Goal: Task Accomplishment & Management: Manage account settings

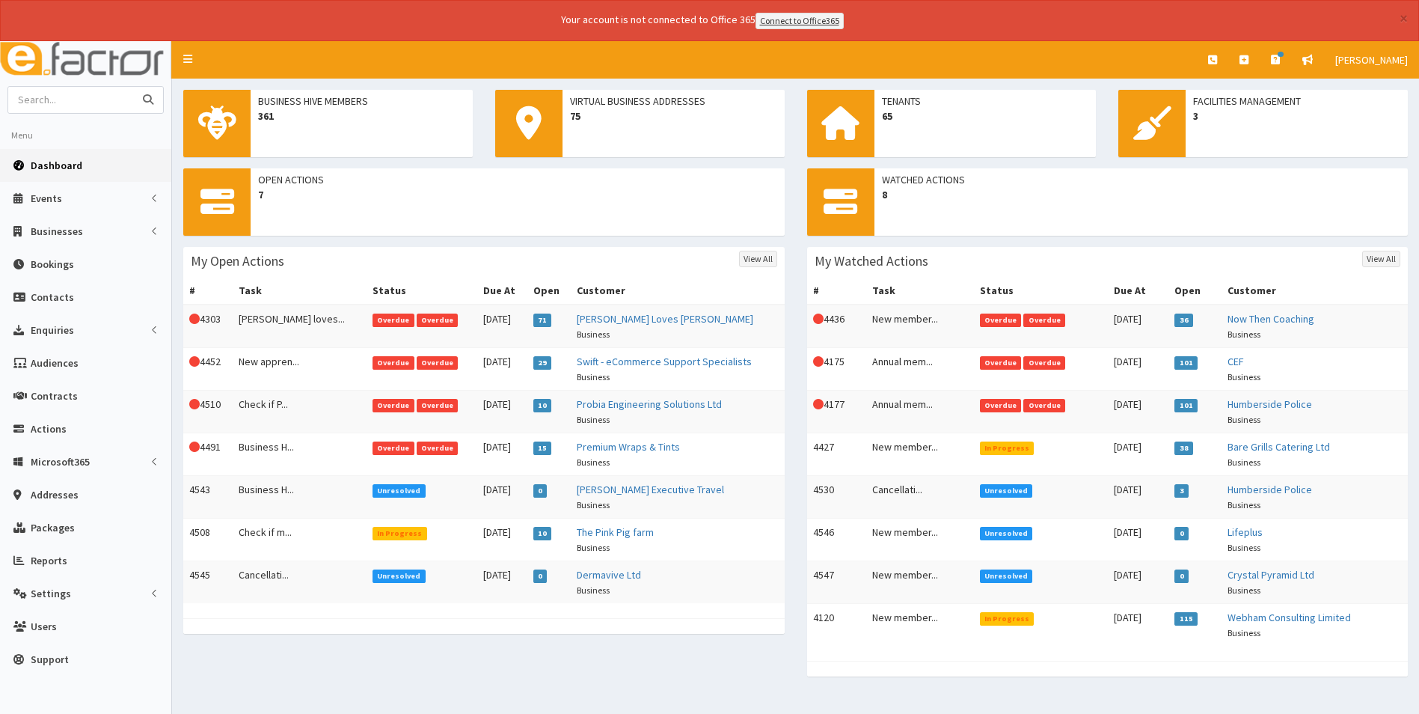
click at [34, 94] on input "text" at bounding box center [71, 100] width 126 height 26
type input "spoon"
click at [133, 87] on button "submit" at bounding box center [148, 100] width 30 height 26
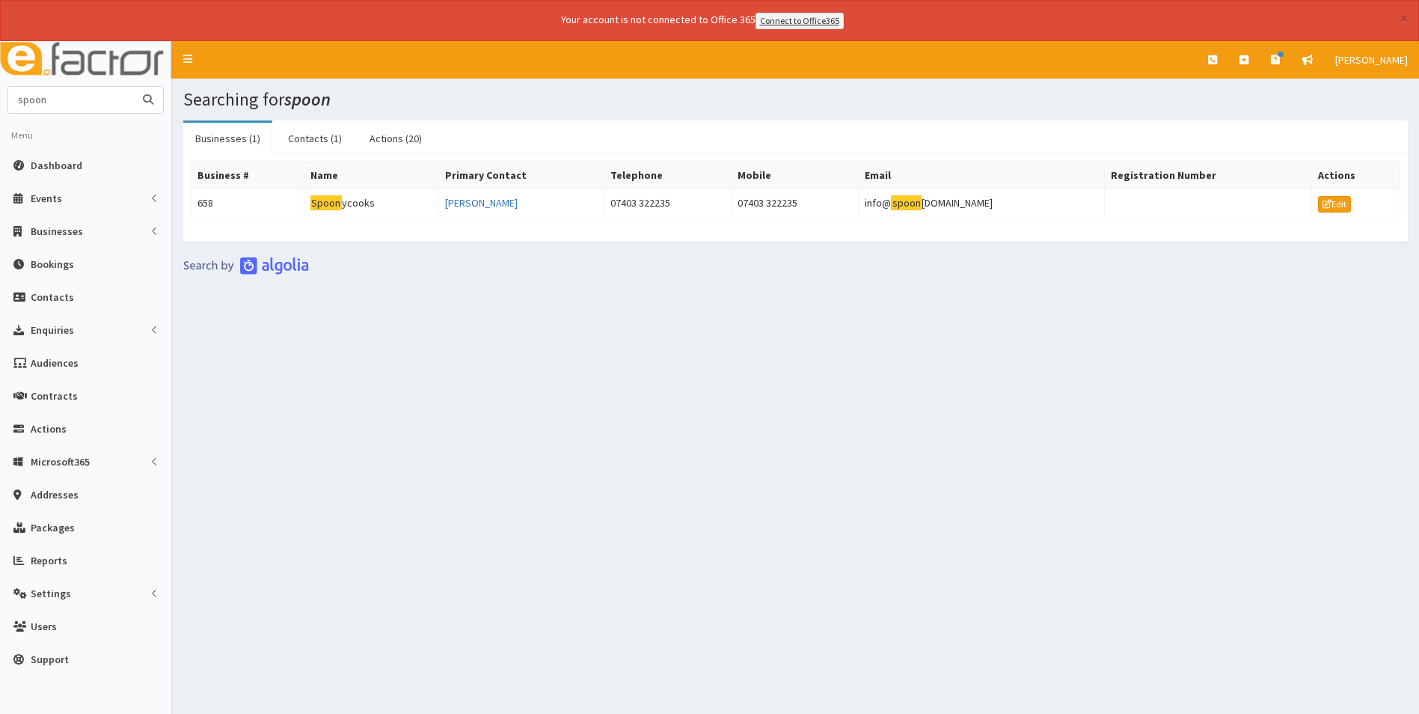
click at [51, 106] on input "spoon" at bounding box center [71, 100] width 126 height 26
drag, startPoint x: 68, startPoint y: 96, endPoint x: -62, endPoint y: 92, distance: 130.2
click at [0, 92] on html "× Your account is not connected to Office 365 Connect to Office365 E Toggle nav…" at bounding box center [709, 377] width 1419 height 755
type input "jonathan beach"
click at [133, 87] on button "submit" at bounding box center [148, 100] width 30 height 26
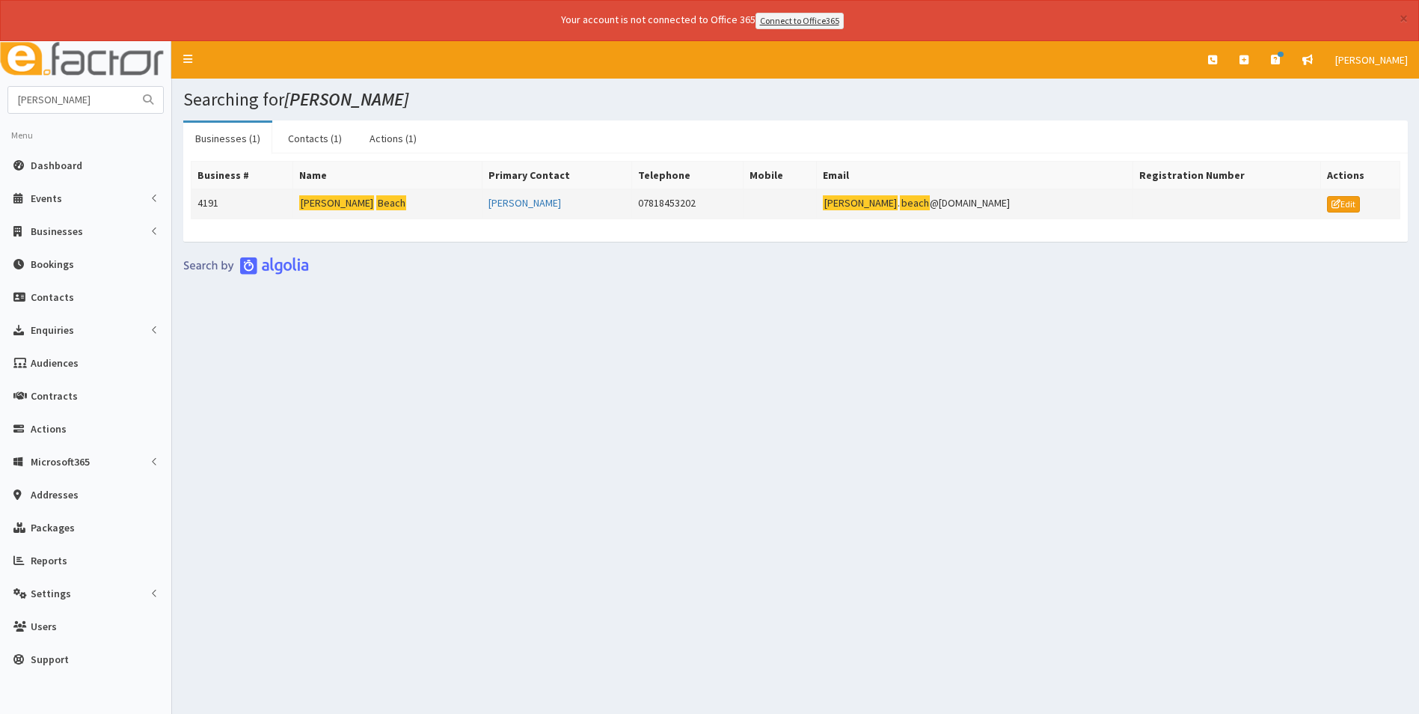
click at [367, 194] on td "Jonathan Beach" at bounding box center [387, 203] width 189 height 30
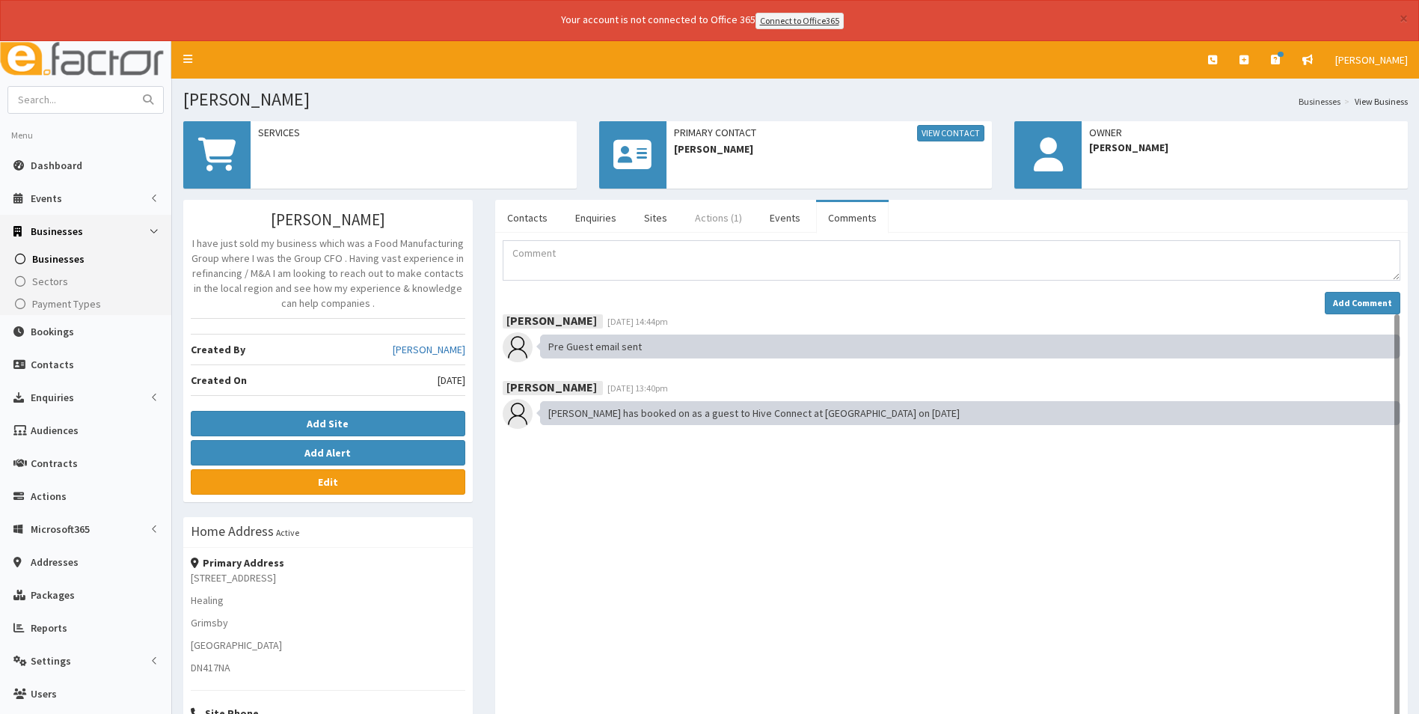
click at [724, 218] on link "Actions (1)" at bounding box center [718, 217] width 71 height 31
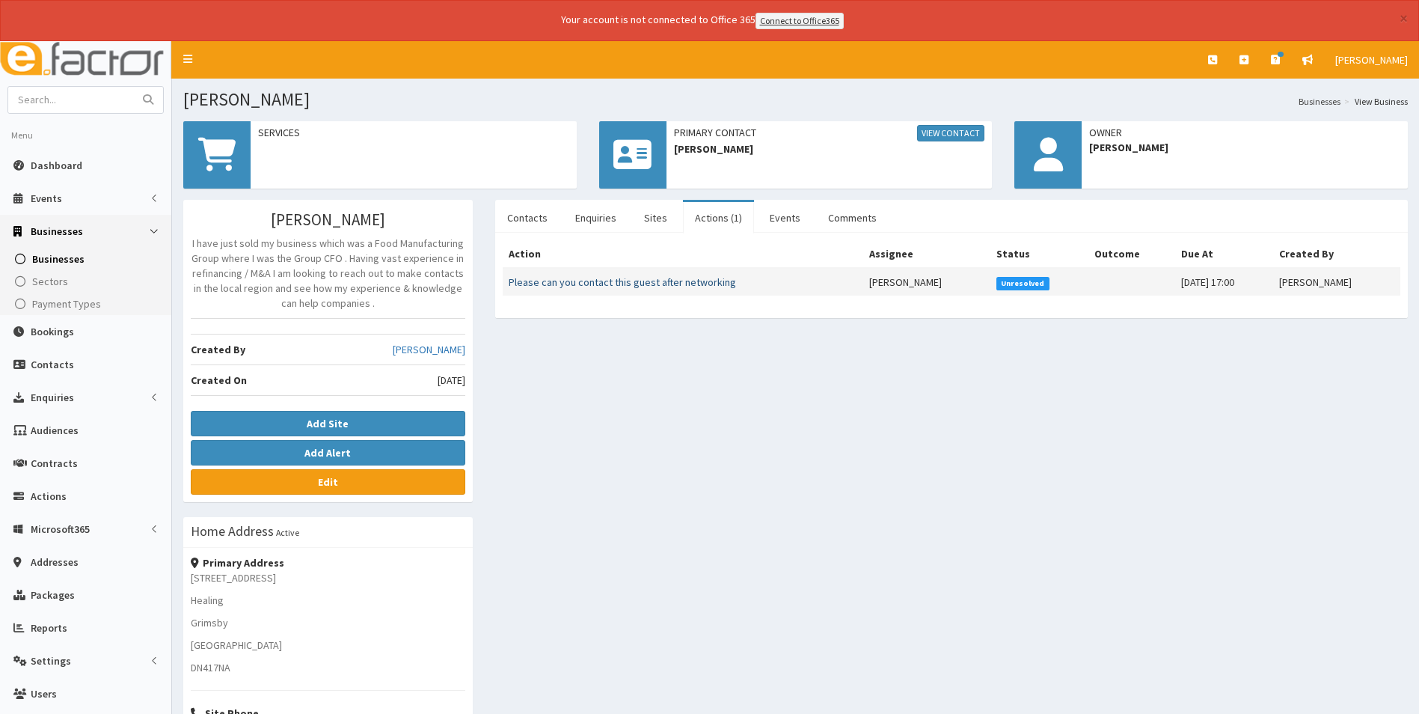
click at [637, 284] on link "Please can you contact this guest after networking" at bounding box center [622, 281] width 227 height 13
click at [852, 216] on link "Comments" at bounding box center [852, 217] width 73 height 31
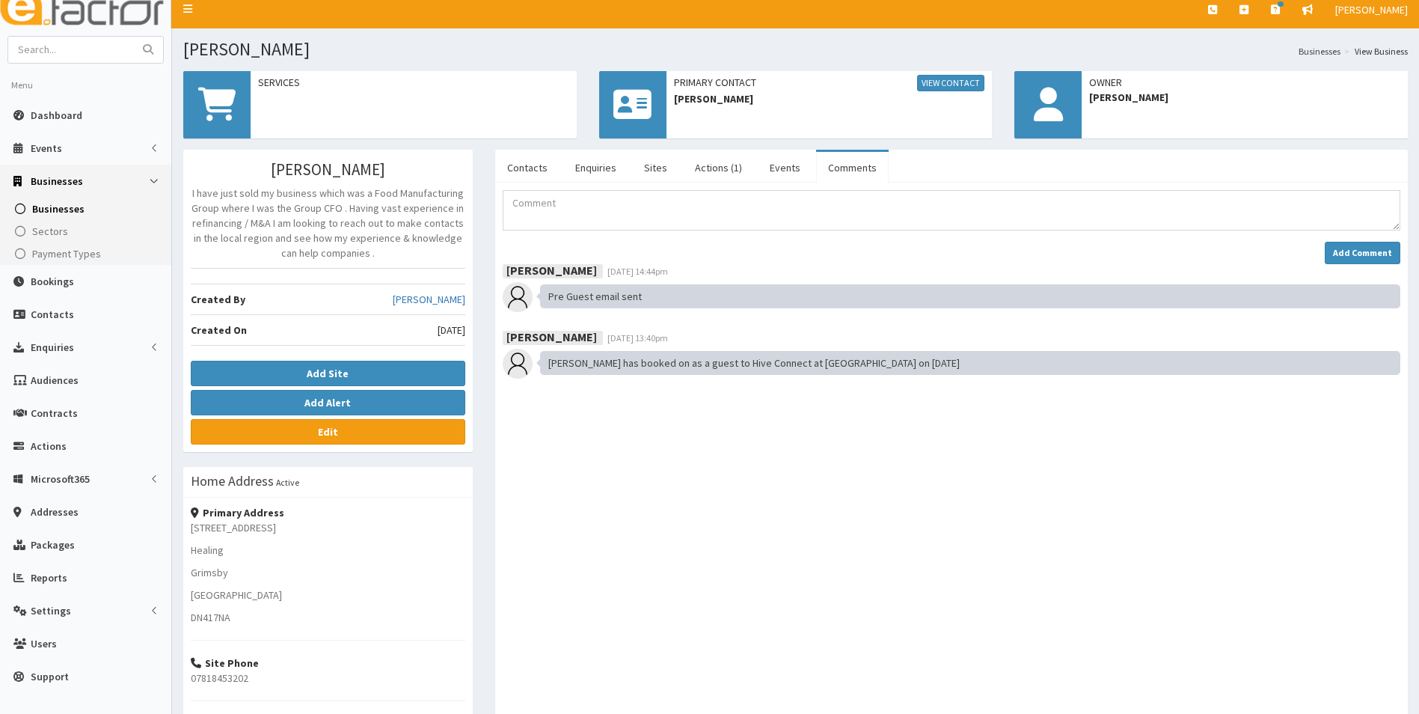
scroll to position [75, 0]
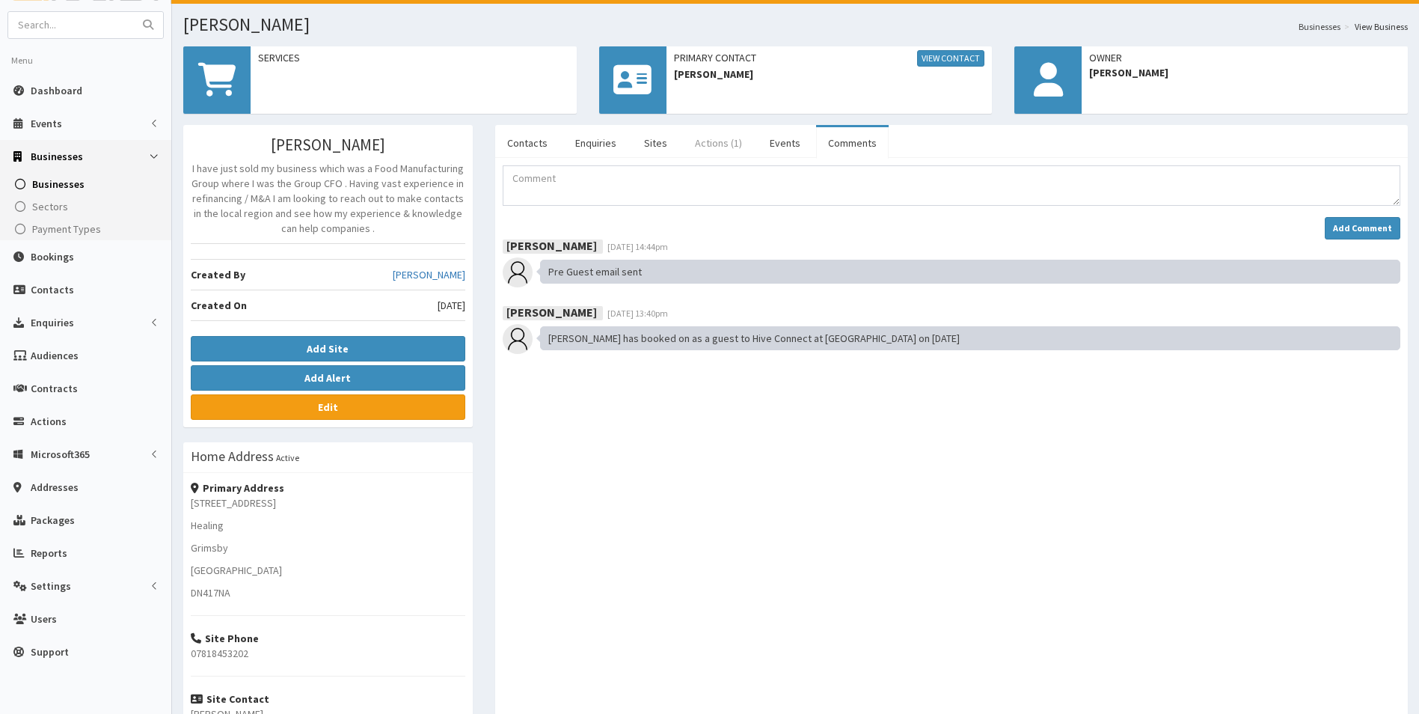
click at [713, 139] on link "Actions (1)" at bounding box center [718, 142] width 71 height 31
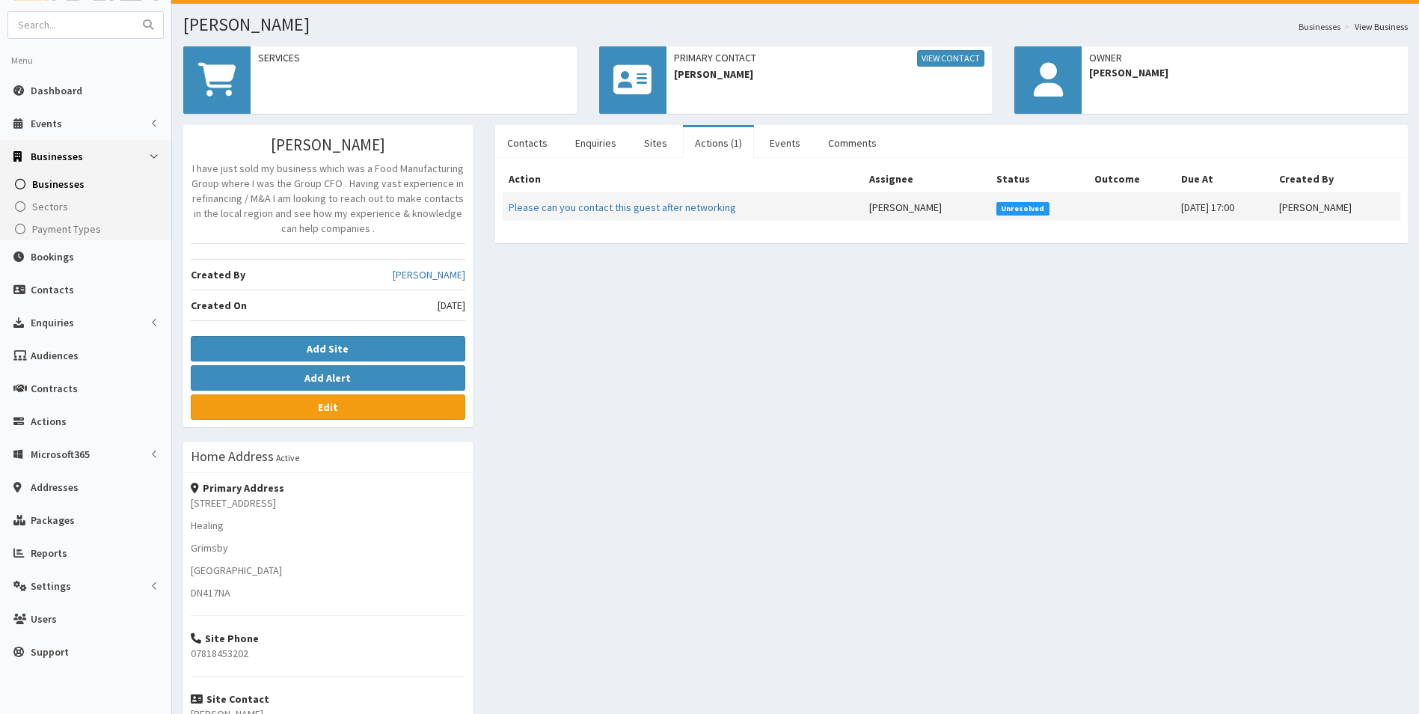
click at [996, 209] on span "Unresolved" at bounding box center [1022, 208] width 53 height 13
click at [702, 202] on link "Please can you contact this guest after networking" at bounding box center [622, 206] width 227 height 13
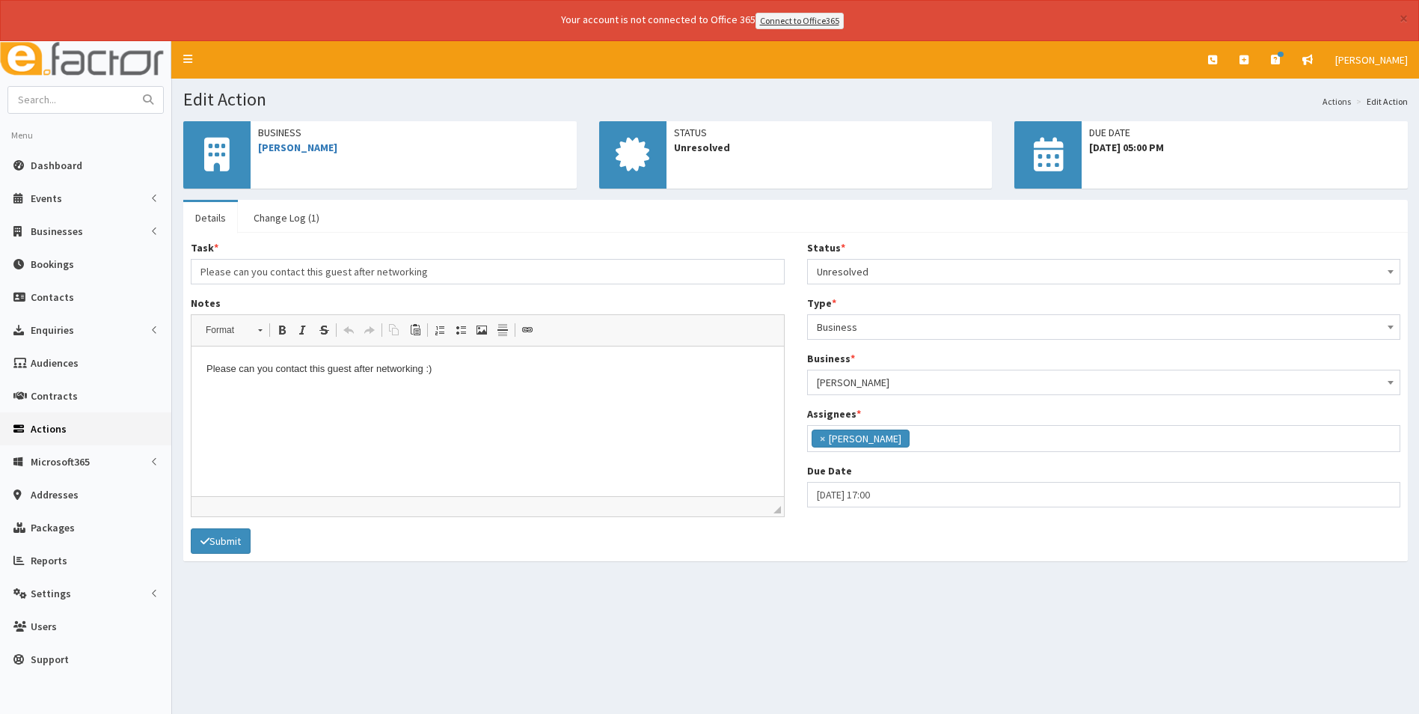
scroll to position [67, 0]
click at [862, 265] on span "Unresolved" at bounding box center [1104, 271] width 574 height 21
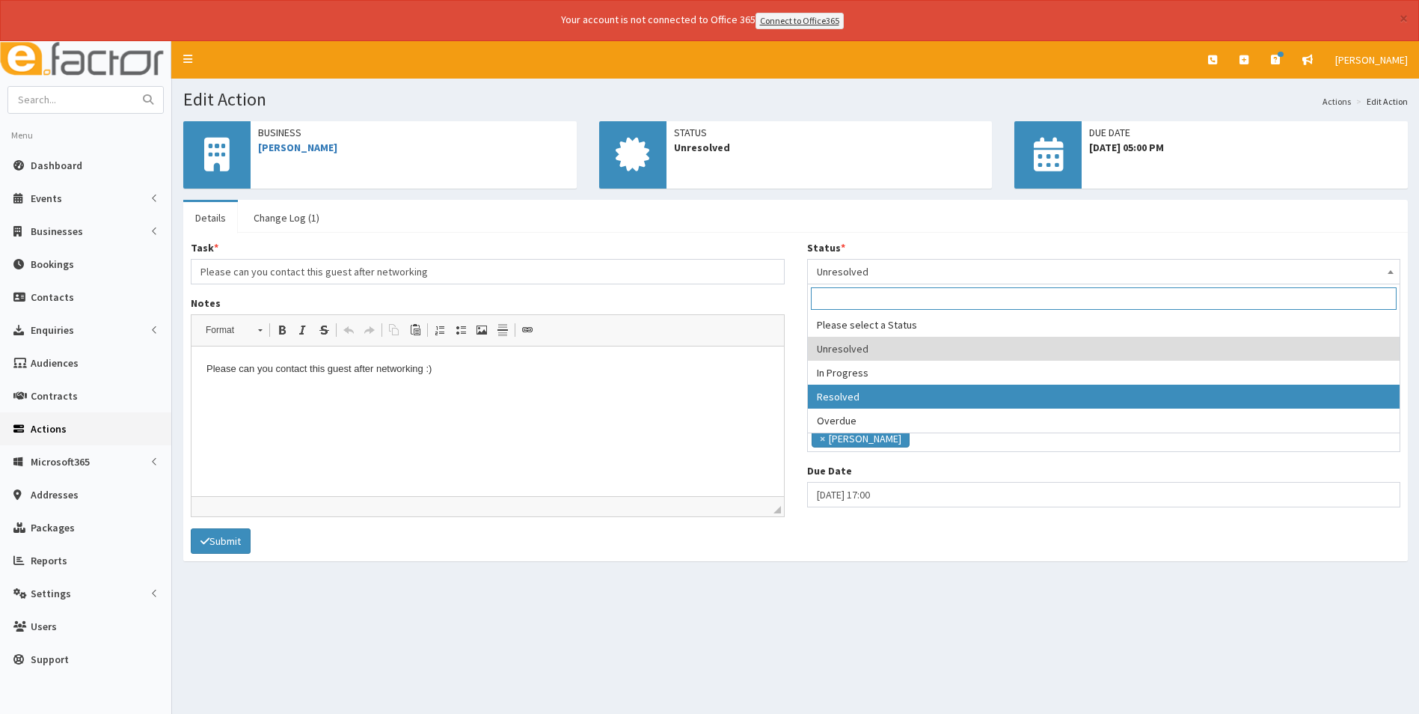
select select "3"
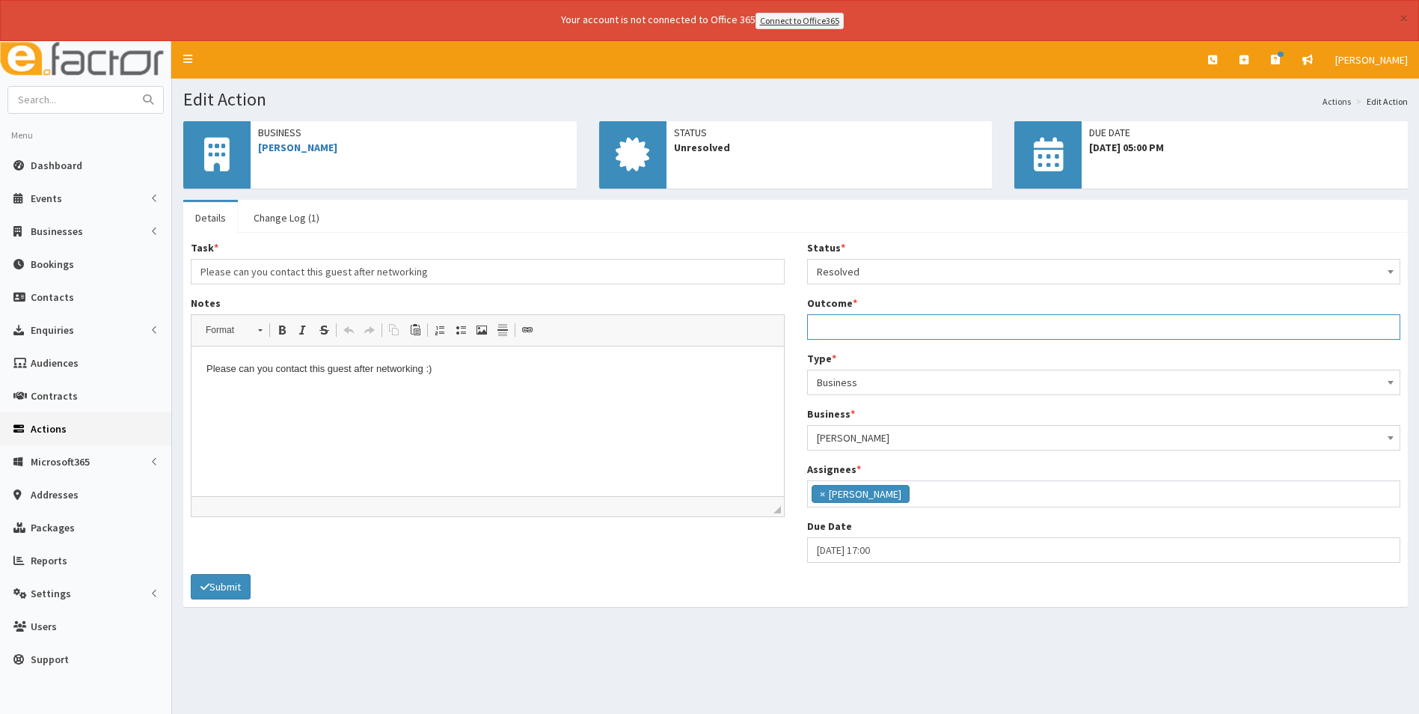
click at [847, 325] on input "Outcome *" at bounding box center [1104, 326] width 594 height 25
type input "Jonathan doesn't have a business at the moment. Will refer to advisor to help s…"
click at [227, 577] on button "Submit" at bounding box center [221, 586] width 60 height 25
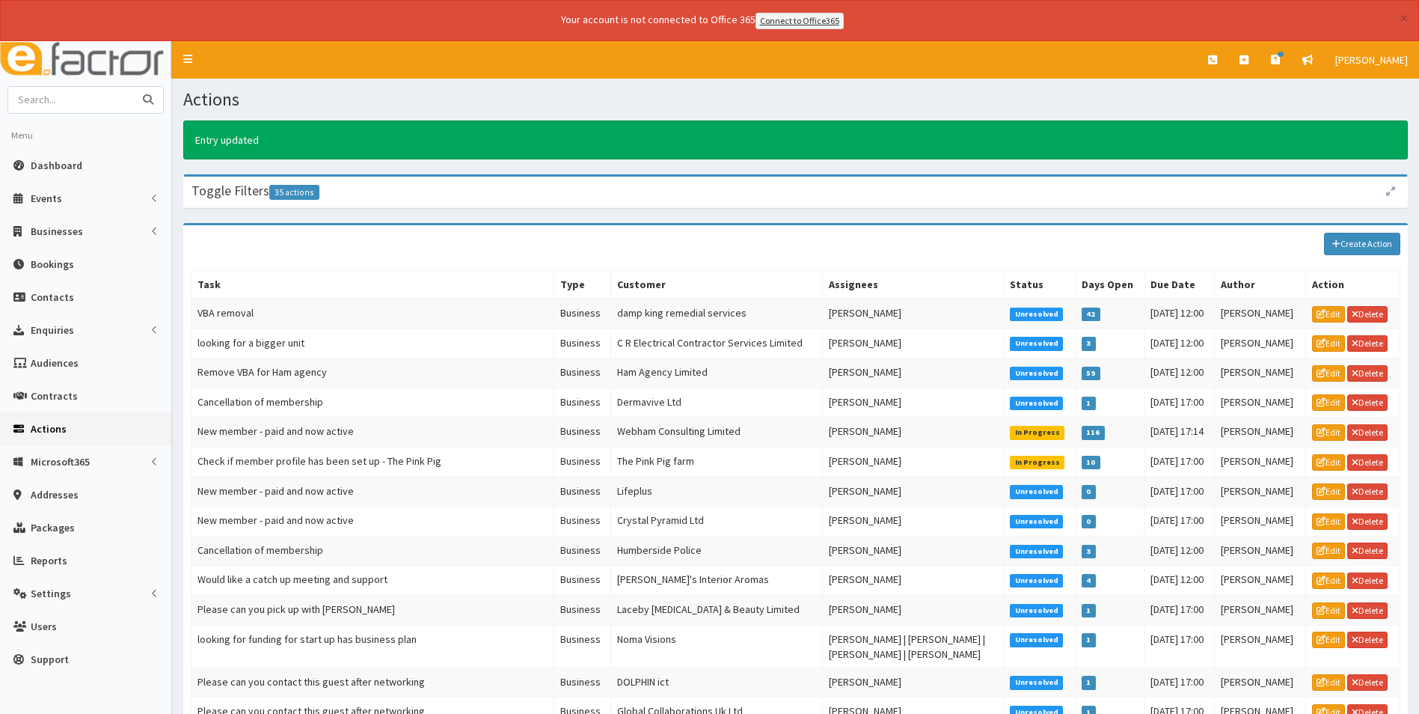
click at [89, 97] on input "text" at bounding box center [71, 100] width 126 height 26
type input "jonathan beech"
click at [133, 87] on button "submit" at bounding box center [148, 100] width 30 height 26
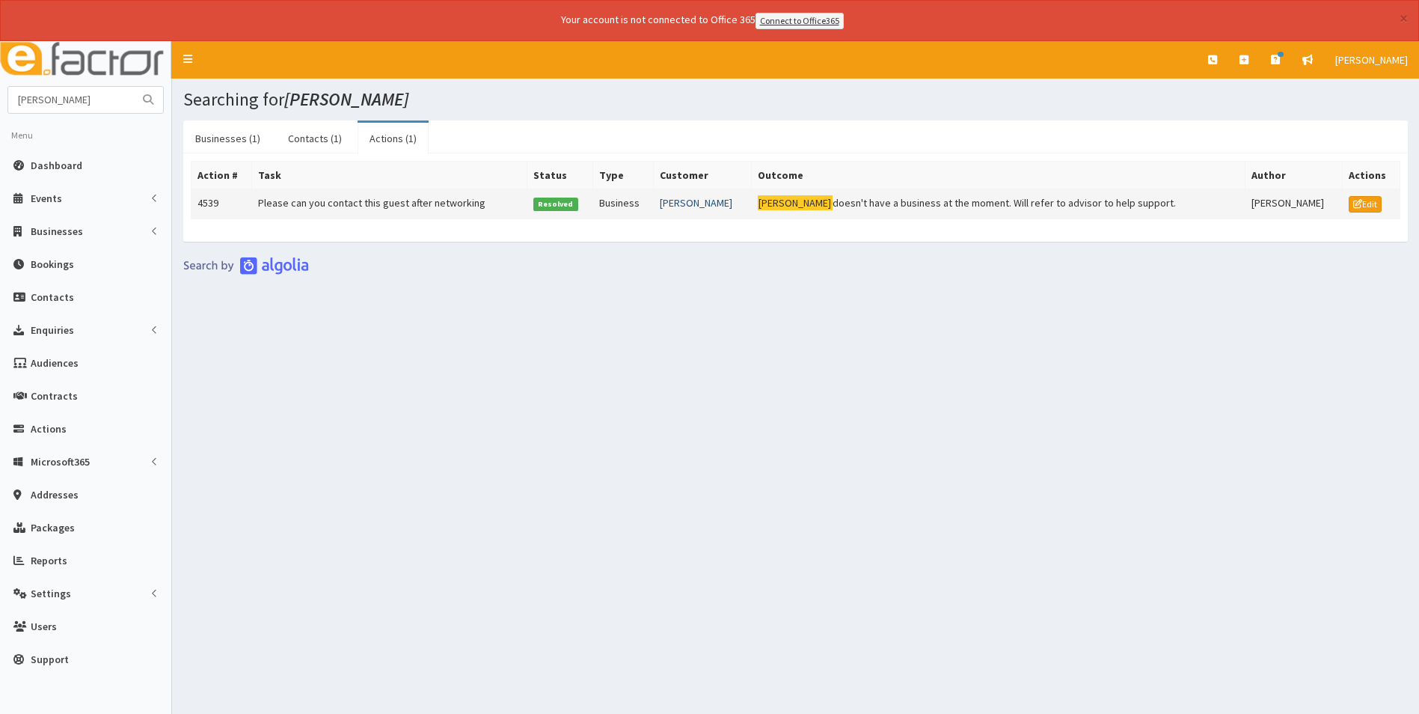
click at [709, 199] on link "[PERSON_NAME]" at bounding box center [696, 202] width 73 height 13
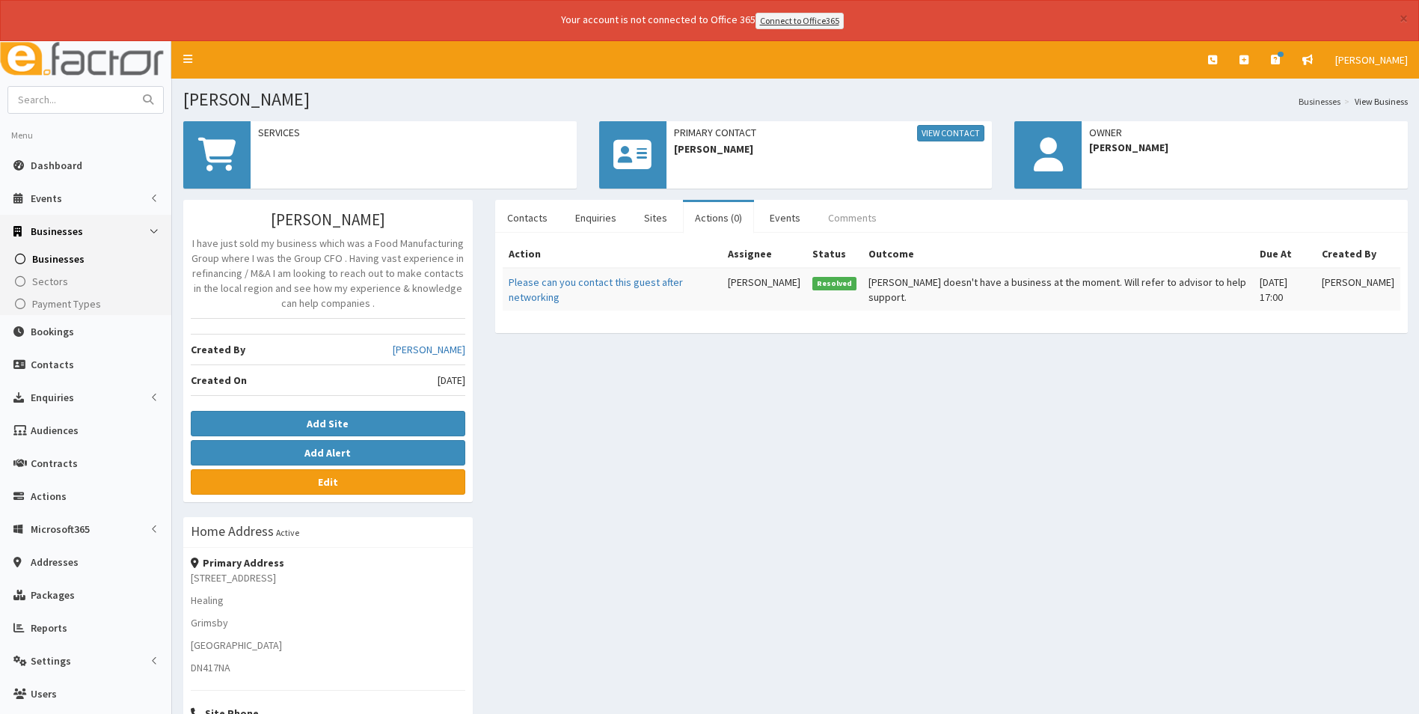
click at [855, 221] on link "Comments" at bounding box center [852, 217] width 73 height 31
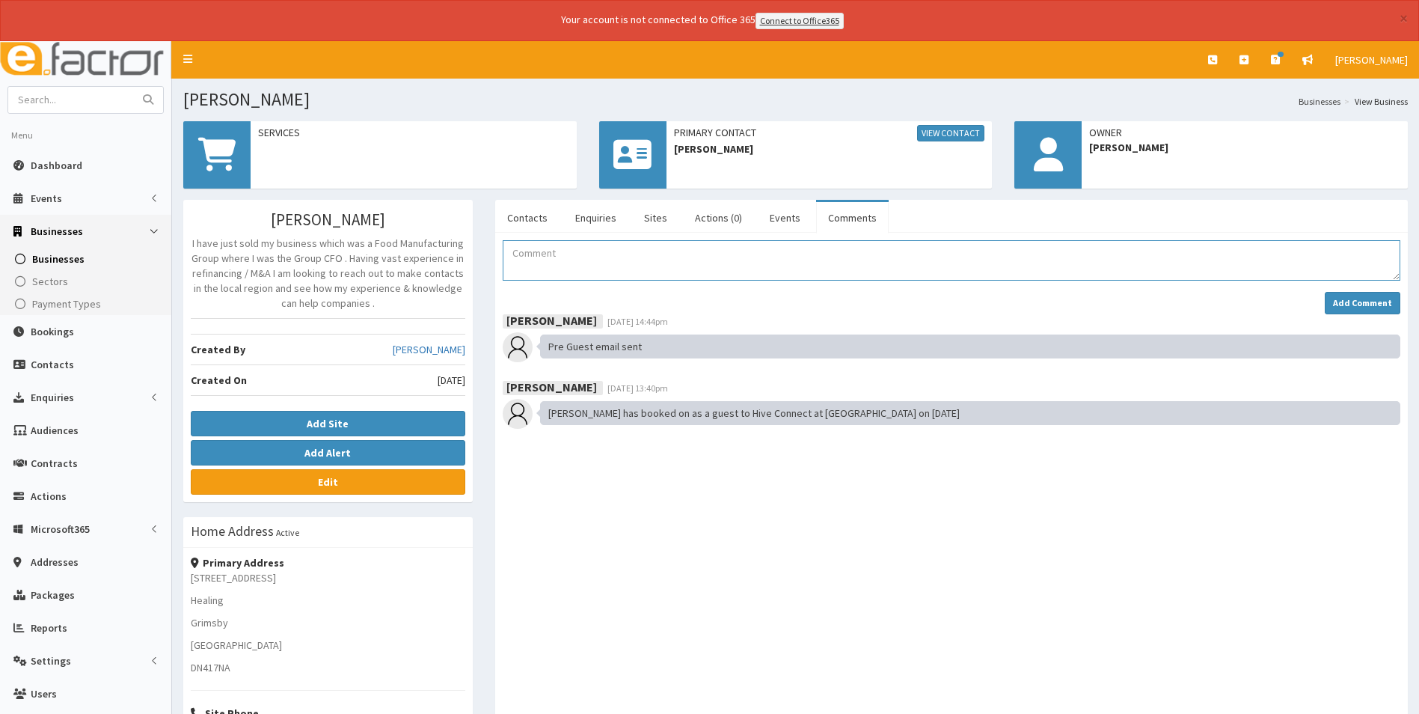
click at [674, 252] on textarea "Comment" at bounding box center [952, 260] width 898 height 40
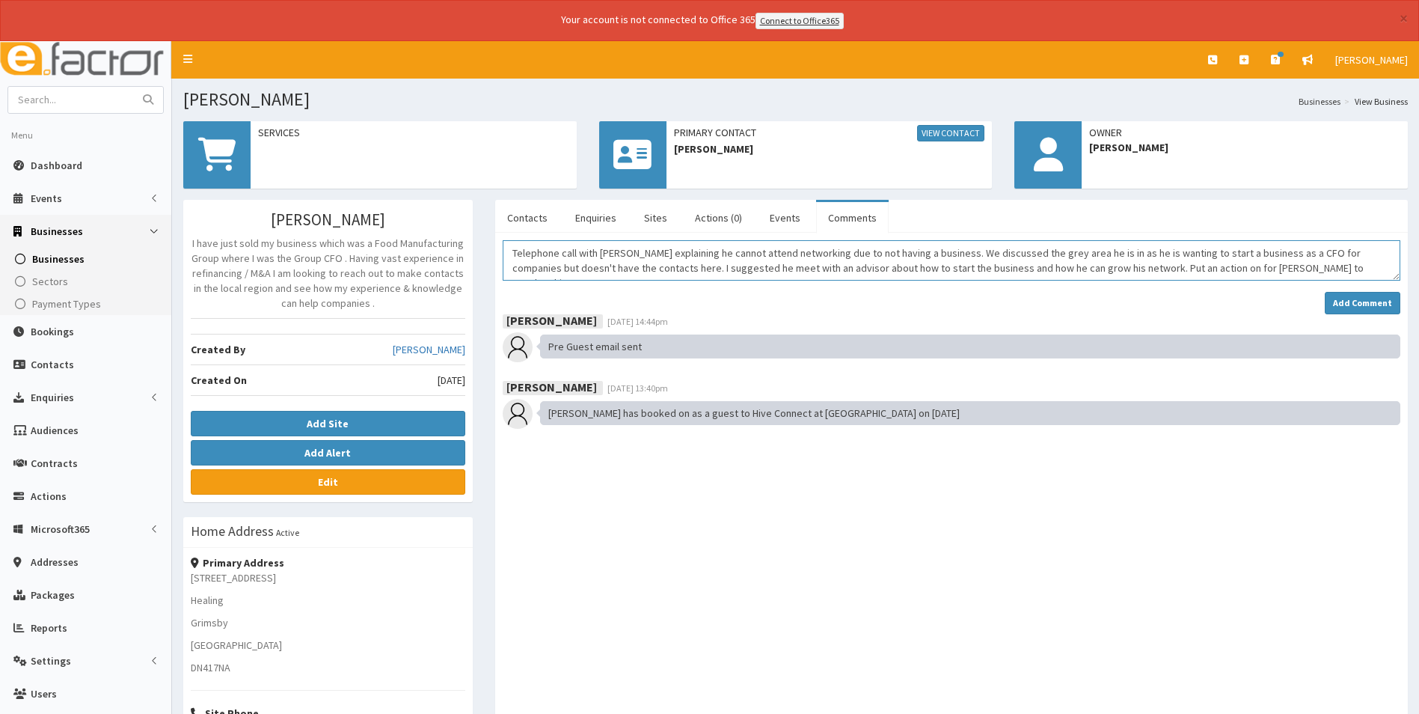
drag, startPoint x: 1093, startPoint y: 268, endPoint x: 946, endPoint y: 260, distance: 146.8
click at [946, 260] on textarea "Telephone call with [PERSON_NAME] explaining he cannot attend networking due to…" at bounding box center [952, 260] width 898 height 40
click at [1138, 266] on textarea "Telephone call with [PERSON_NAME] explaining he cannot attend networking due to…" at bounding box center [952, 260] width 898 height 40
type textarea "Telephone call with [PERSON_NAME] explaining he cannot attend networking due to…"
click at [1358, 307] on strong "Add Comment" at bounding box center [1362, 302] width 59 height 11
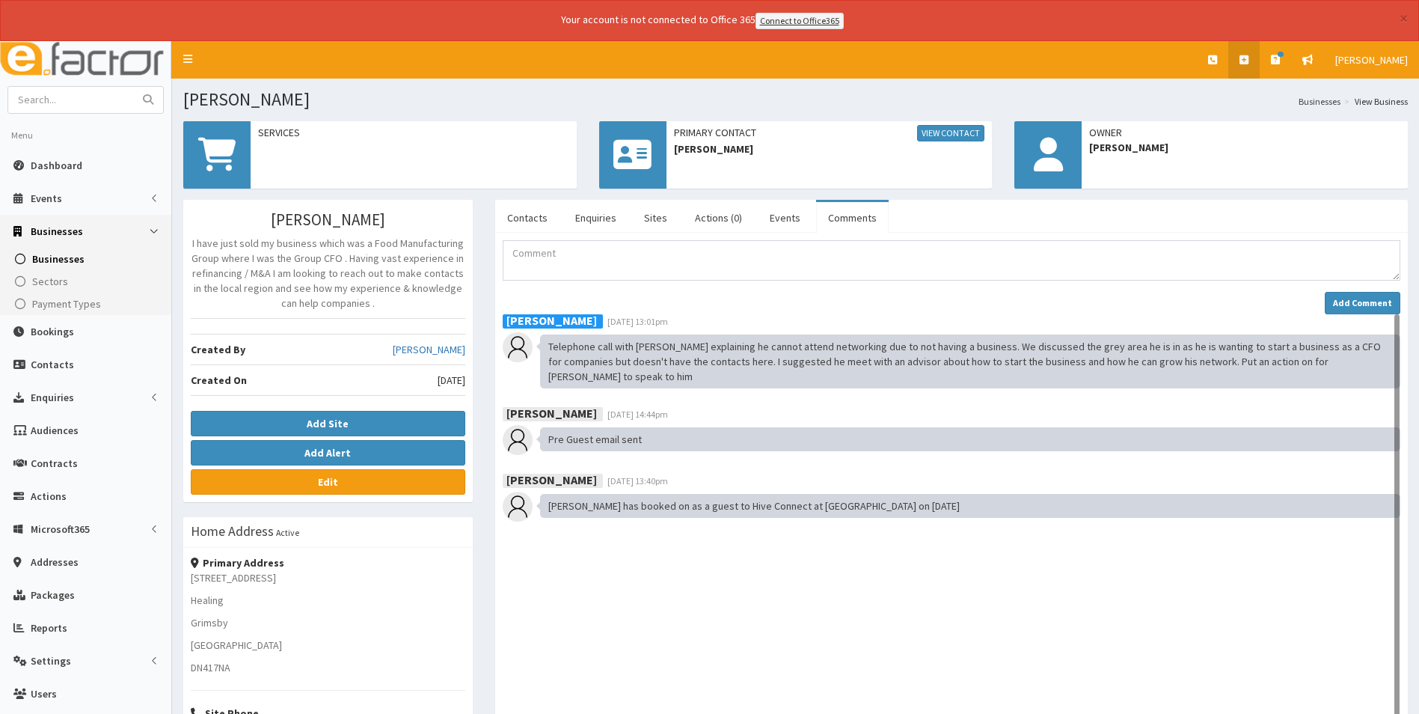
click at [1247, 61] on icon at bounding box center [1243, 60] width 9 height 10
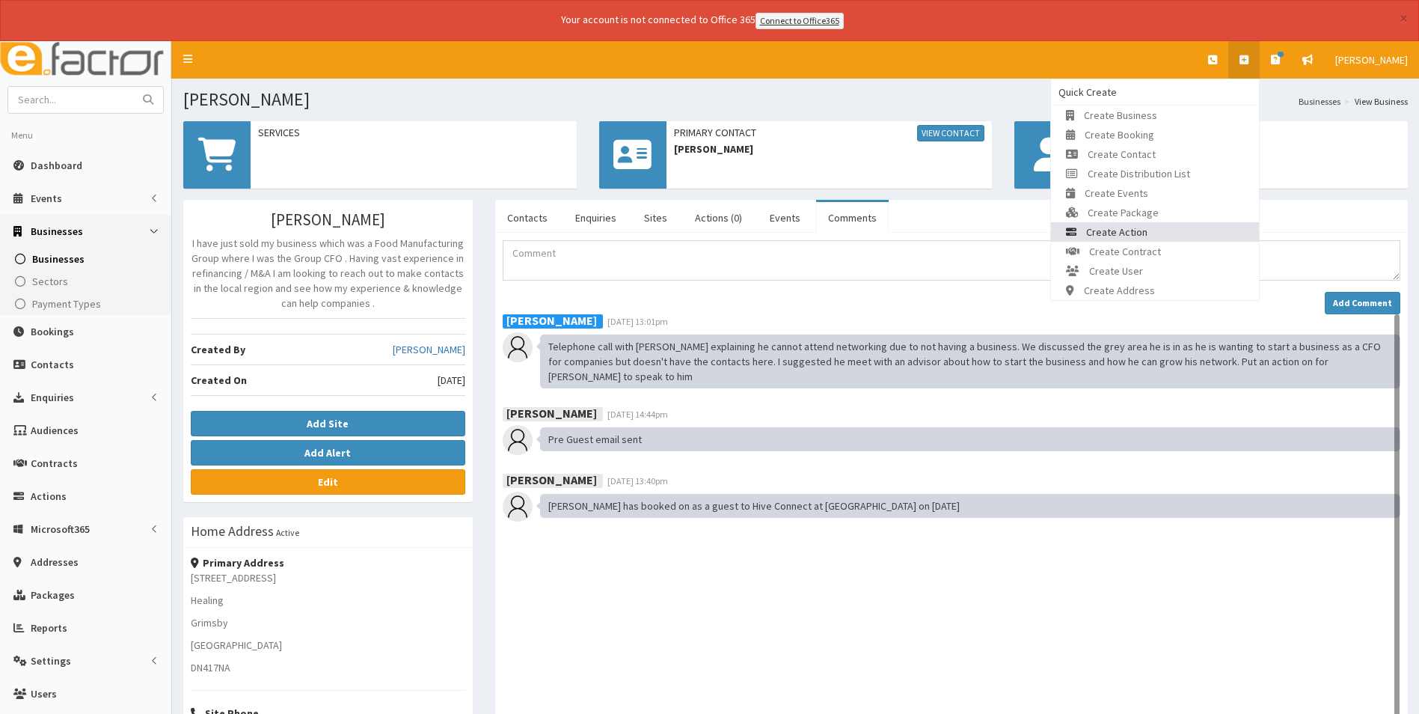
click at [1171, 227] on link "Create Action" at bounding box center [1155, 231] width 208 height 19
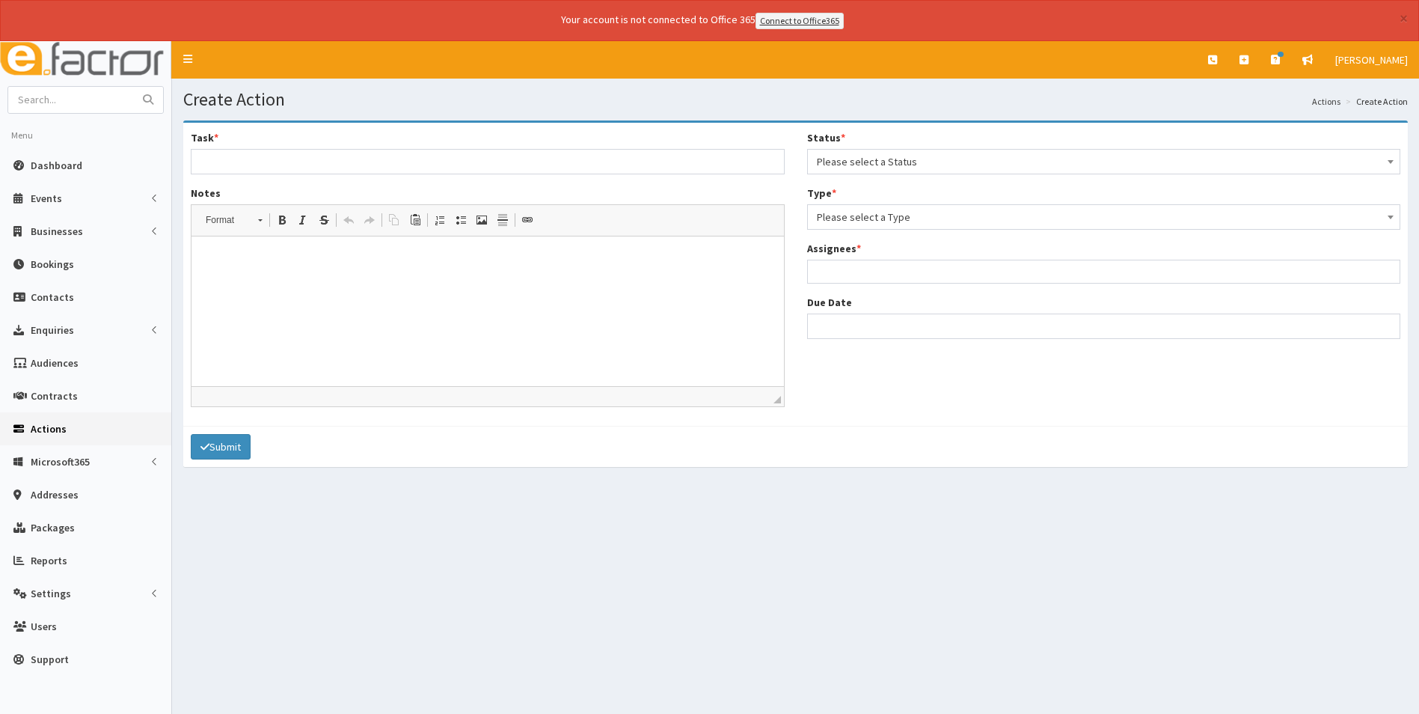
select select
click at [865, 218] on span "Please select a Type" at bounding box center [1104, 216] width 574 height 21
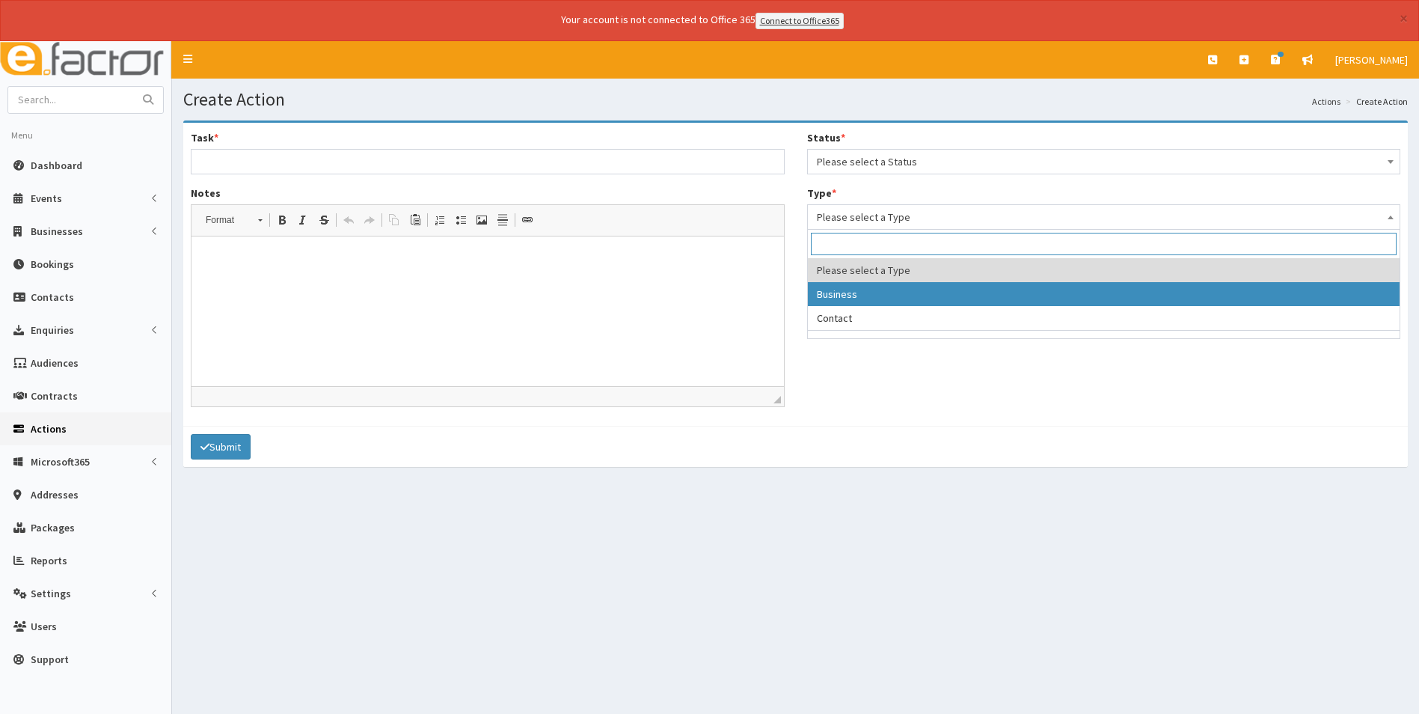
select select "business"
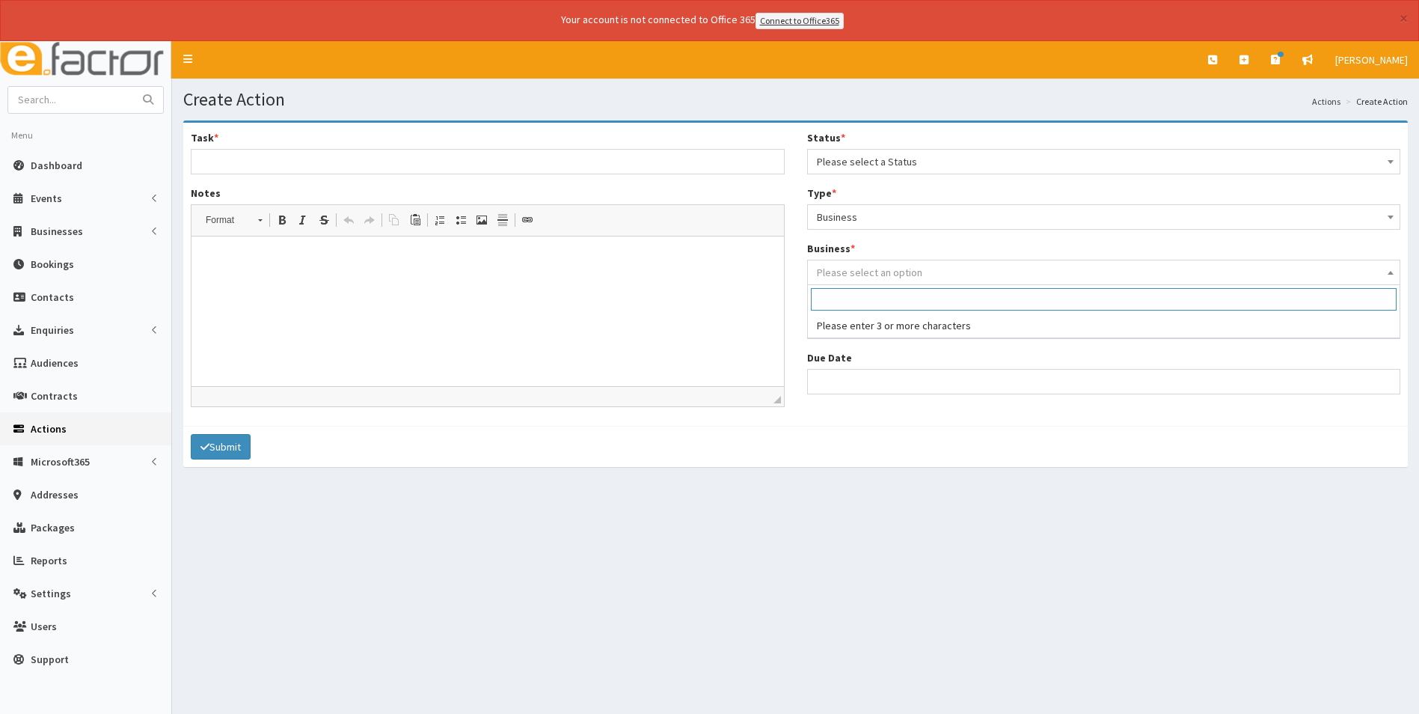
click at [864, 272] on span "Please select an option" at bounding box center [869, 272] width 105 height 13
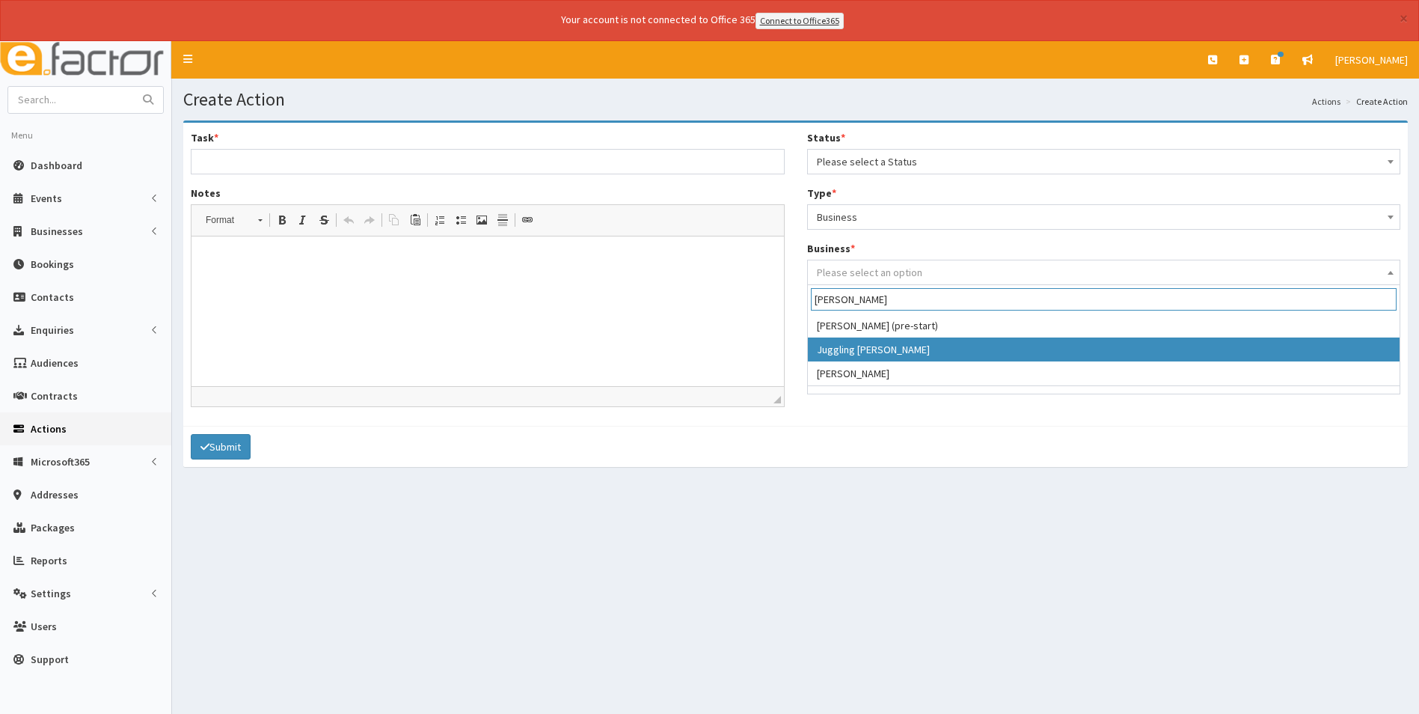
type input "jonathan"
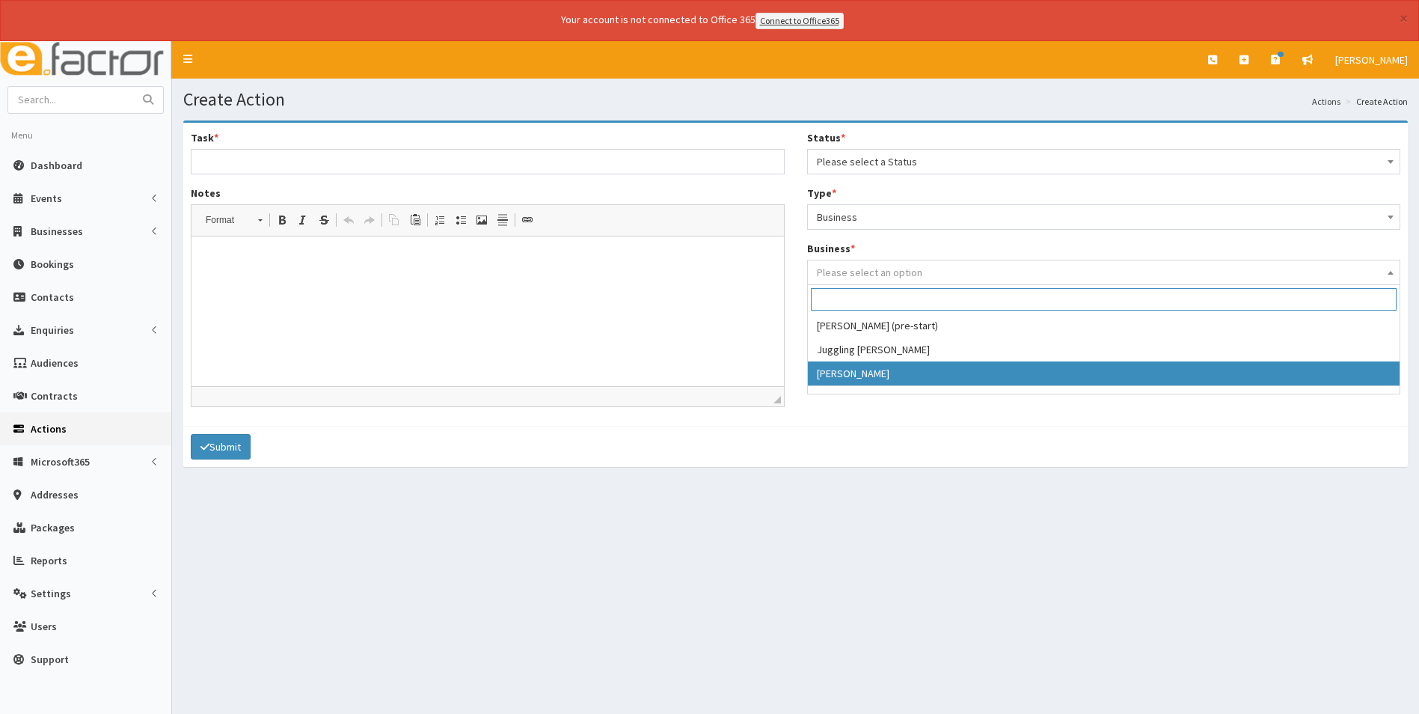
select select "4191"
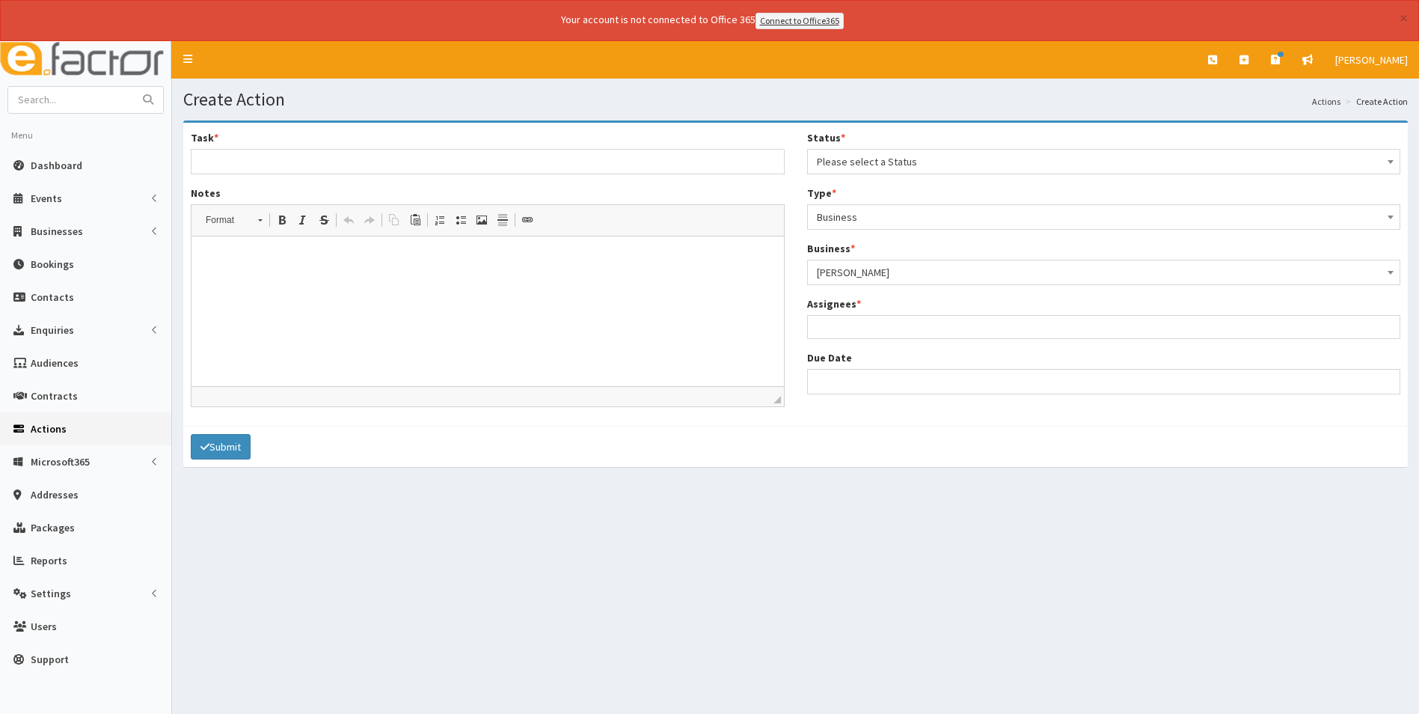
click at [871, 162] on span "Please select a Status" at bounding box center [1104, 161] width 574 height 21
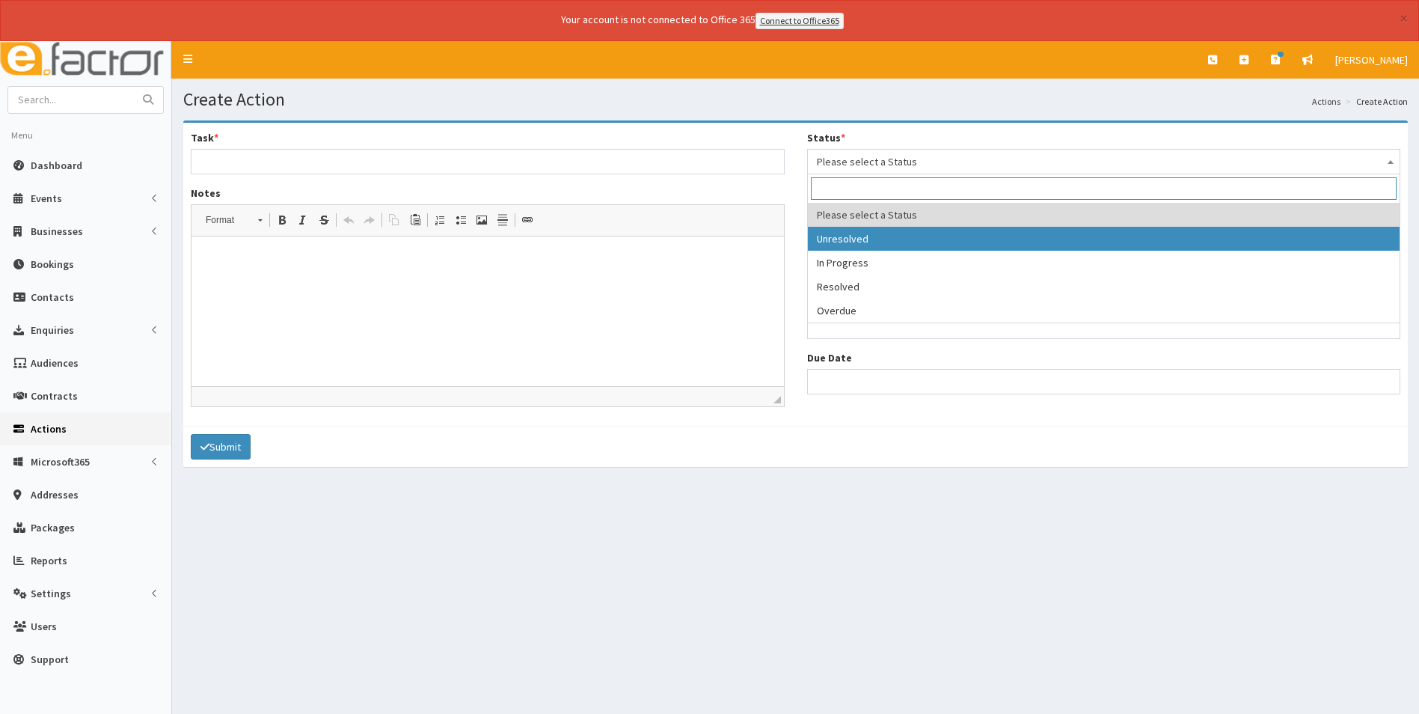
select select "1"
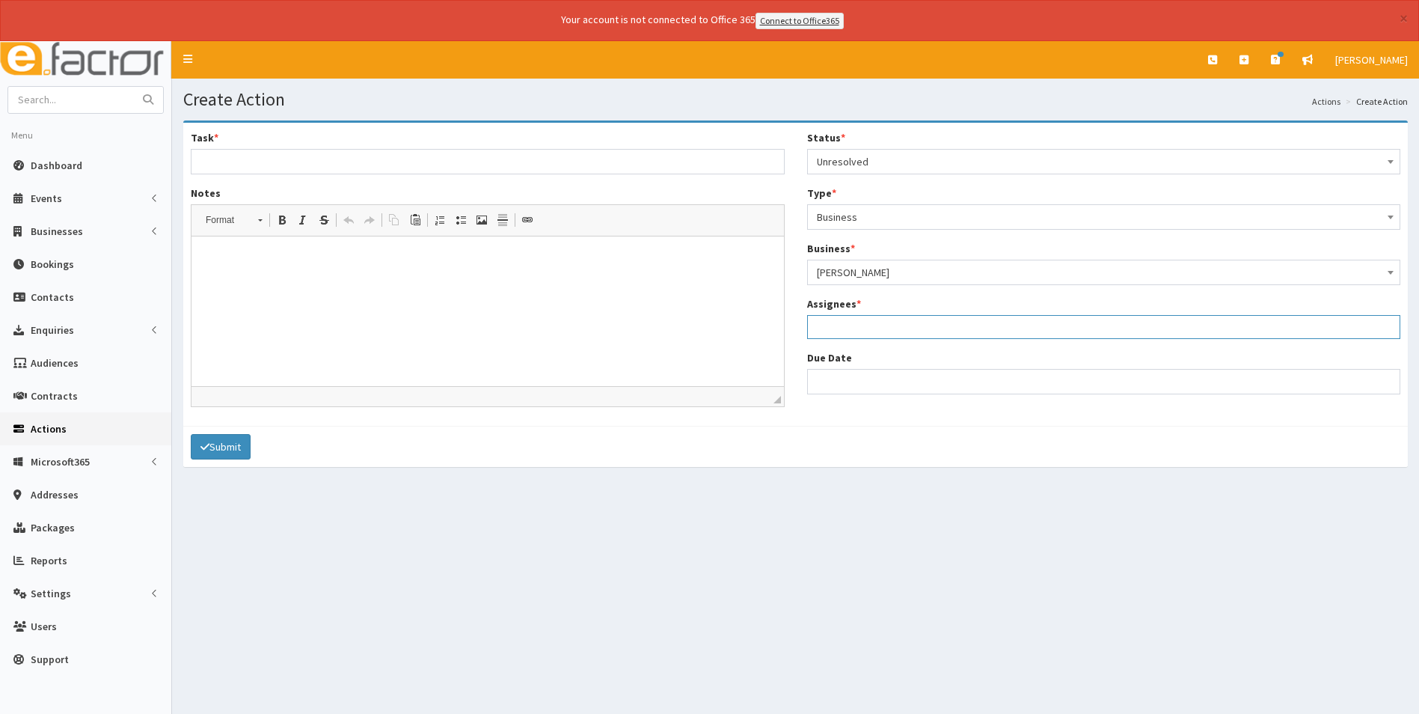
click at [850, 336] on span at bounding box center [1104, 327] width 594 height 24
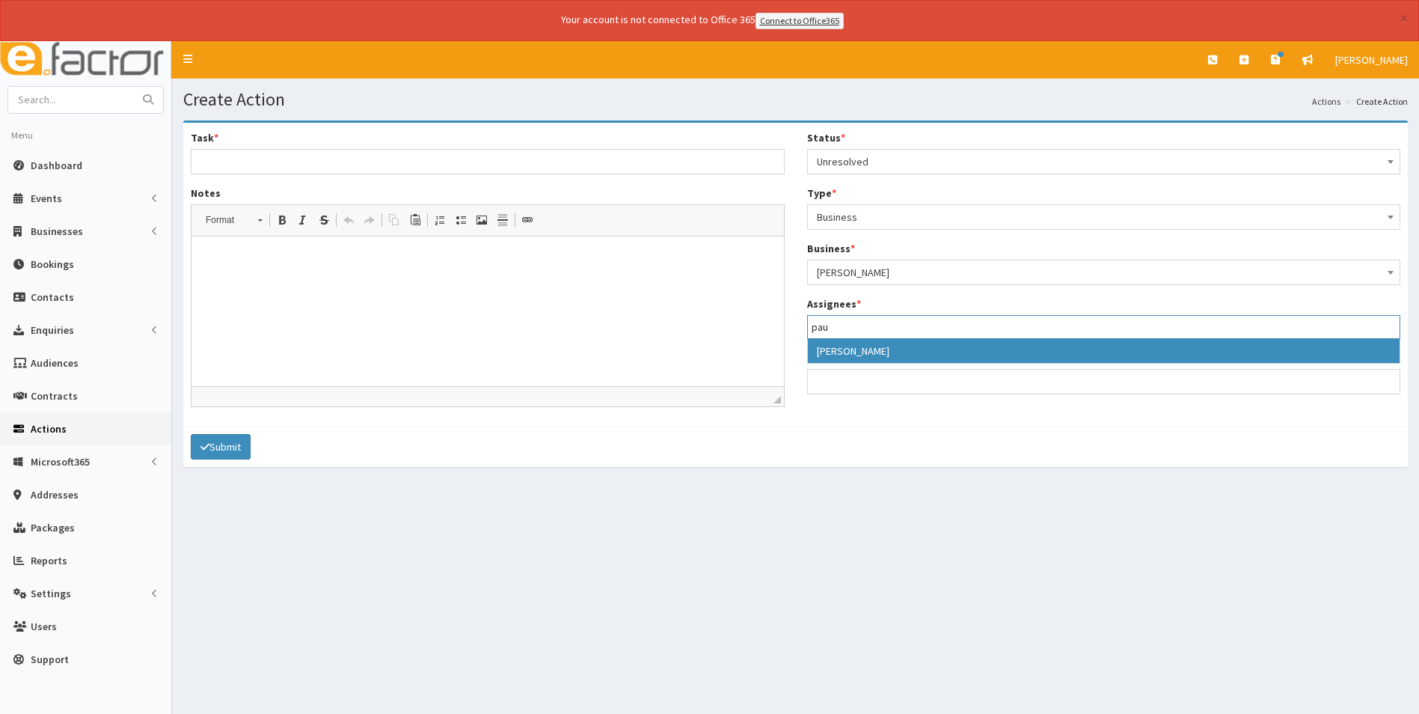
type input "pau"
select select "29"
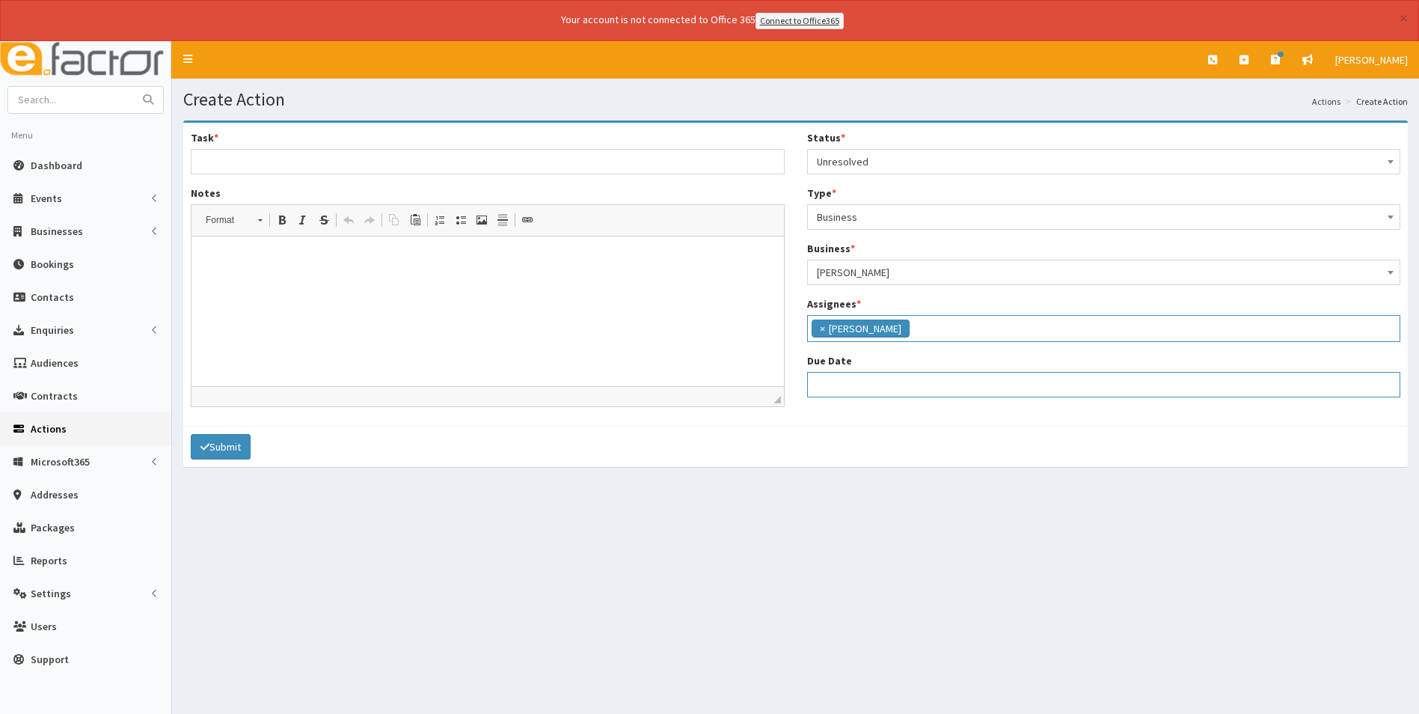
click at [863, 375] on input "Due Date" at bounding box center [1104, 384] width 594 height 25
select select "12"
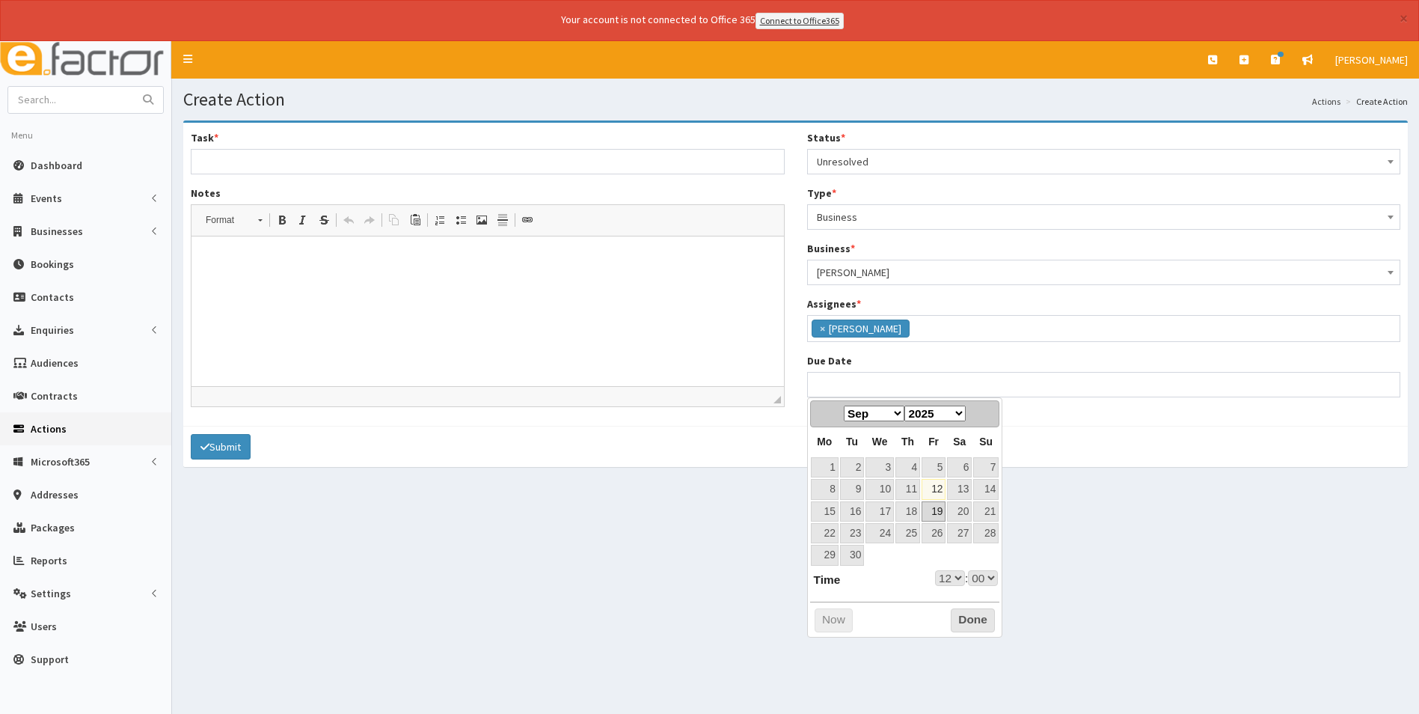
click at [938, 514] on link "19" at bounding box center [934, 511] width 24 height 20
type input "19-09-2025 12:00"
select select "12"
click at [951, 578] on select "00 01 02 03 04 05 06 07 08 09 10 11 12 13 14 15 16 17 18 19 20 21 22 23" at bounding box center [950, 578] width 30 height 16
type input "19-09-2025 17:00"
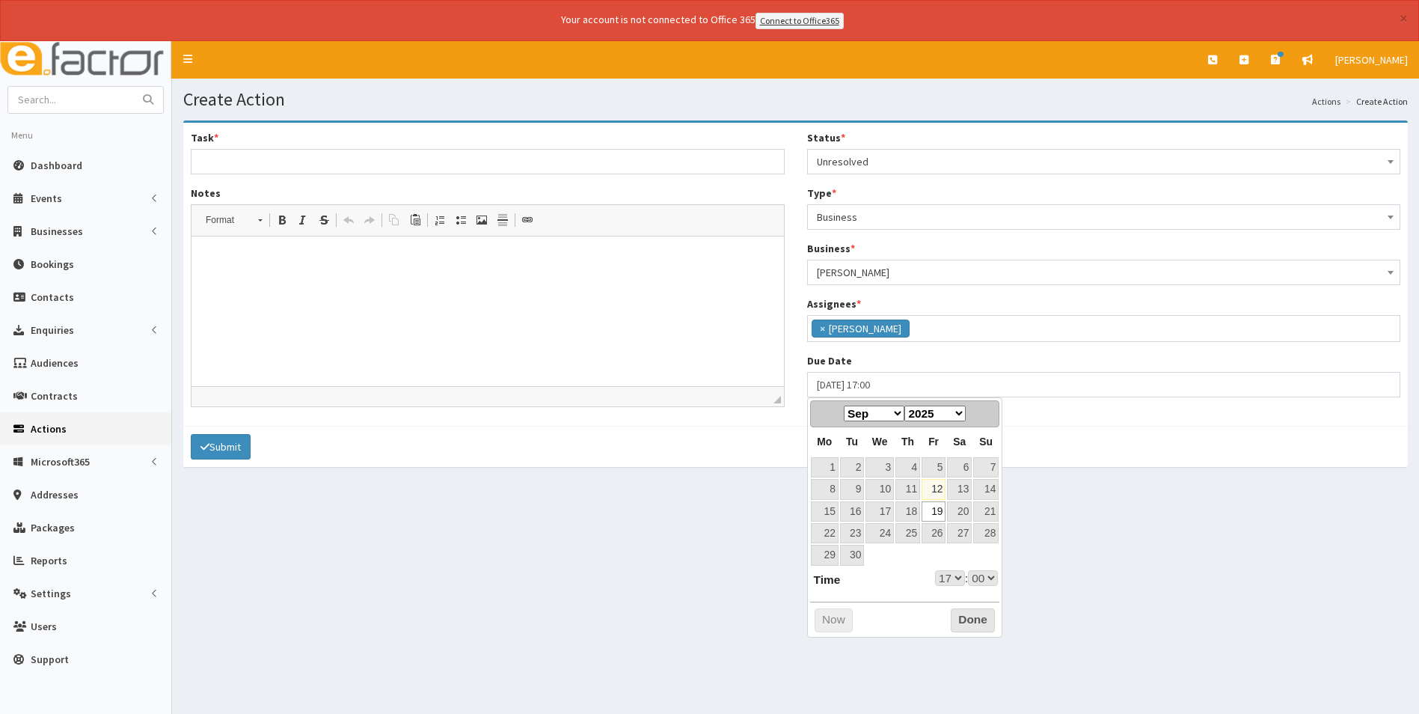
select select "17"
click at [956, 622] on button "Done" at bounding box center [973, 620] width 44 height 24
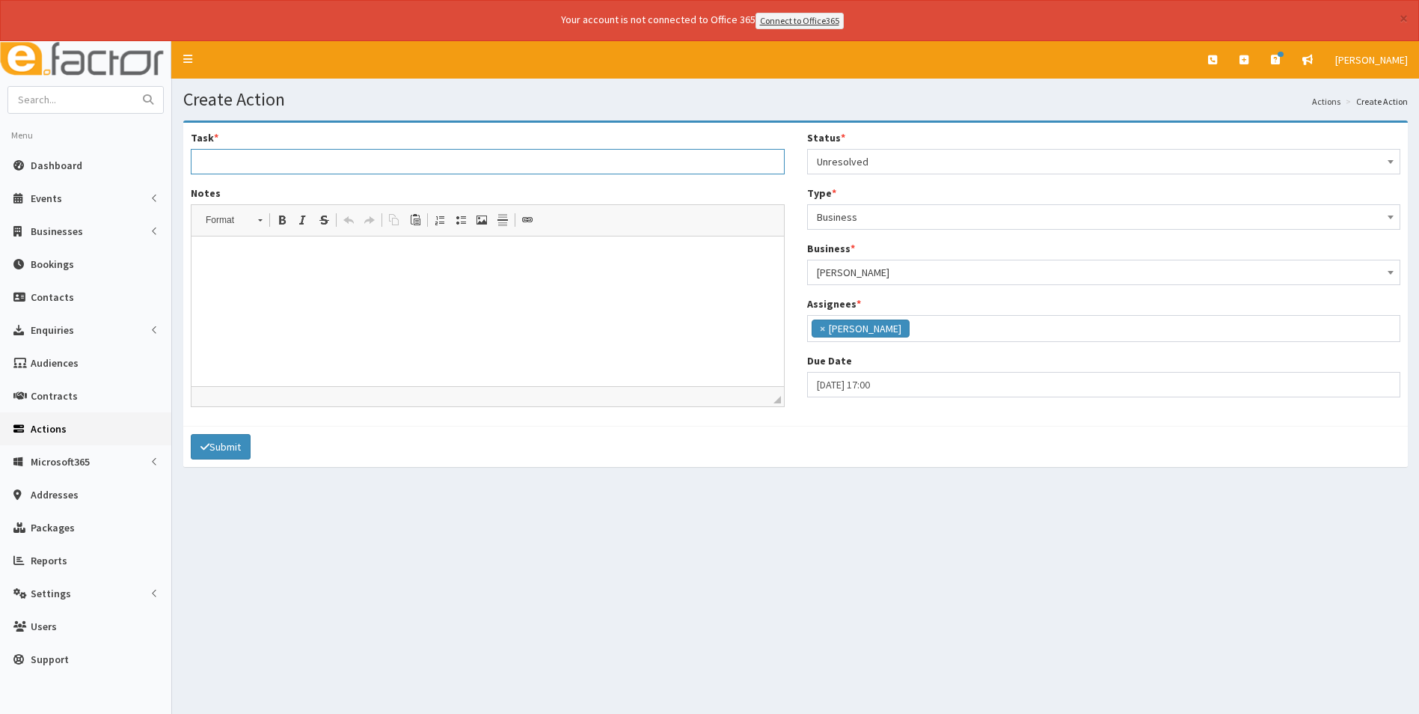
click at [267, 162] on input "Task *" at bounding box center [488, 161] width 594 height 25
type input "Starting new business but has experience running his own business. Just needs g…"
click at [238, 255] on p at bounding box center [487, 259] width 562 height 16
click at [286, 281] on html at bounding box center [487, 259] width 592 height 46
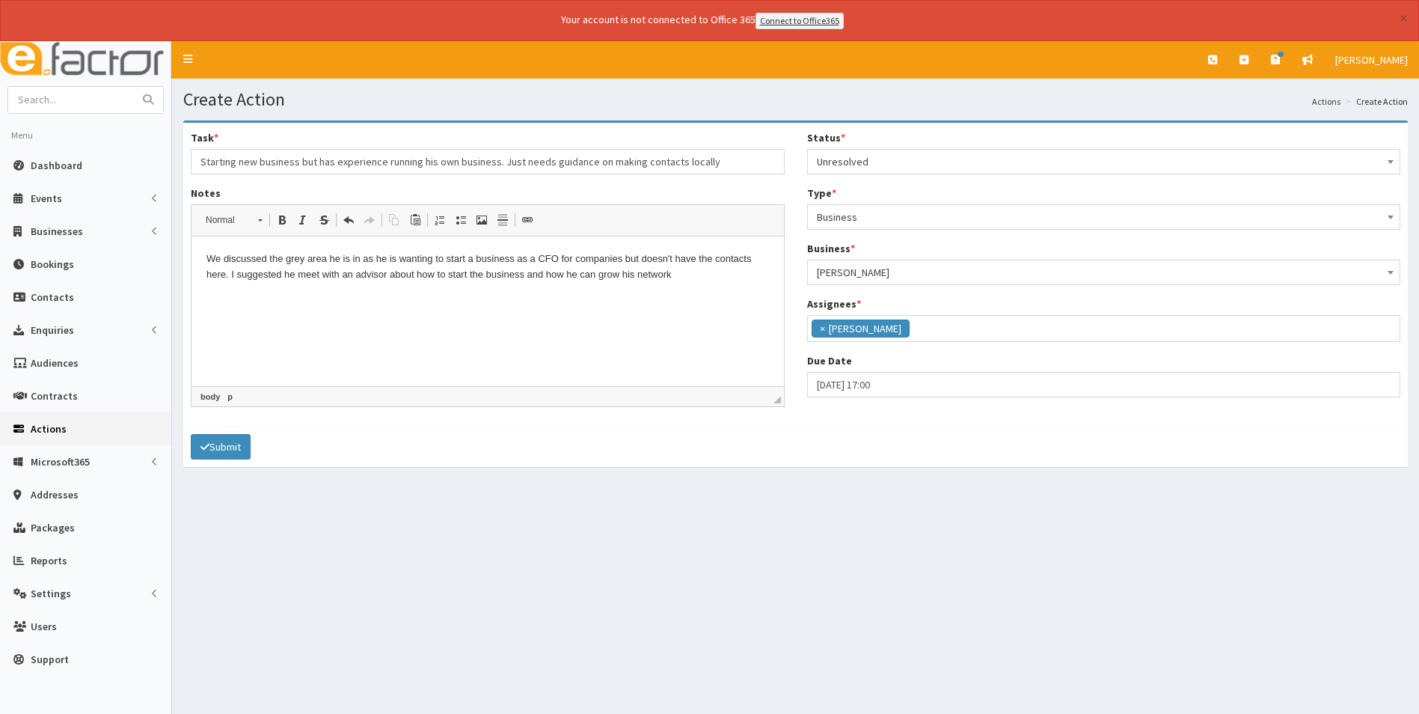
click at [204, 256] on html "We discussed the grey area he is in as he is wanting to start a business as a C…" at bounding box center [487, 266] width 592 height 61
click at [216, 259] on p "JOnathan had bnooked onto networking but die to him not having a business yet, …" at bounding box center [487, 274] width 562 height 46
click at [275, 257] on p "Jo nathan had bnooked onto networking but die to him not having a business yet,…" at bounding box center [487, 274] width 562 height 46
click at [279, 259] on p "Jo nathan had bnooked onto networking but die to him not having a business yet,…" at bounding box center [487, 274] width 562 height 46
click at [397, 257] on p "Jo nathan had b ooked onto networking but die to him not having a business yet,…" at bounding box center [487, 274] width 562 height 46
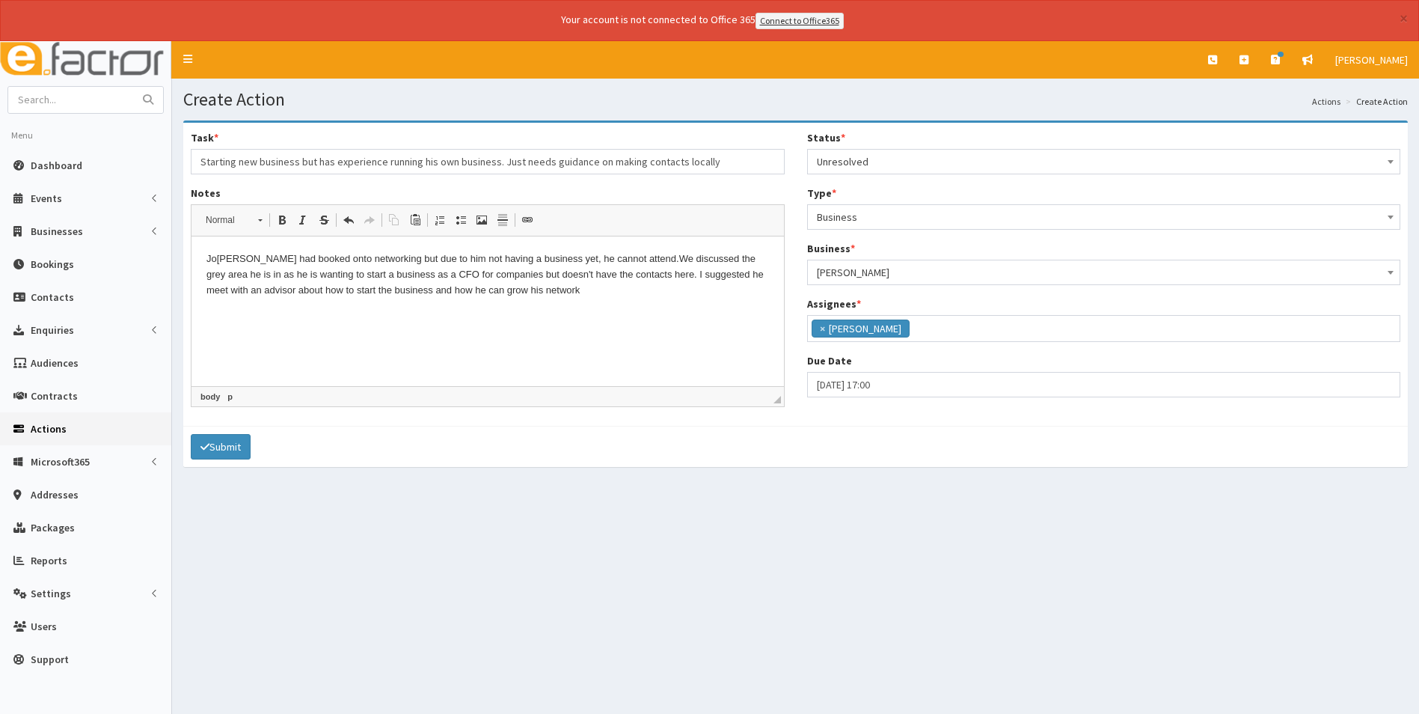
click at [540, 283] on p "Jo nathan had b ooked onto networking but du e to him not having a business yet…" at bounding box center [487, 274] width 562 height 46
click at [632, 288] on p "Jo nathan had b ooked onto networking but du e to him not having a business yet…" at bounding box center [487, 274] width 562 height 46
click at [665, 312] on html "Jo nathan had b ooked onto networking but du e to him not having a business yet…" at bounding box center [487, 274] width 592 height 76
click at [220, 450] on button "Submit" at bounding box center [221, 446] width 60 height 25
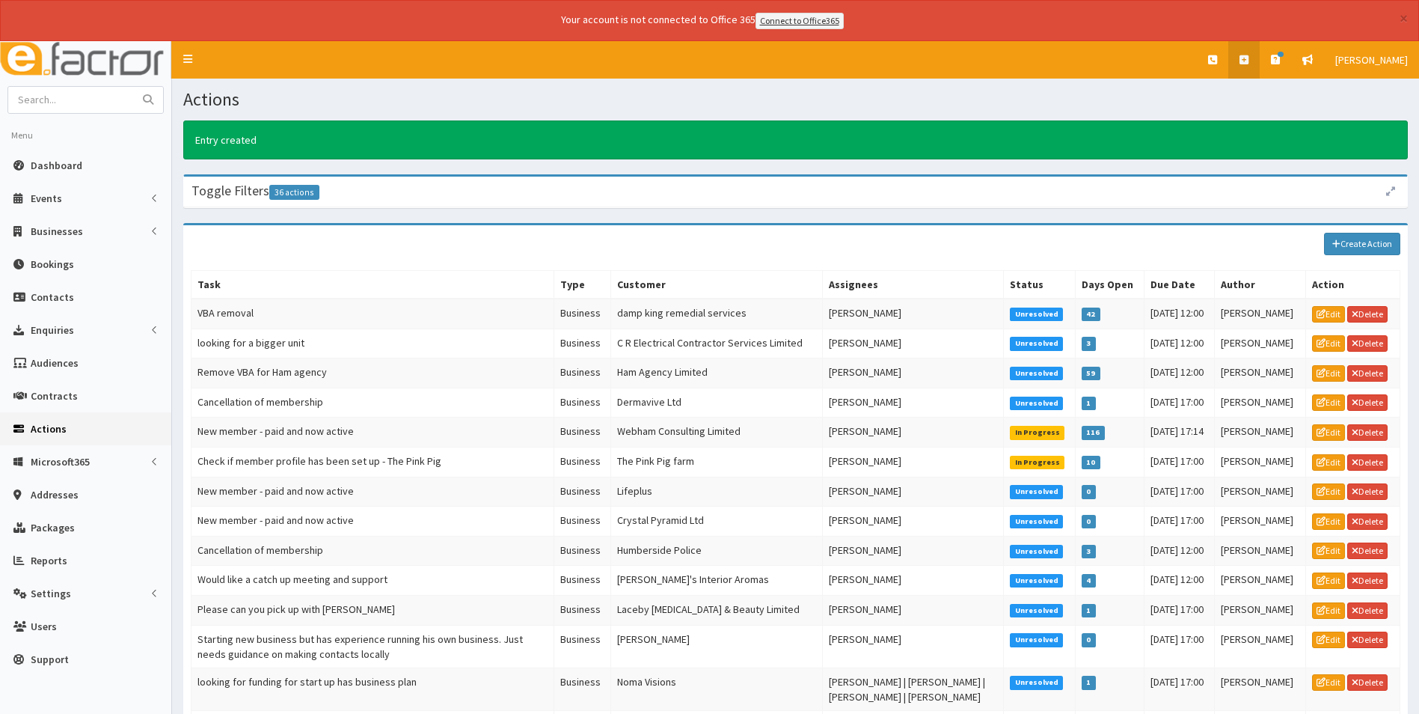
click at [1248, 61] on icon at bounding box center [1243, 60] width 9 height 10
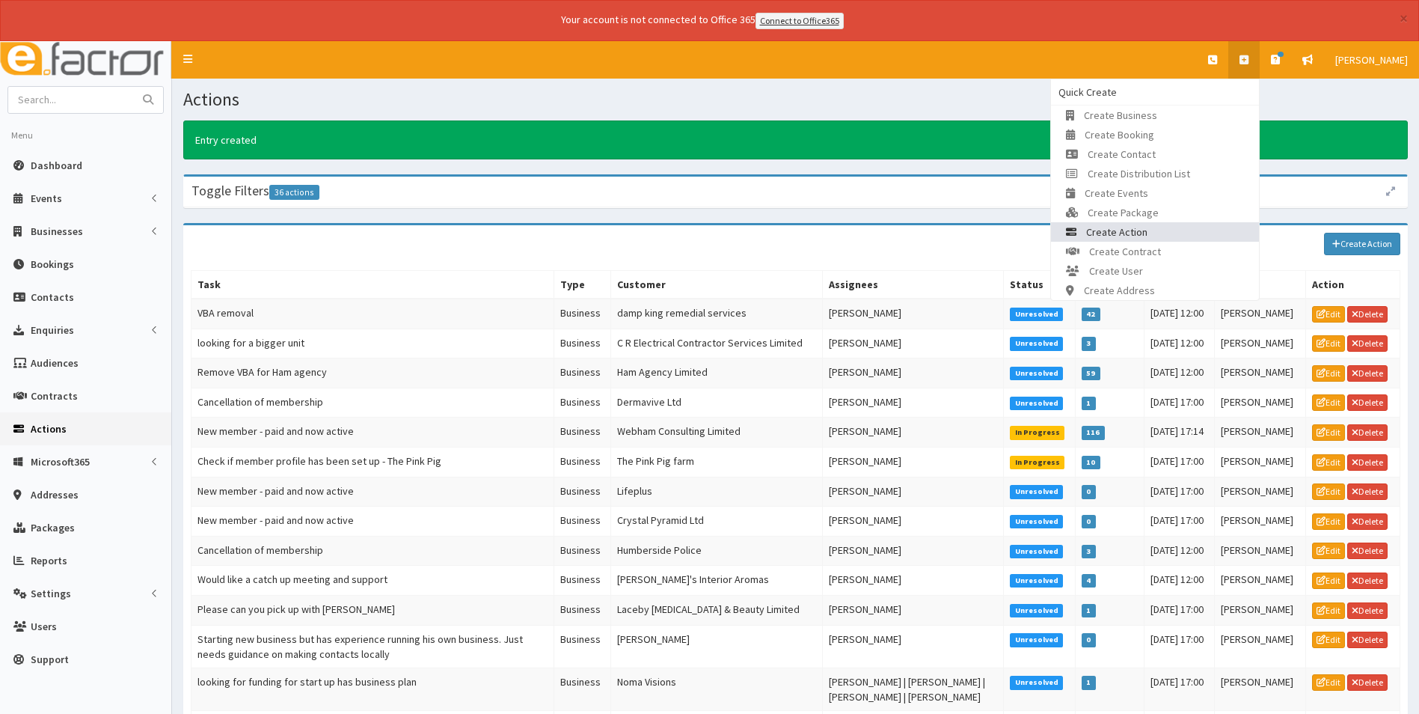
click at [1170, 230] on link "Create Action" at bounding box center [1155, 231] width 208 height 19
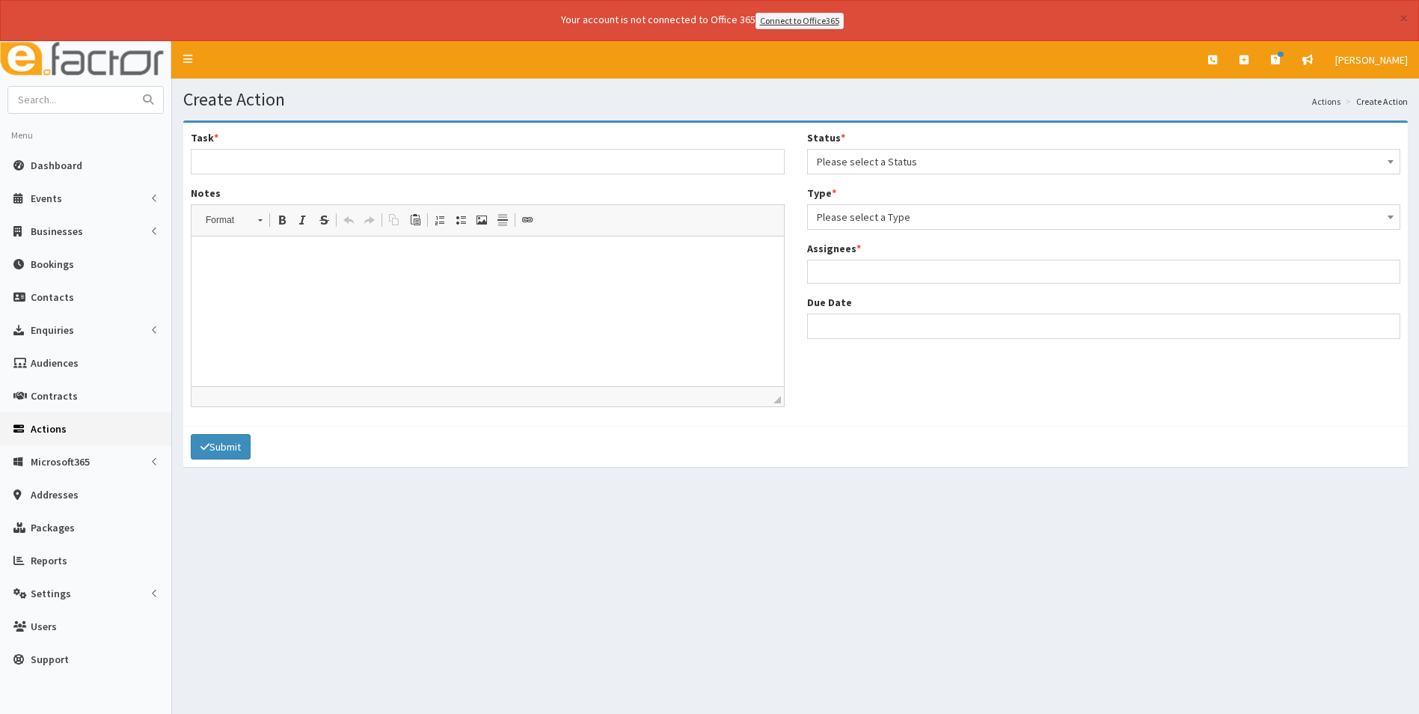
select select
click at [410, 155] on input "Task *" at bounding box center [488, 161] width 594 height 25
type input "Networking guest"
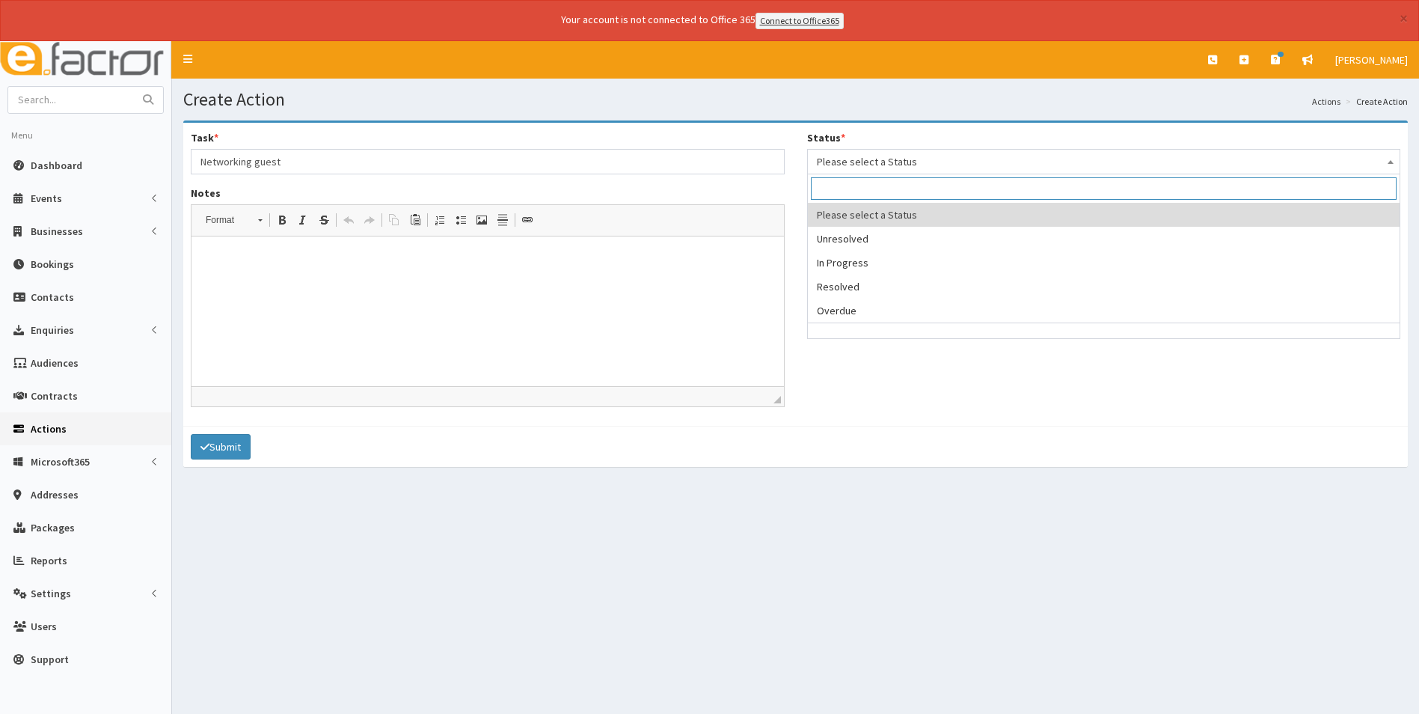
click at [837, 159] on span "Please select a Status" at bounding box center [1104, 161] width 574 height 21
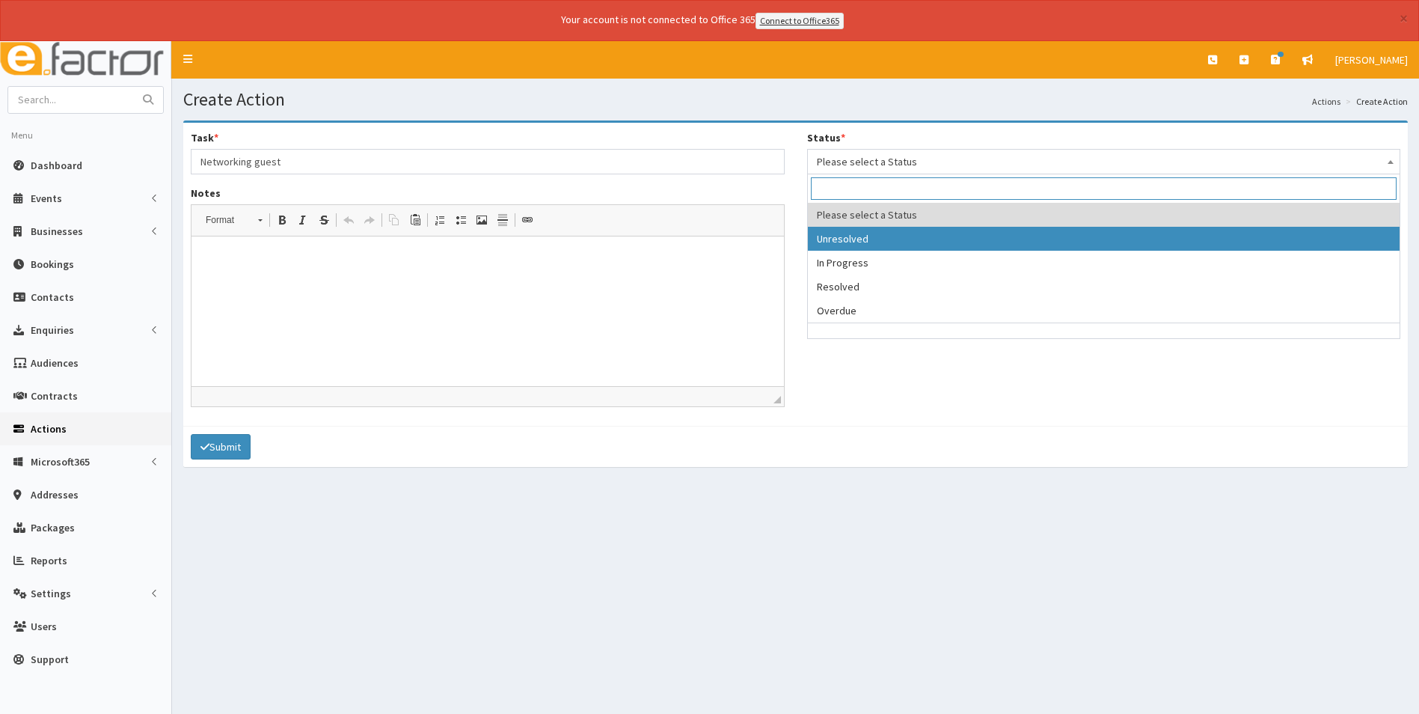
select select "1"
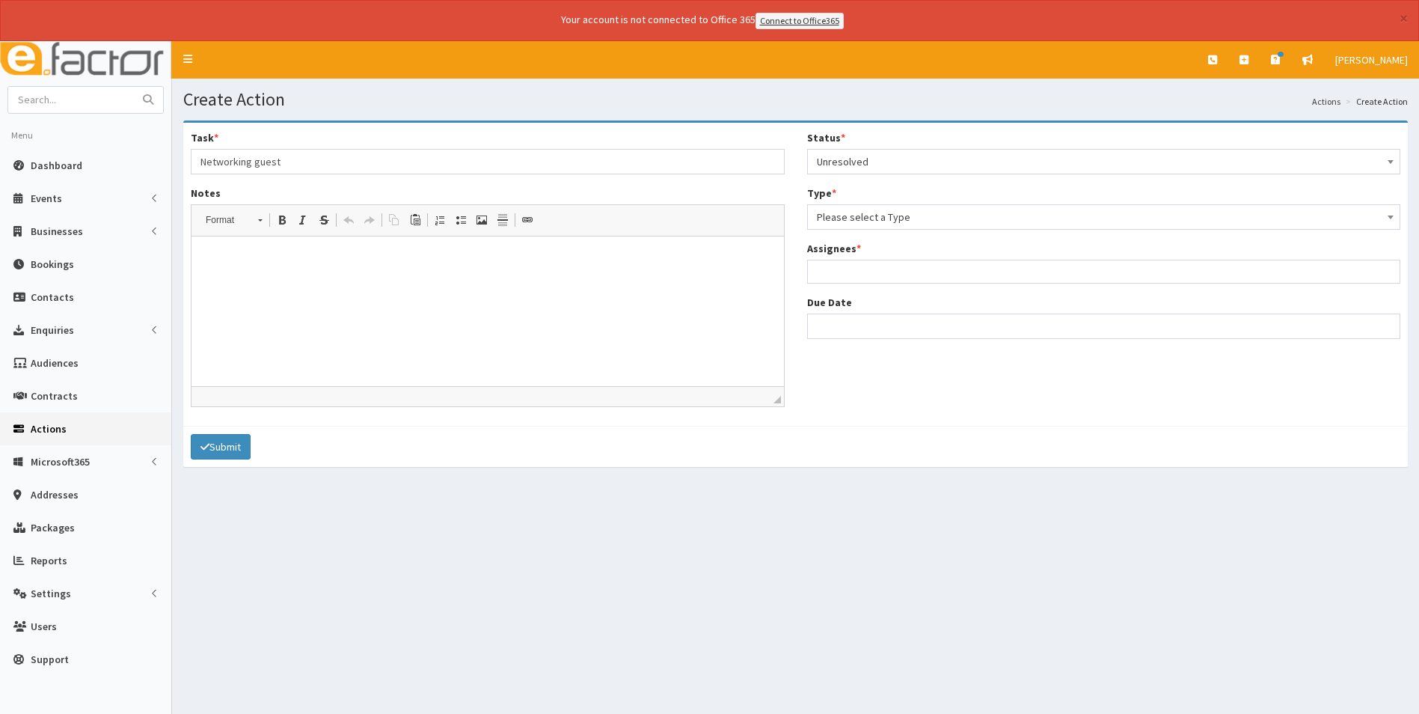
click at [856, 218] on span "Please select a Type" at bounding box center [1104, 216] width 574 height 21
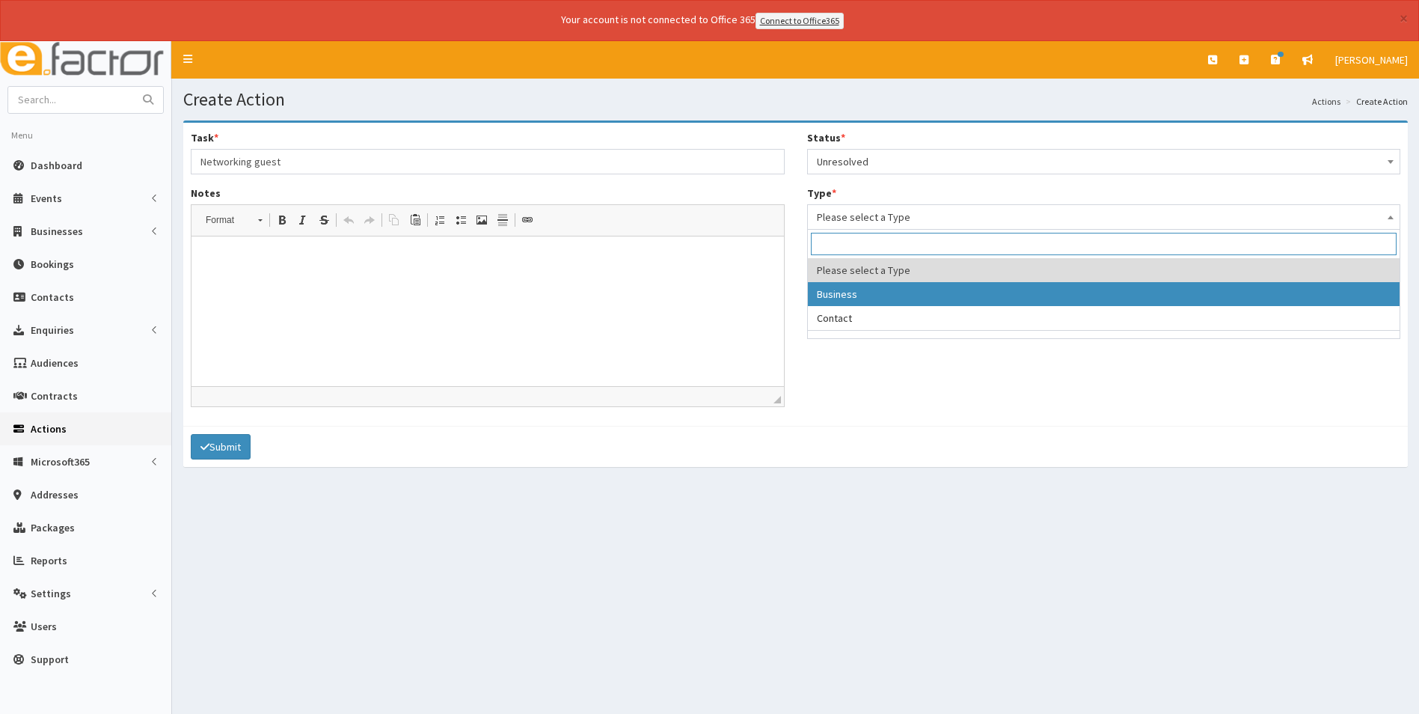
select select "business"
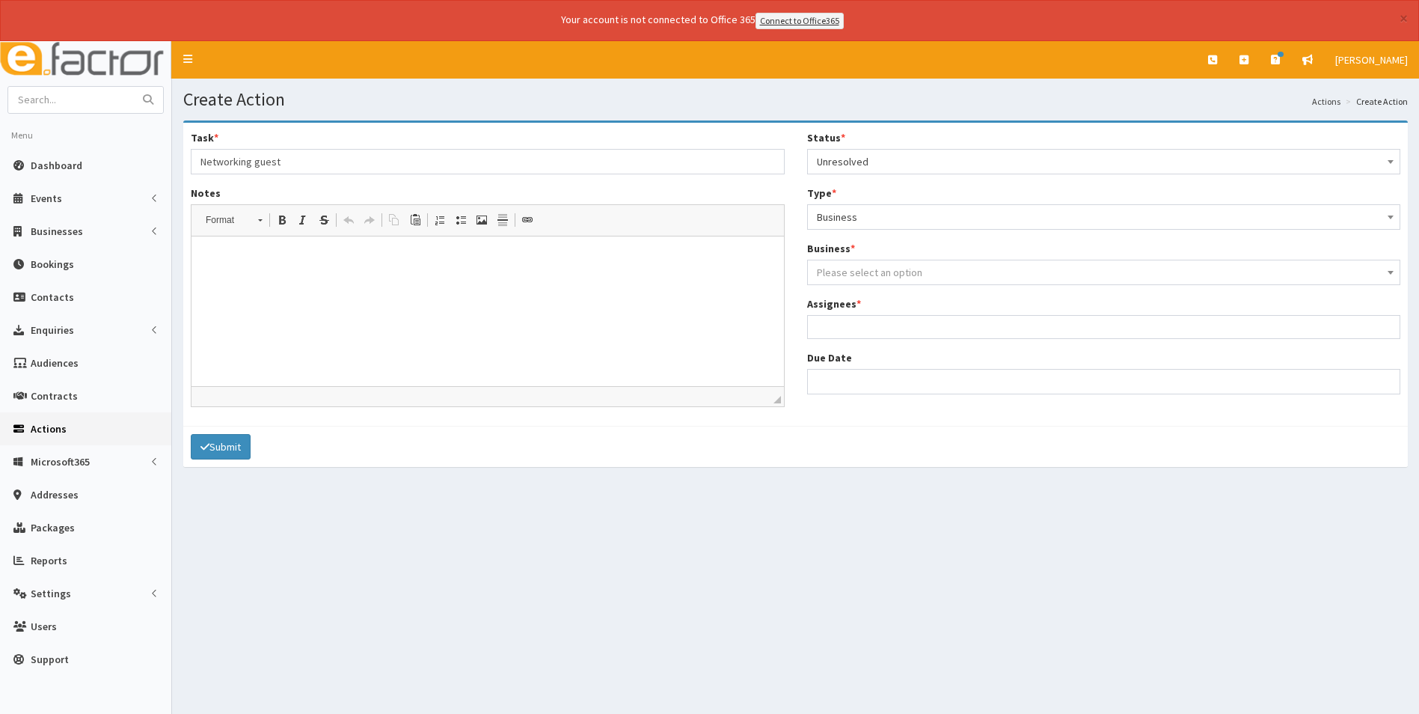
click at [864, 276] on span "Please select an option" at bounding box center [869, 272] width 105 height 13
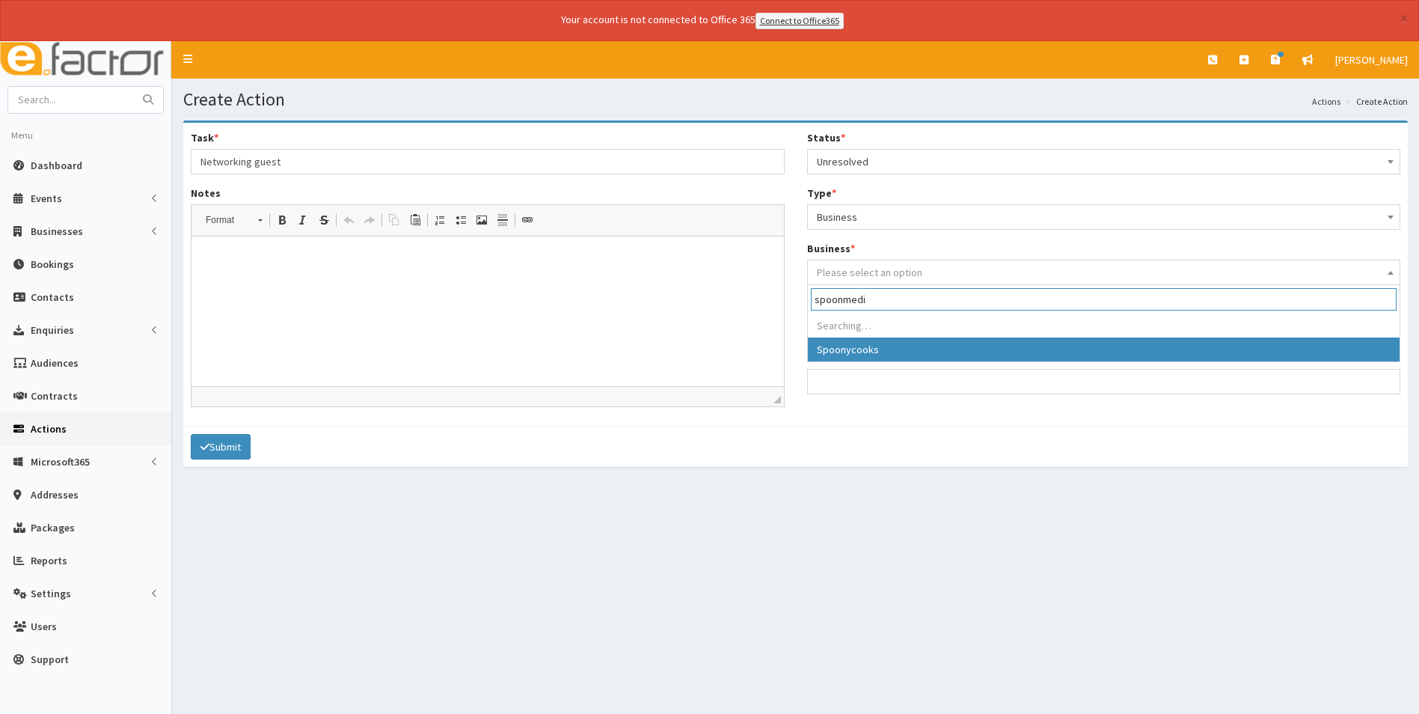
type input "spoonmedia"
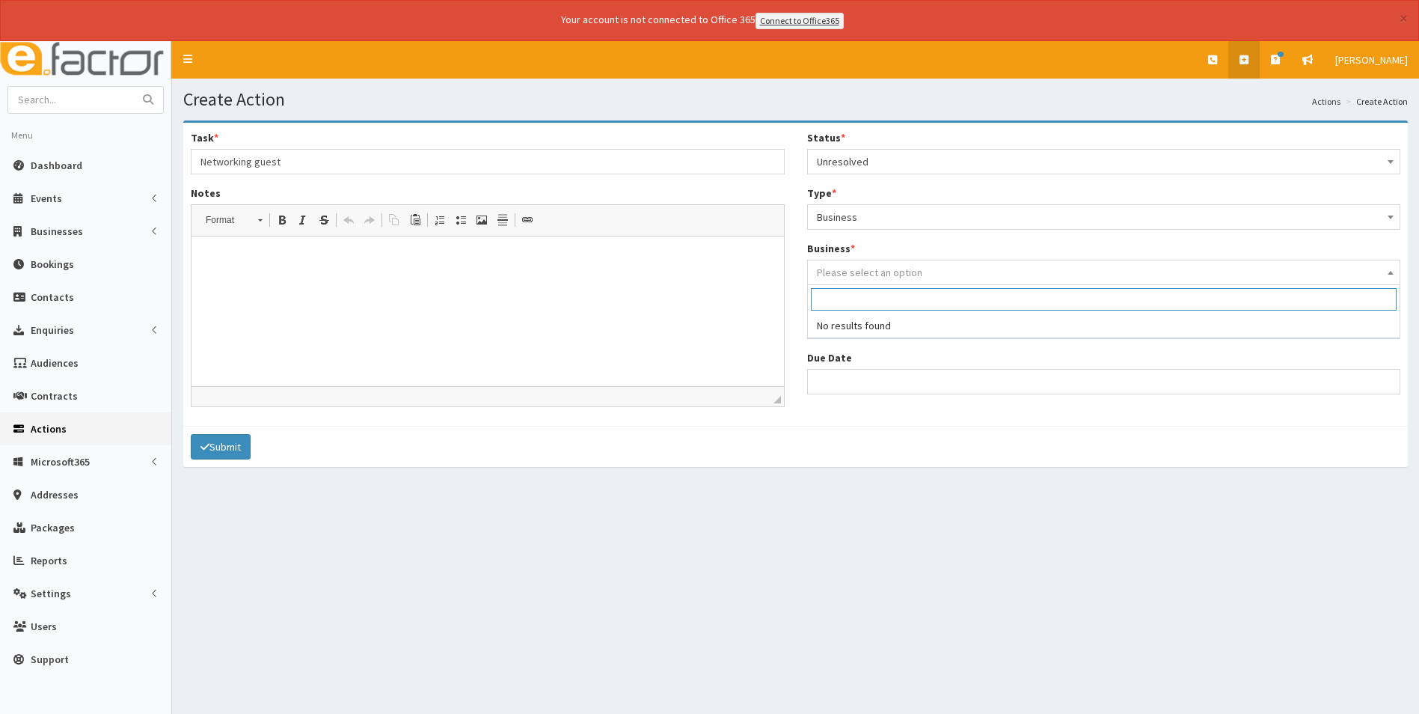
click at [1246, 55] on icon at bounding box center [1243, 60] width 9 height 10
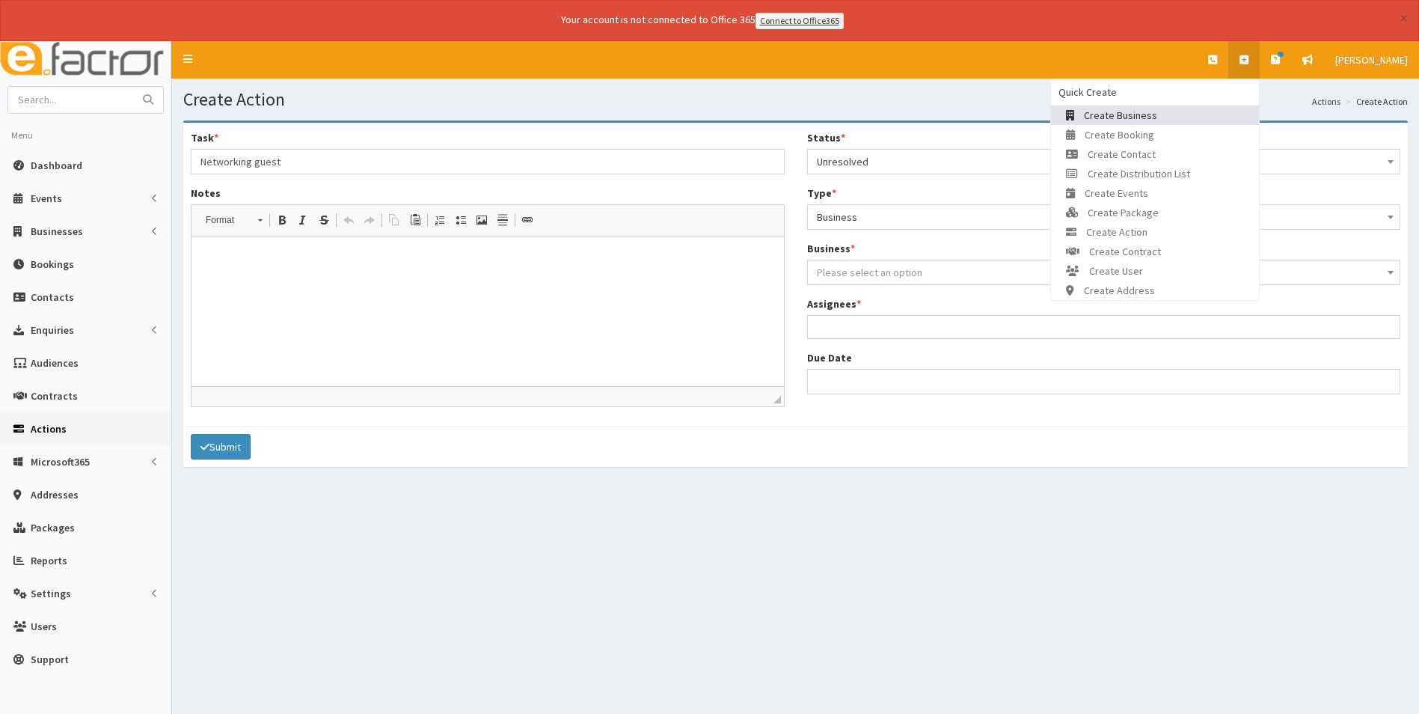
click at [1094, 119] on span "Create Business" at bounding box center [1120, 114] width 73 height 13
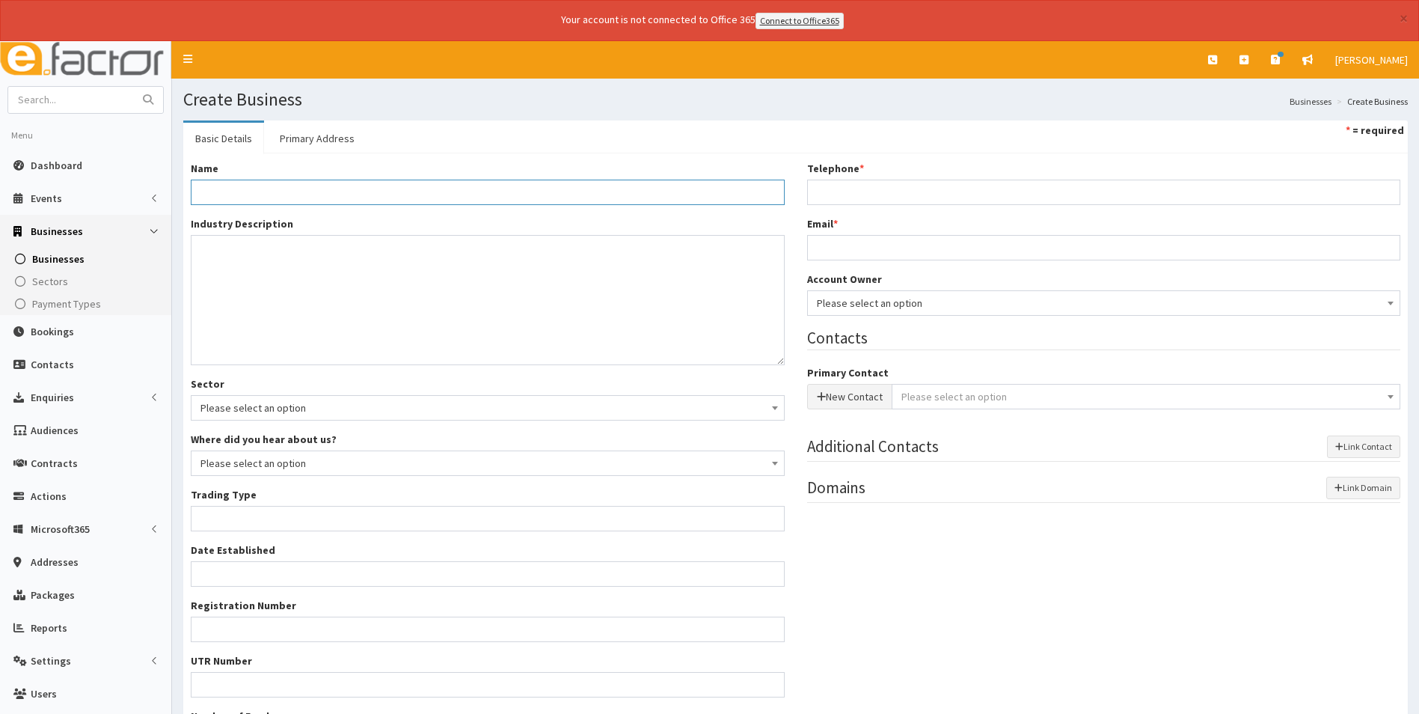
click at [261, 191] on input "Name *" at bounding box center [488, 192] width 594 height 25
click at [313, 194] on input "Name *" at bounding box center [488, 192] width 594 height 25
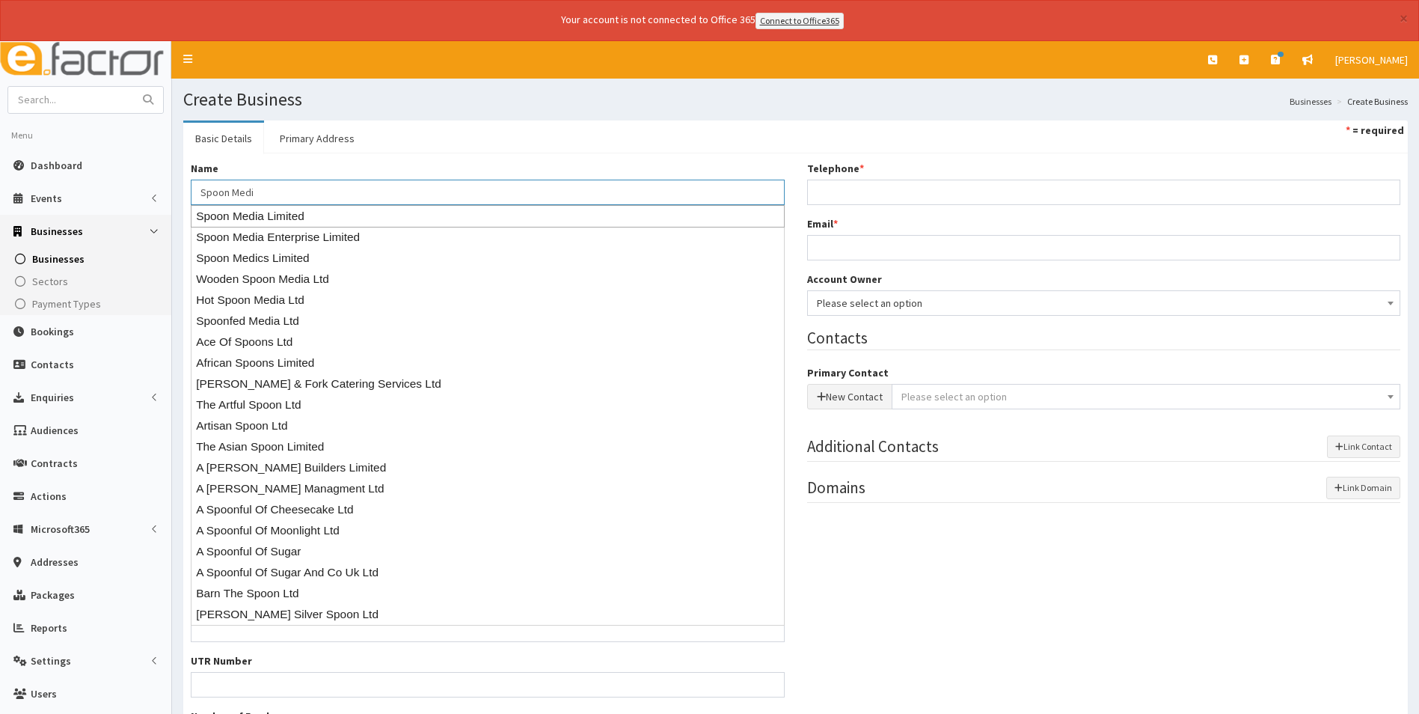
click at [306, 221] on div "Spoon Media Limited" at bounding box center [488, 216] width 594 height 22
type input "Spoon Media Limited"
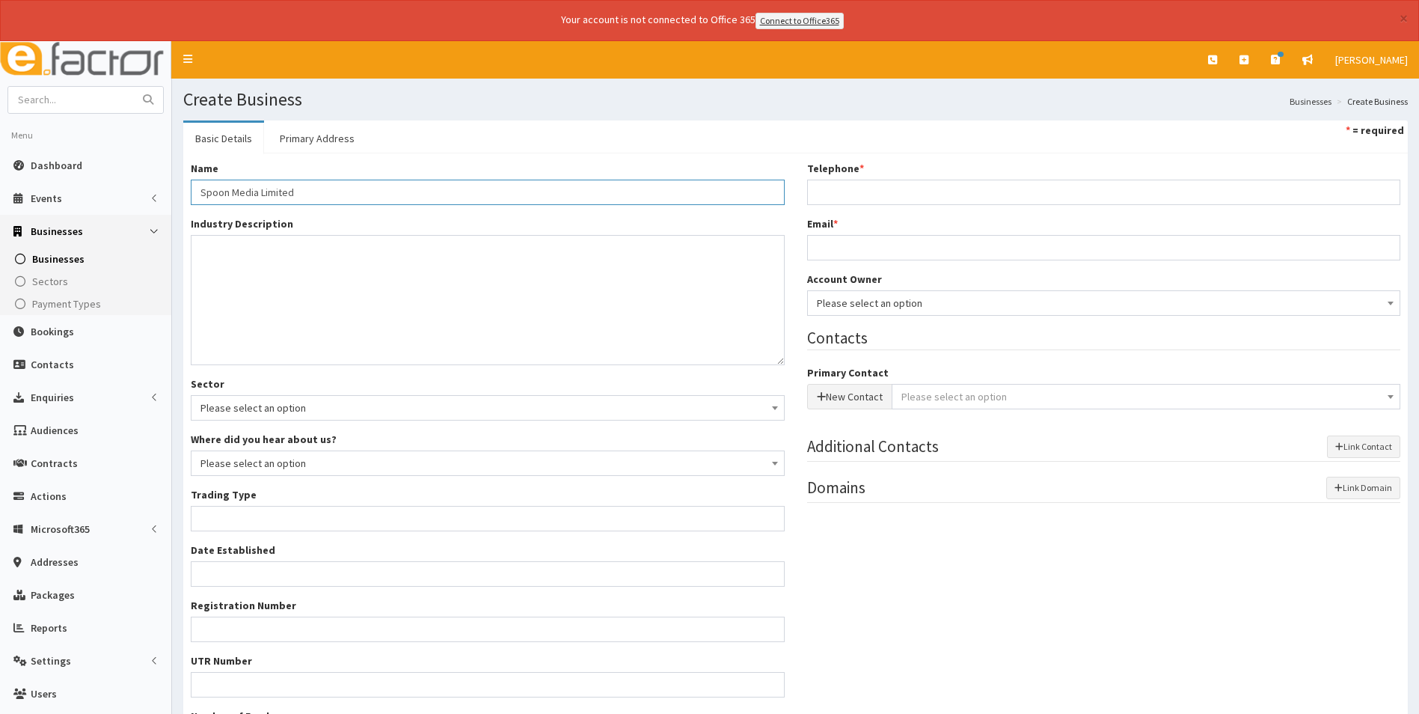
type input "Private limited company"
type input "05931850"
type input "Spoon Media Limited"
click at [326, 138] on link "Primary Address" at bounding box center [317, 138] width 99 height 31
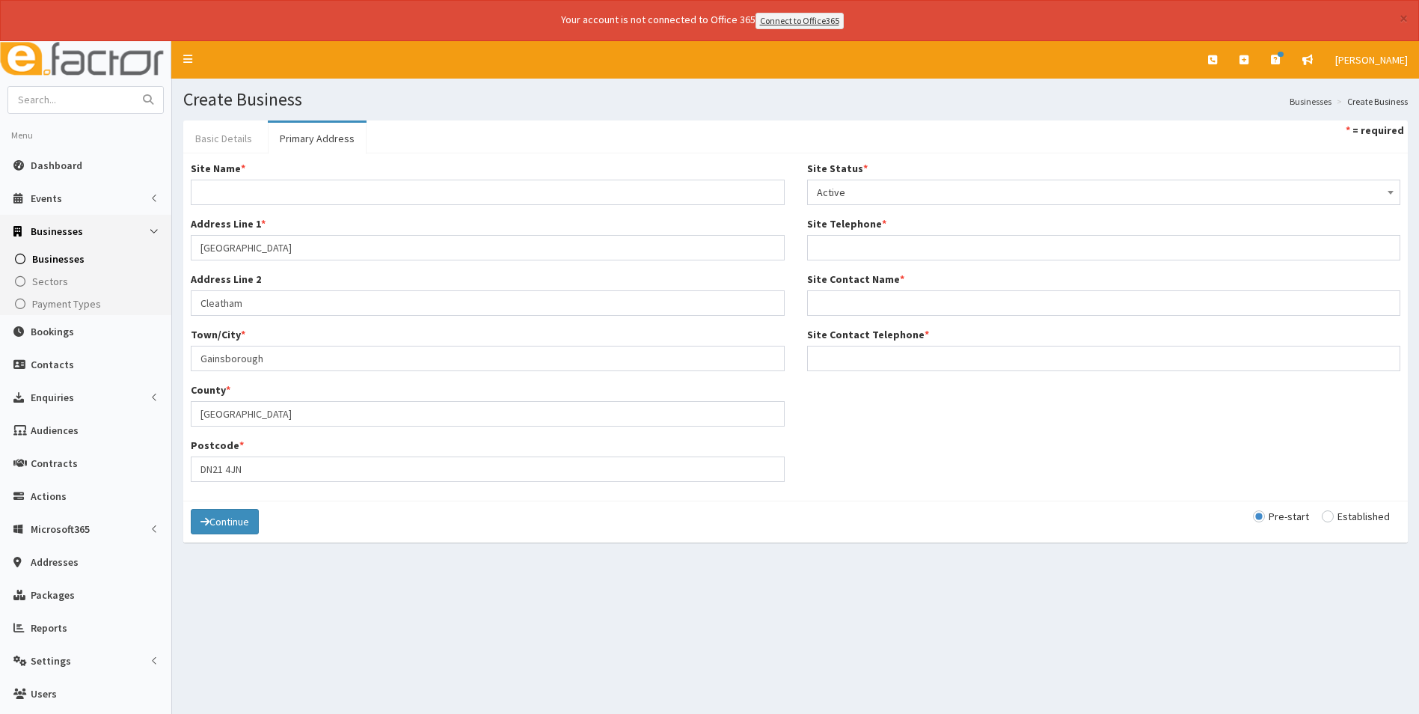
click at [230, 136] on link "Basic Details" at bounding box center [223, 138] width 81 height 31
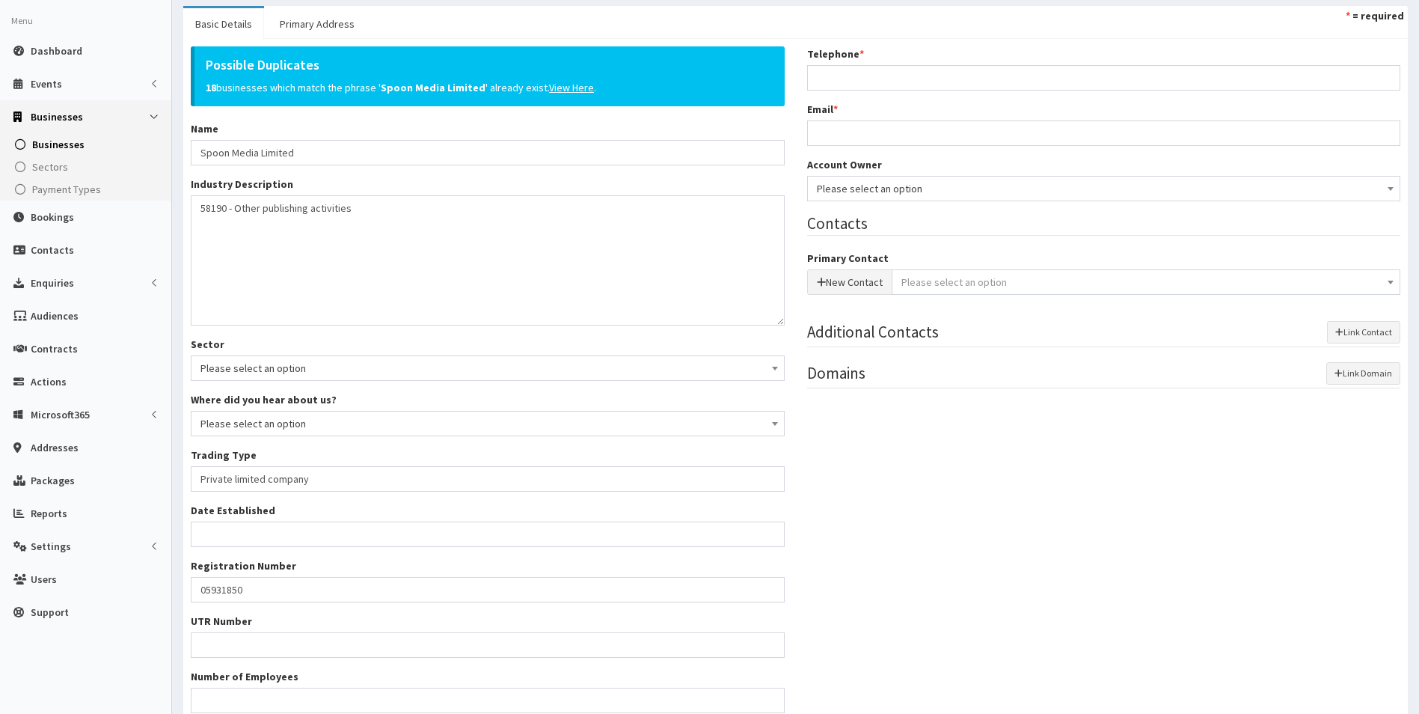
scroll to position [75, 0]
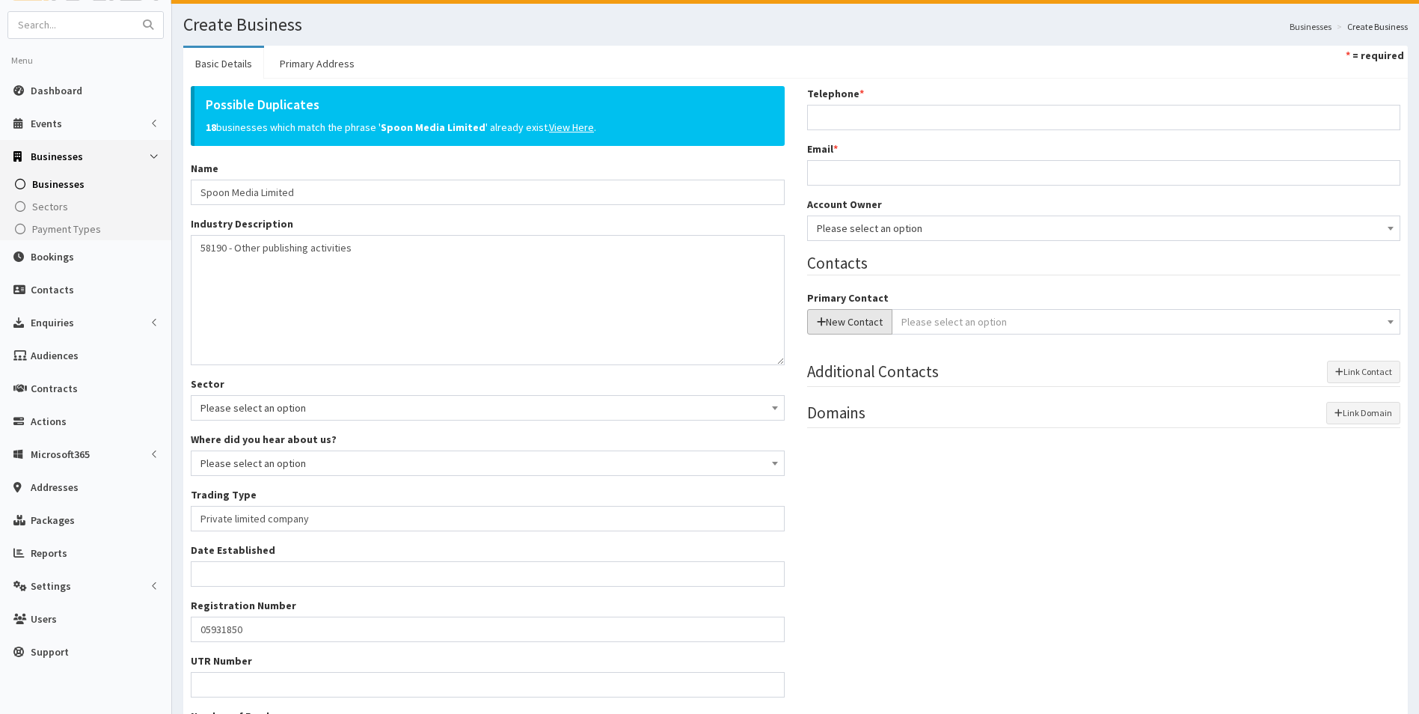
click at [850, 320] on button "New Contact" at bounding box center [849, 321] width 85 height 25
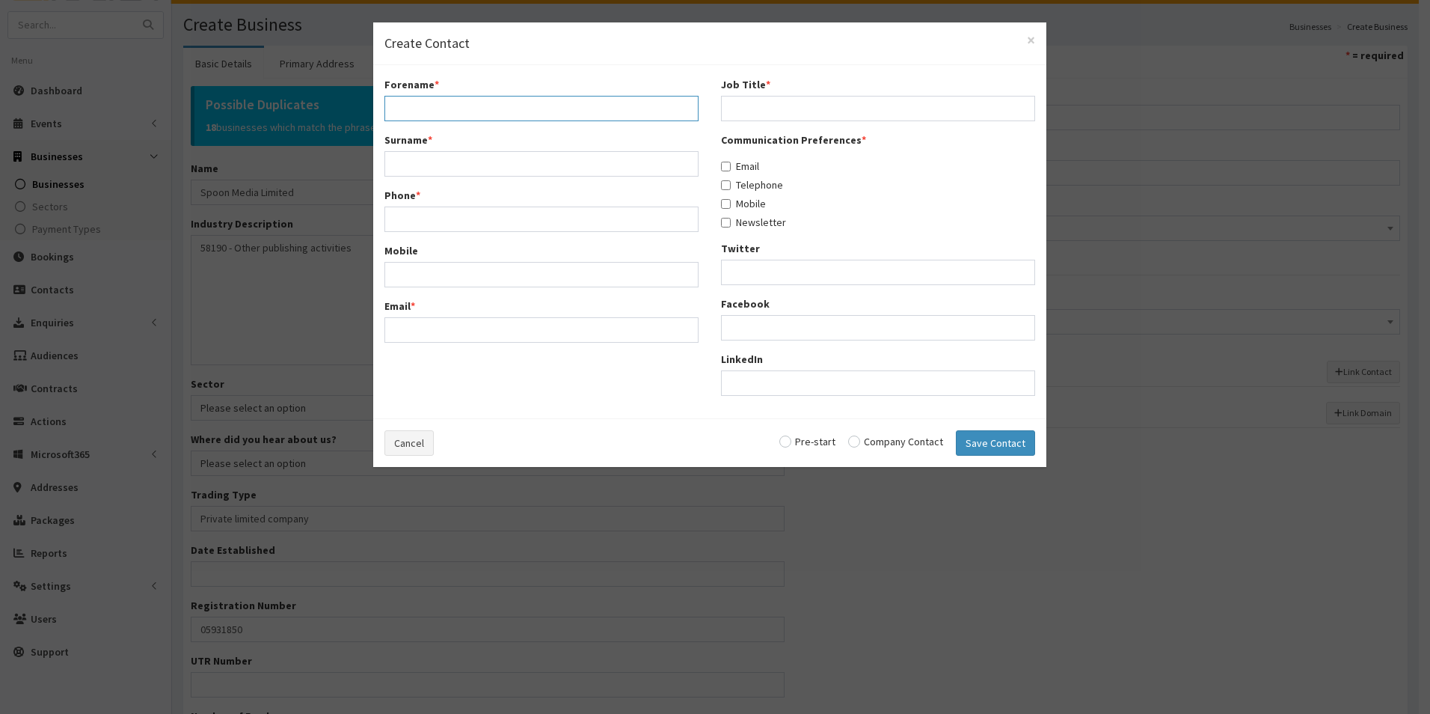
click at [429, 105] on input "Forename *" at bounding box center [541, 108] width 314 height 25
type input "[PERSON_NAME]"
click at [472, 219] on input "Phone *" at bounding box center [541, 218] width 314 height 25
paste input "07715118380"
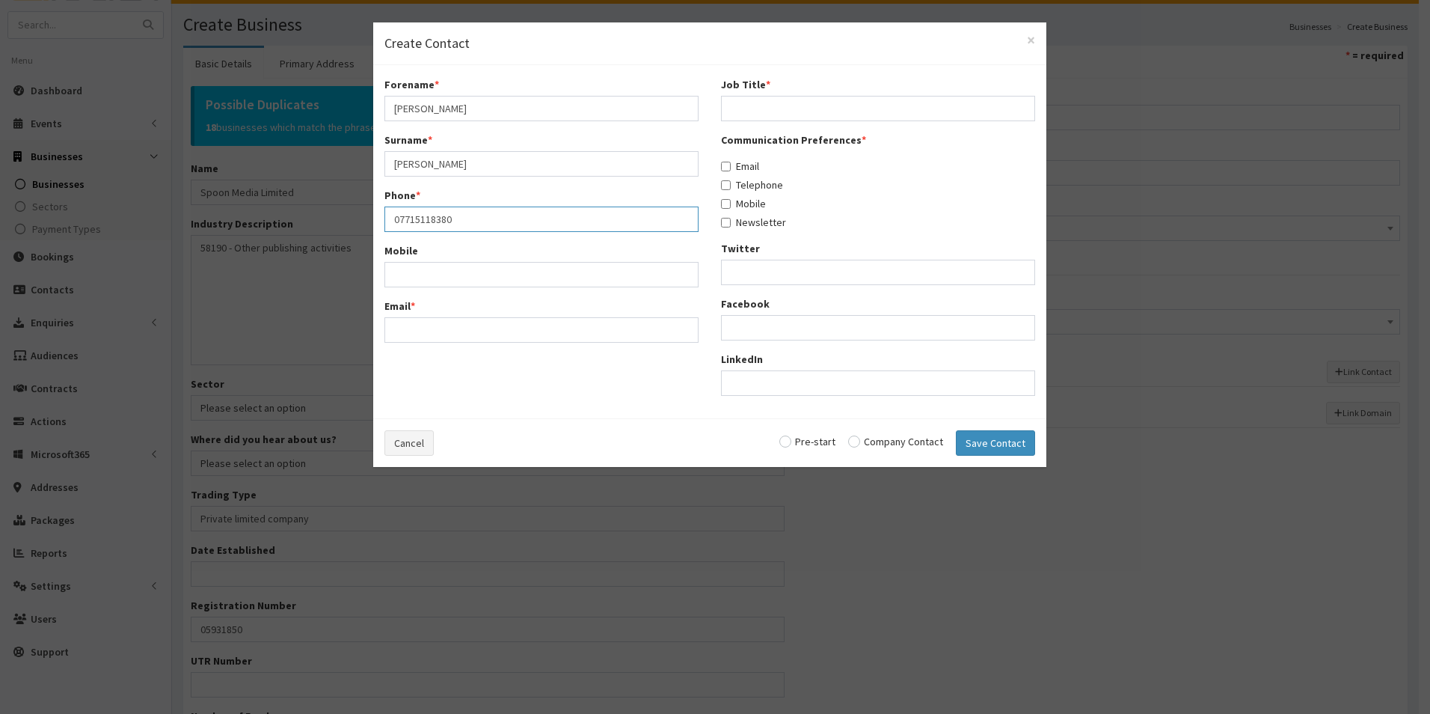
type input "07715118380"
drag, startPoint x: 461, startPoint y: 336, endPoint x: 426, endPoint y: 332, distance: 35.4
click at [461, 336] on input "Email *" at bounding box center [541, 329] width 314 height 25
click at [501, 331] on input "Email *" at bounding box center [541, 329] width 314 height 25
paste input "[PERSON_NAME][EMAIL_ADDRESS][DOMAIN_NAME]"
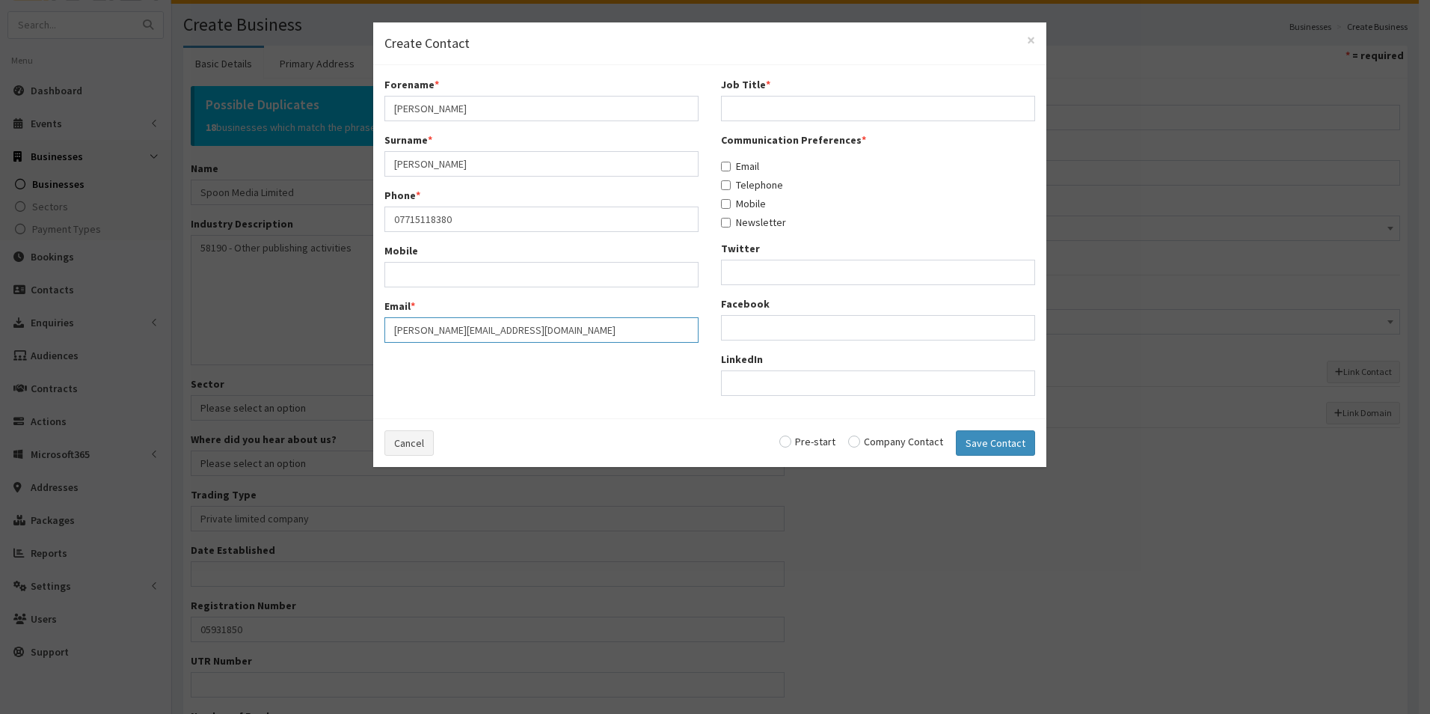
type input "[PERSON_NAME][EMAIL_ADDRESS][DOMAIN_NAME]"
click at [755, 106] on input "Job Title *" at bounding box center [878, 108] width 314 height 25
drag, startPoint x: 749, startPoint y: 106, endPoint x: 762, endPoint y: 108, distance: 13.5
click at [749, 106] on input "Job Title *" at bounding box center [878, 108] width 314 height 25
type input "Creative Director"
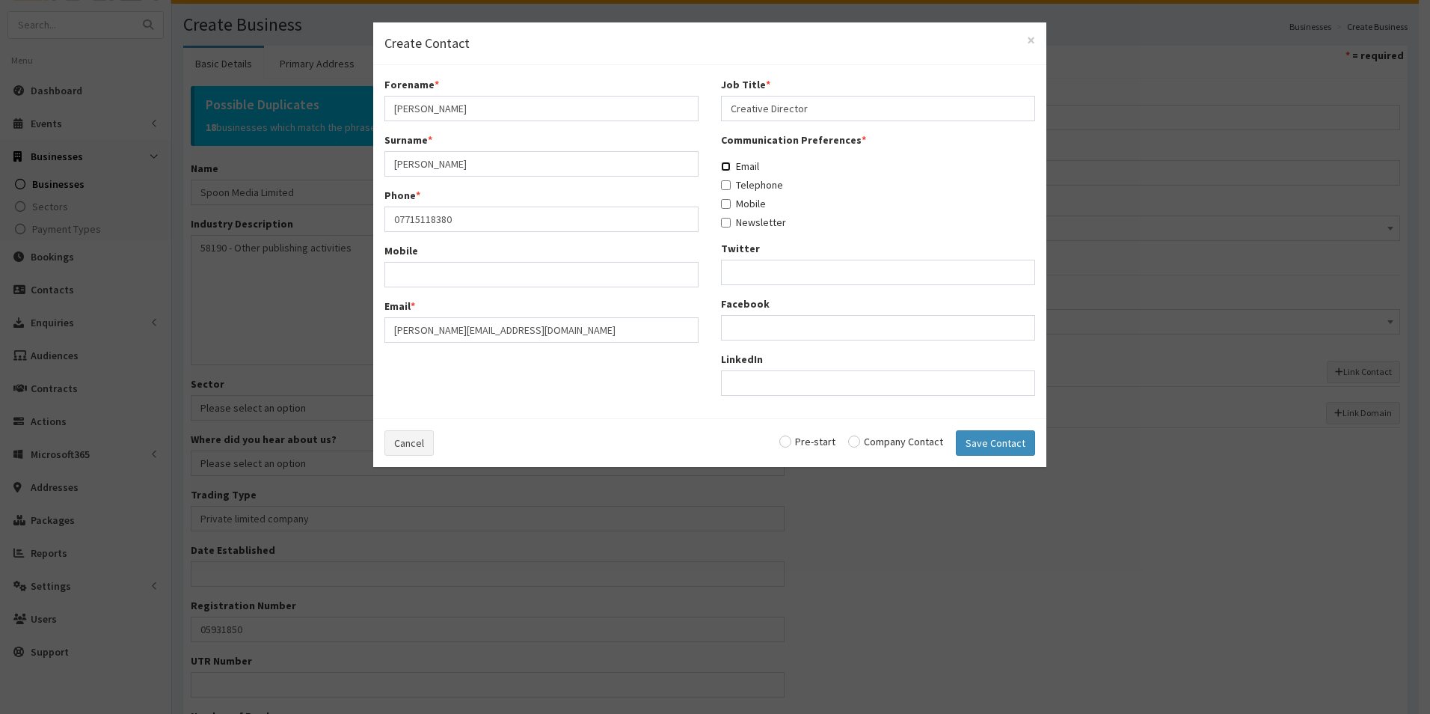
click at [727, 162] on input "Email" at bounding box center [726, 167] width 10 height 10
checkbox input "true"
click at [723, 188] on input "Telephone" at bounding box center [726, 185] width 10 height 10
checkbox input "true"
click at [726, 204] on input "Mobile" at bounding box center [726, 204] width 10 height 10
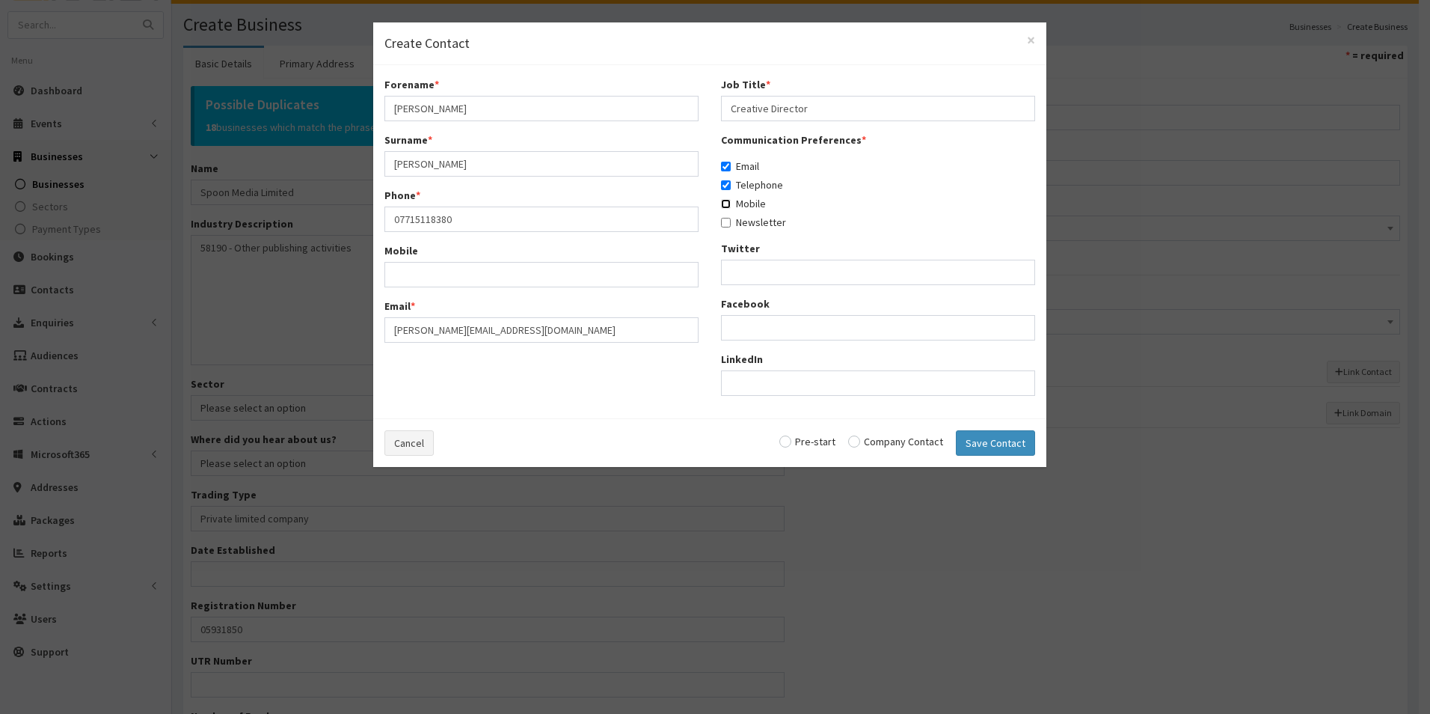
checkbox input "true"
click at [726, 222] on input "Newsletter" at bounding box center [726, 223] width 10 height 10
checkbox input "true"
click at [862, 444] on input "radio" at bounding box center [895, 441] width 95 height 10
radio input "true"
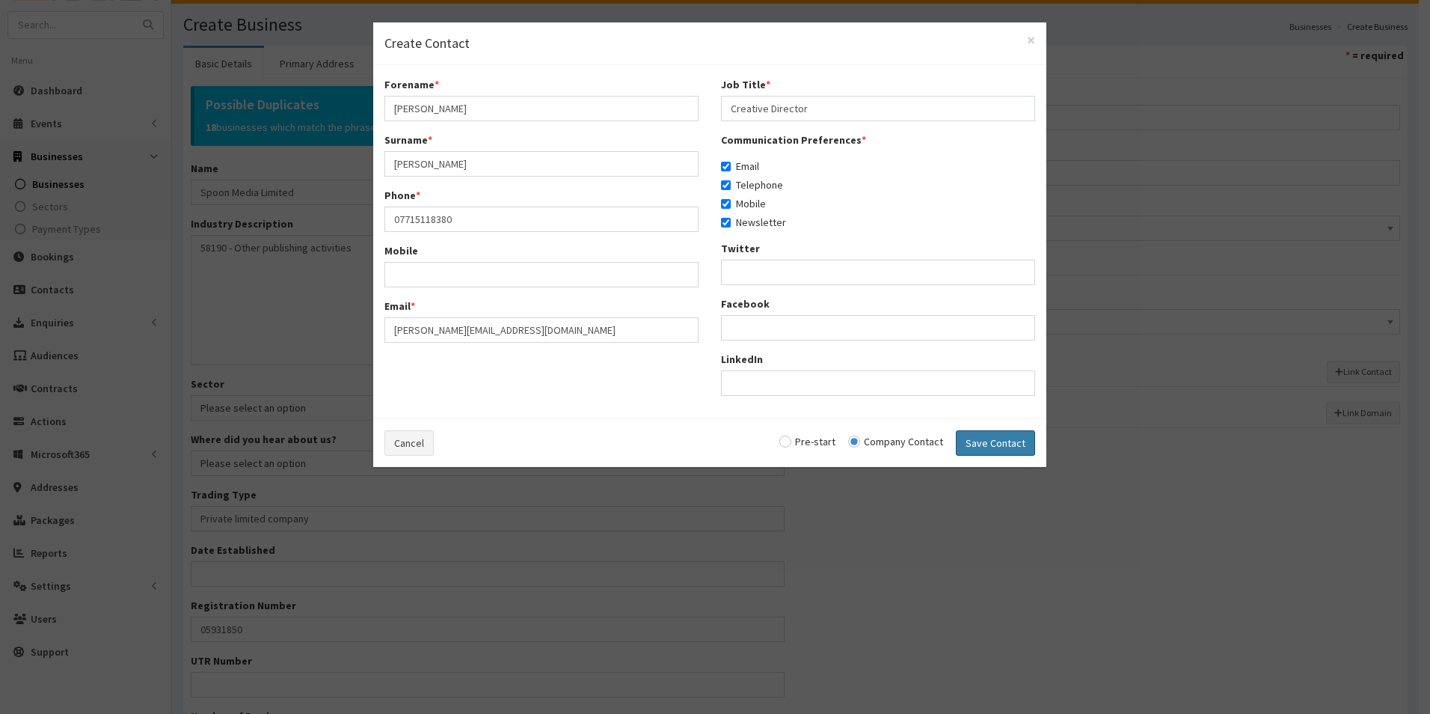
click at [976, 447] on button "Save Contact" at bounding box center [995, 442] width 79 height 25
checkbox input "false"
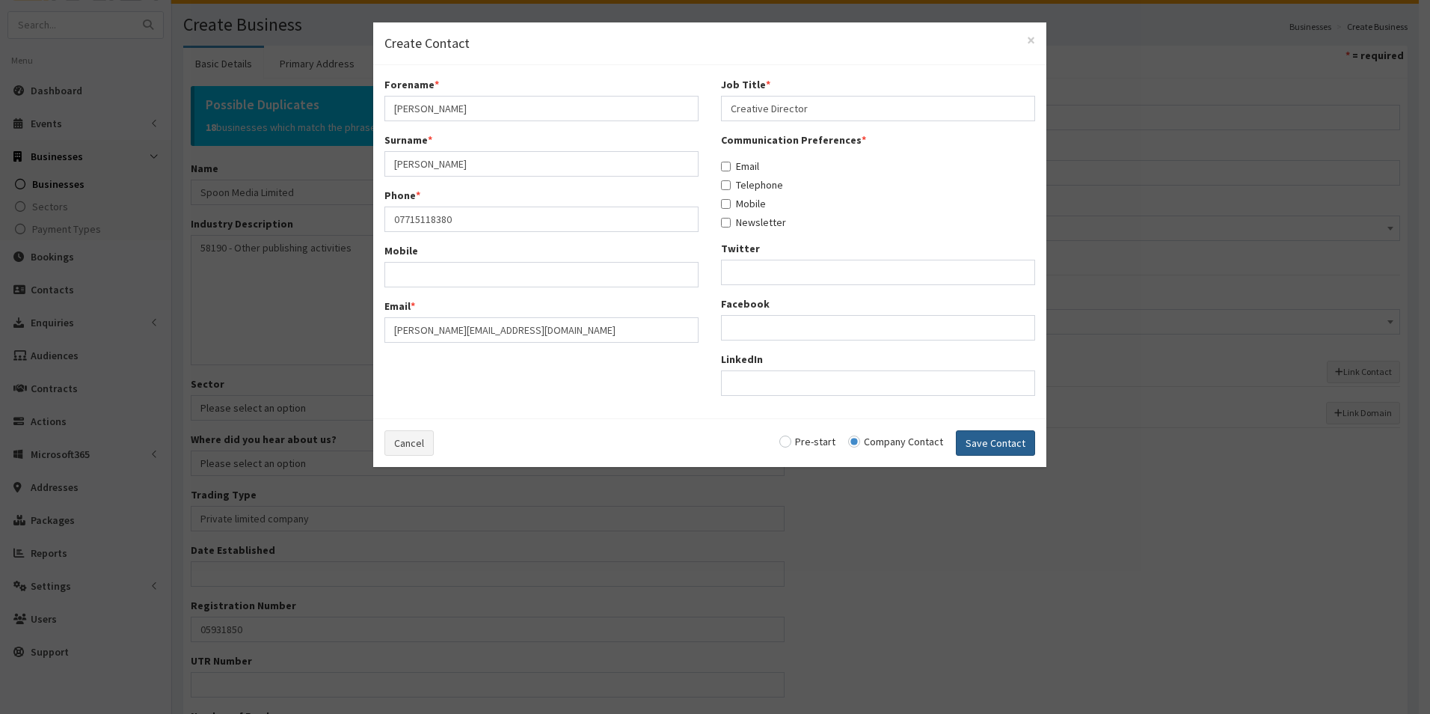
radio input "false"
select select "5266"
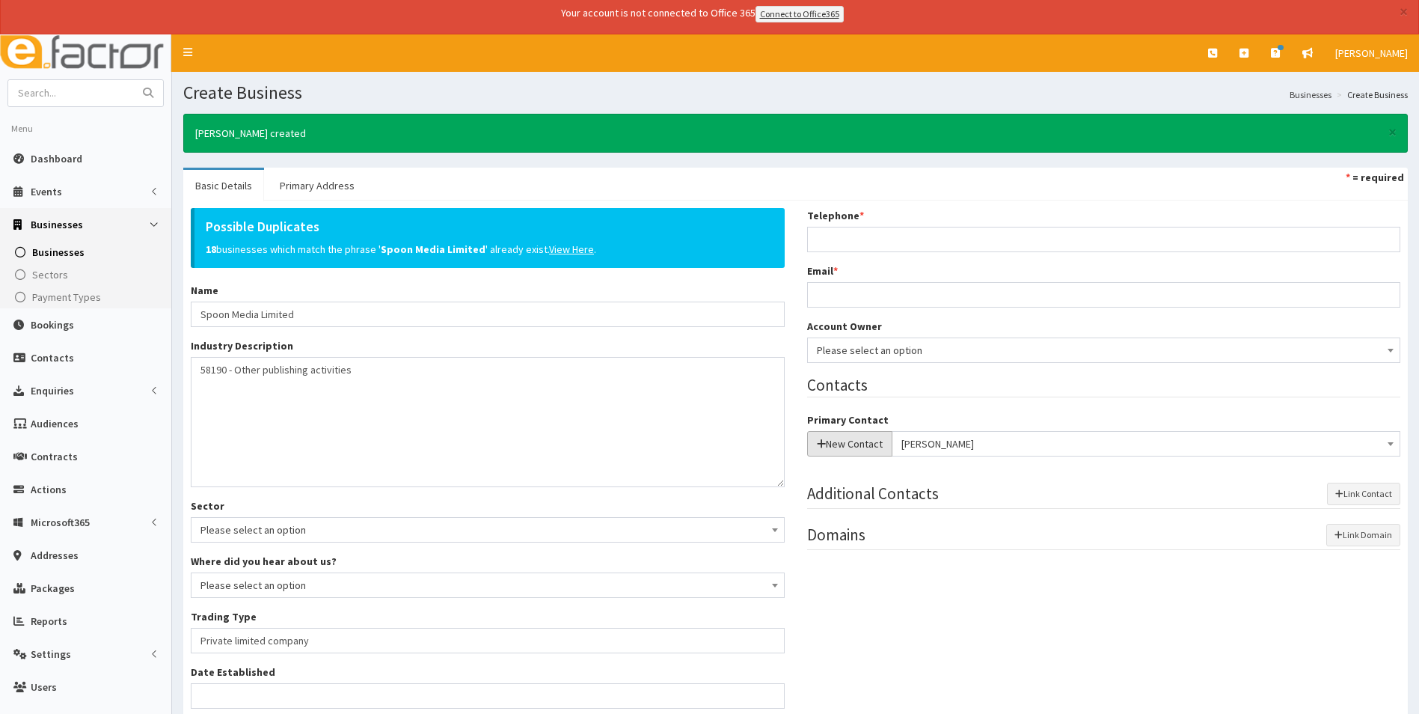
scroll to position [0, 0]
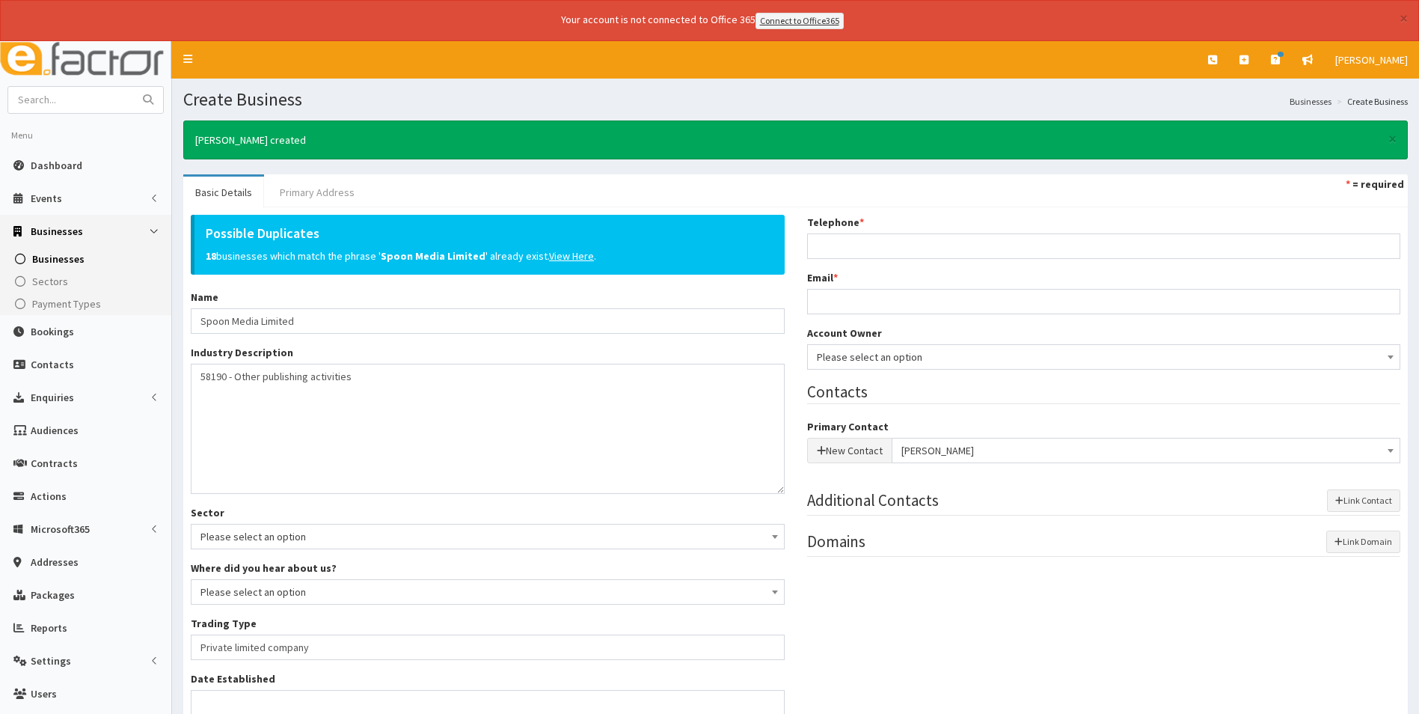
click at [316, 188] on link "Primary Address" at bounding box center [317, 192] width 99 height 31
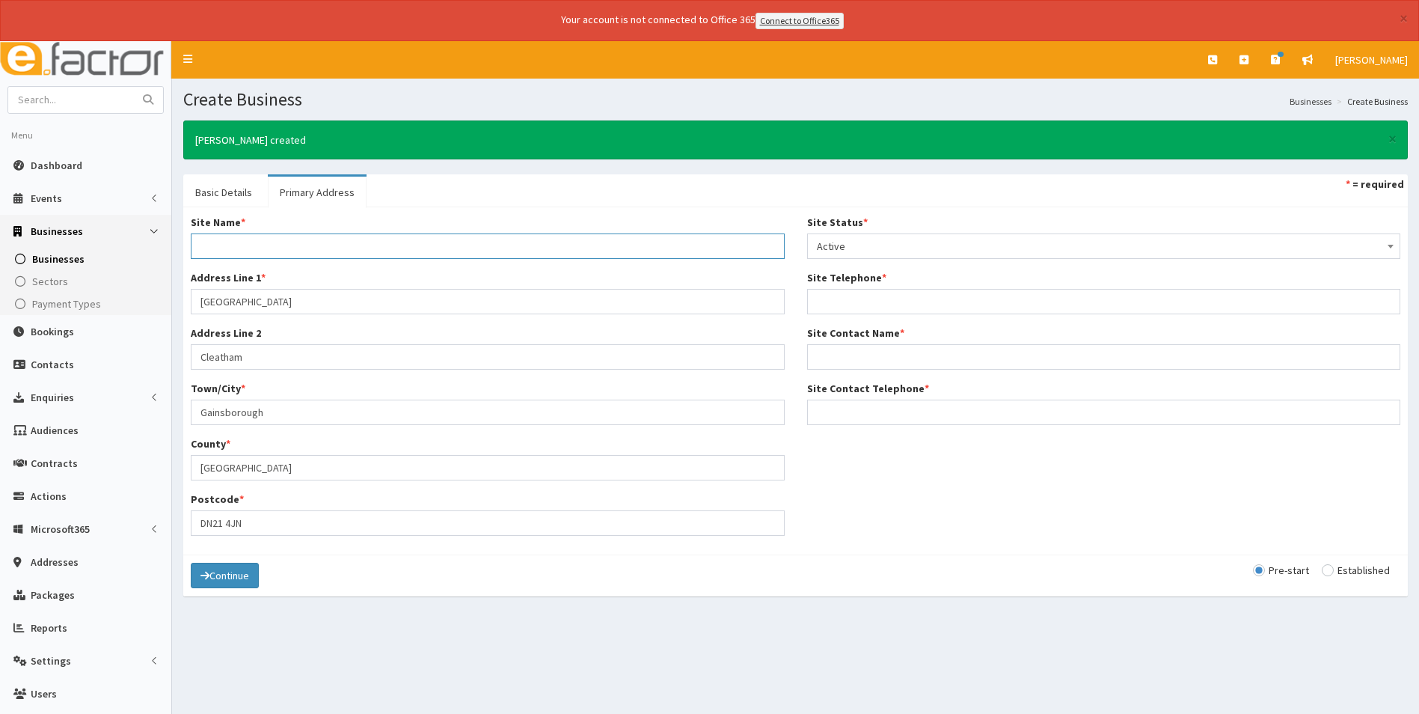
click at [241, 242] on input "Site Name *" at bounding box center [488, 245] width 594 height 25
type input "Main Office"
drag, startPoint x: 837, startPoint y: 355, endPoint x: 832, endPoint y: 346, distance: 11.0
click at [837, 355] on input "Site Contact Name *" at bounding box center [1104, 356] width 594 height 25
type input "[PERSON_NAME]"
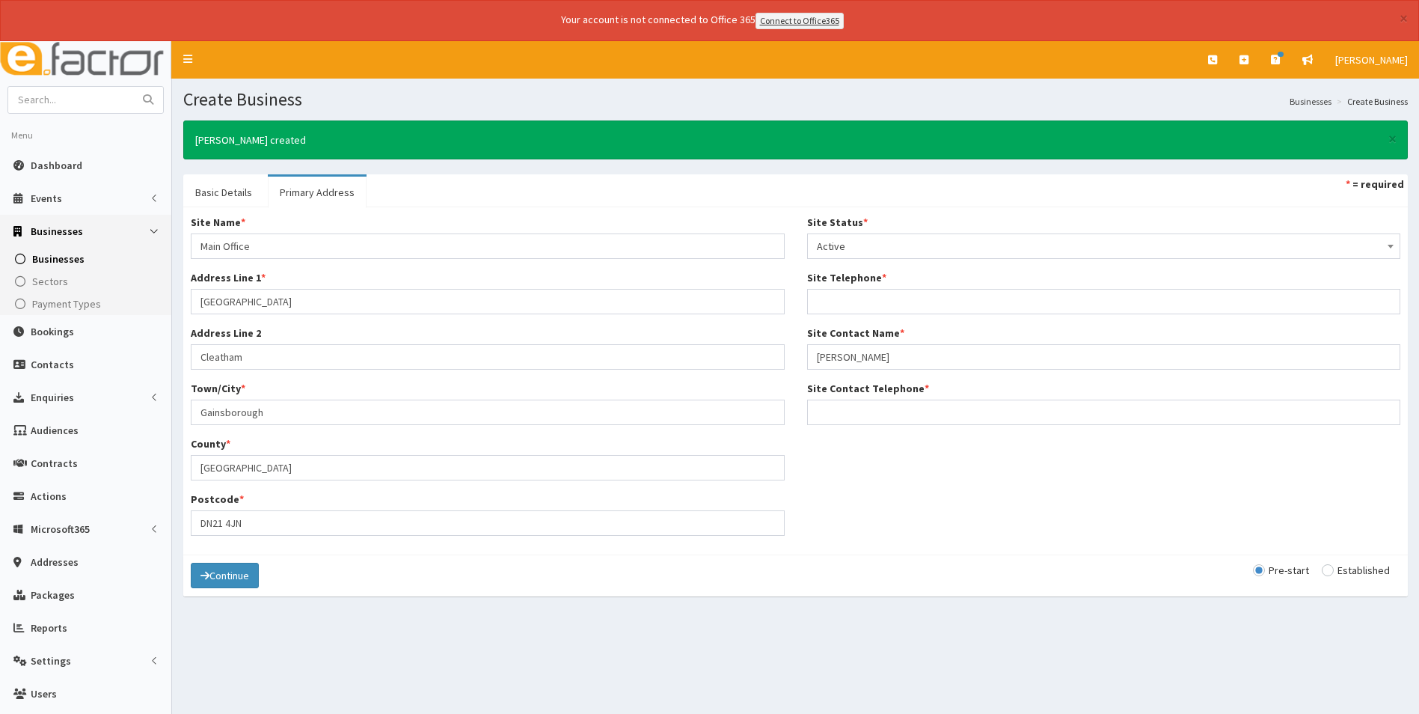
type input "07715118380"
click at [877, 416] on input "Site Contact Telephone *" at bounding box center [1104, 411] width 594 height 25
type input "07715118380"
click at [1331, 570] on input "radio" at bounding box center [1356, 570] width 68 height 10
radio input "true"
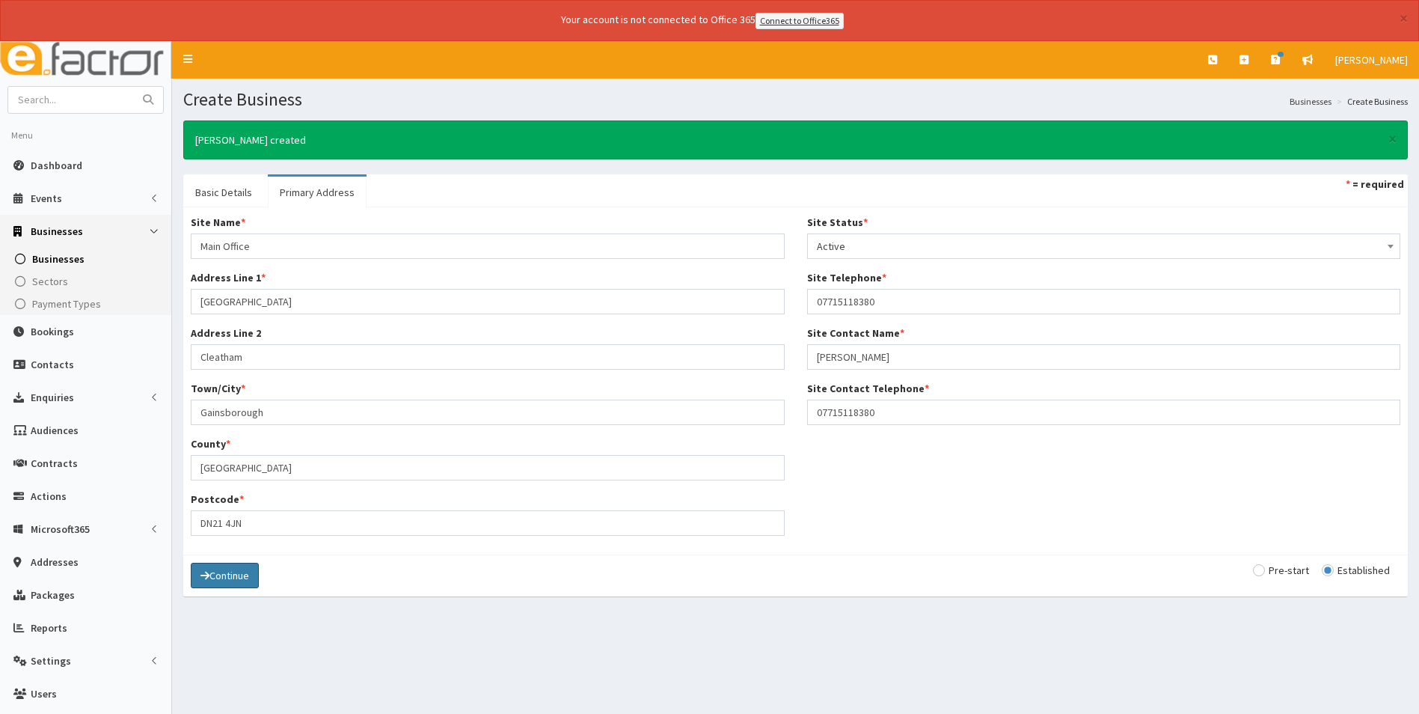
click at [227, 580] on button "Continue" at bounding box center [225, 574] width 68 height 25
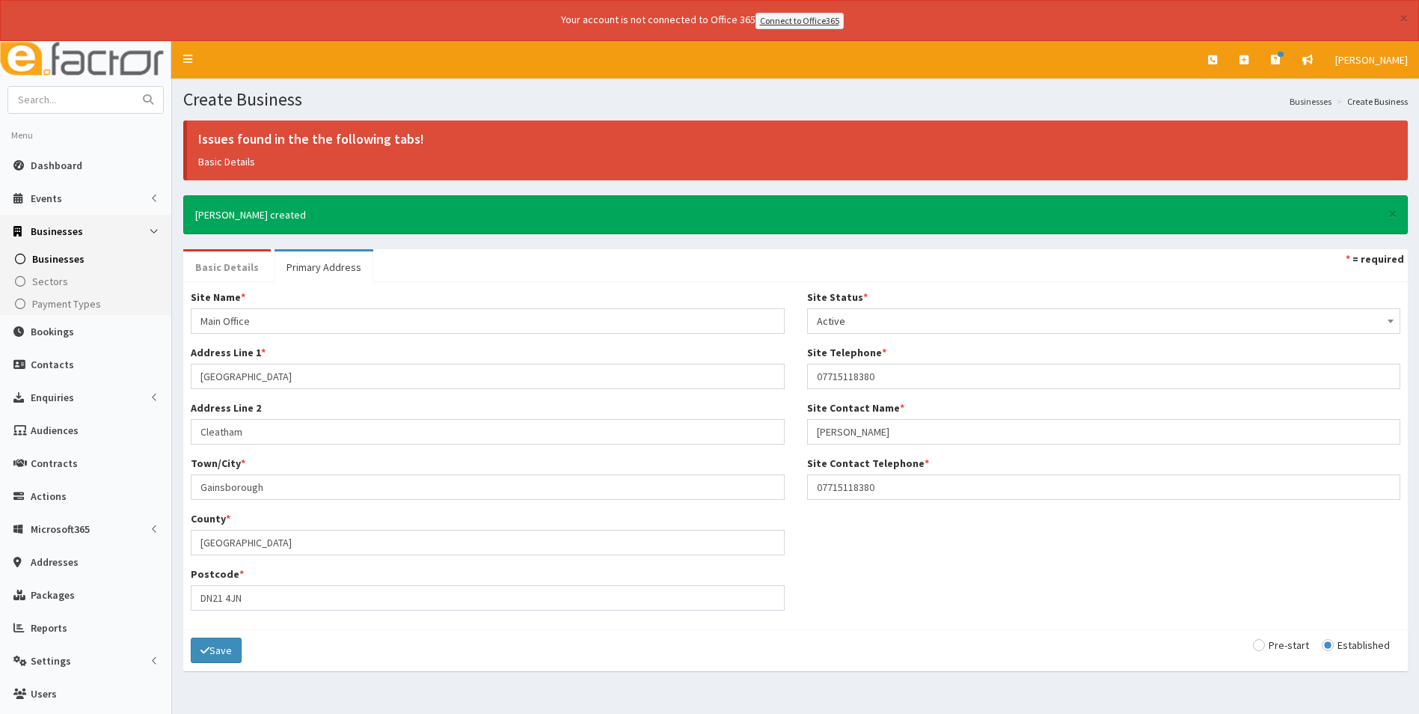
click at [245, 266] on link "Basic Details" at bounding box center [227, 266] width 88 height 31
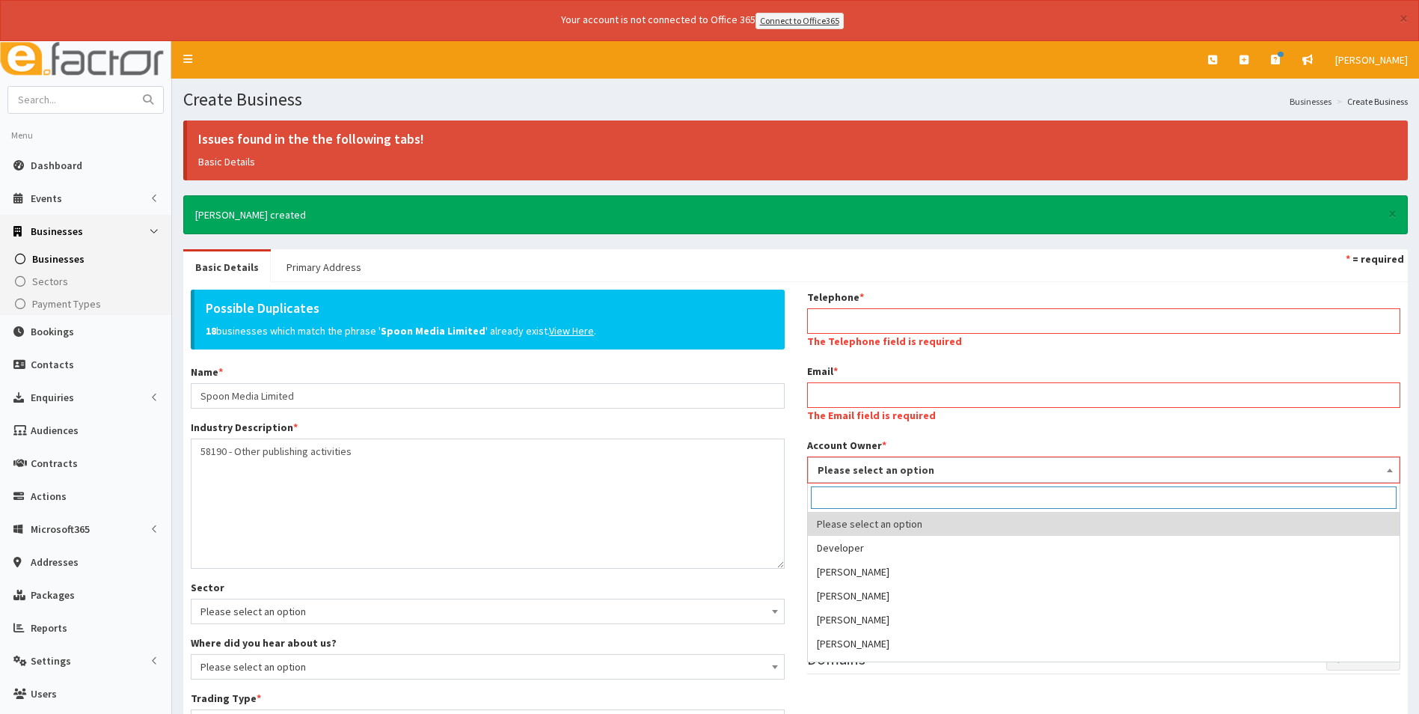
click at [853, 470] on span "Please select an option" at bounding box center [1104, 469] width 573 height 21
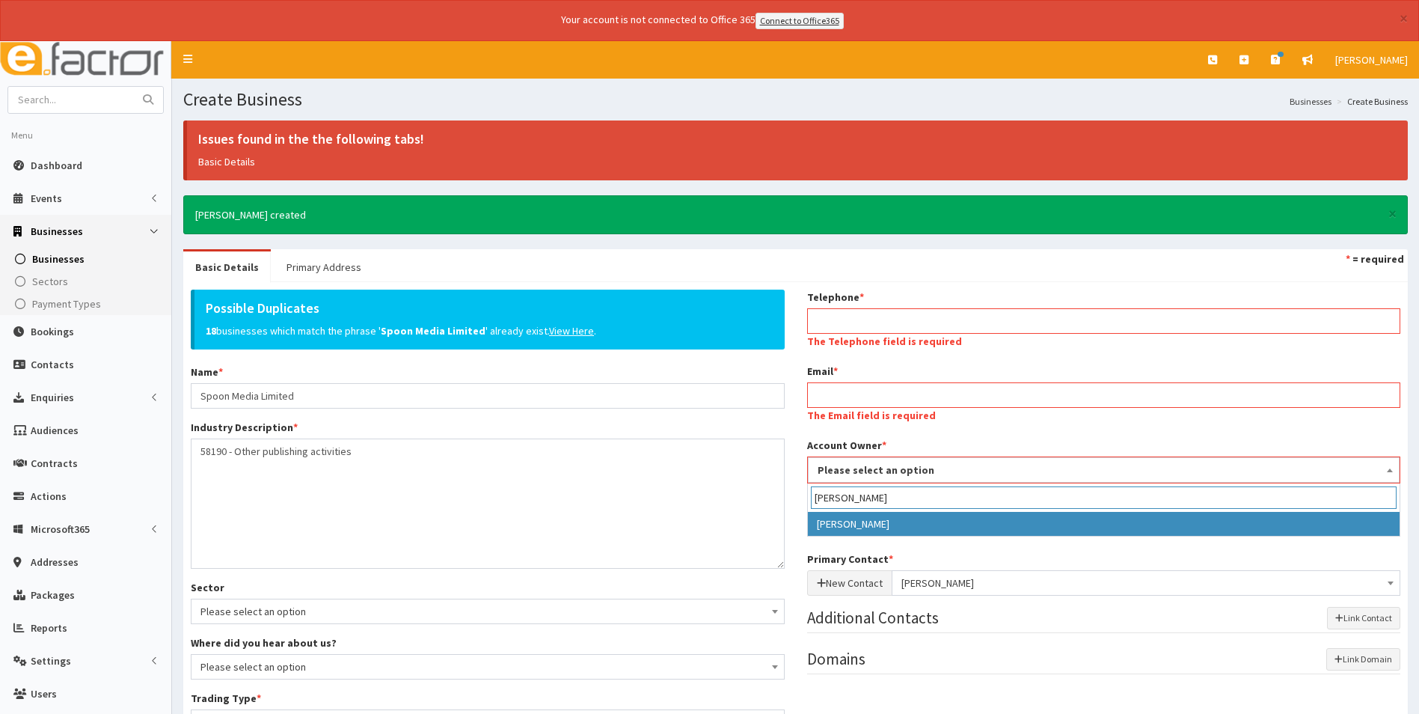
type input "laura"
select select "36"
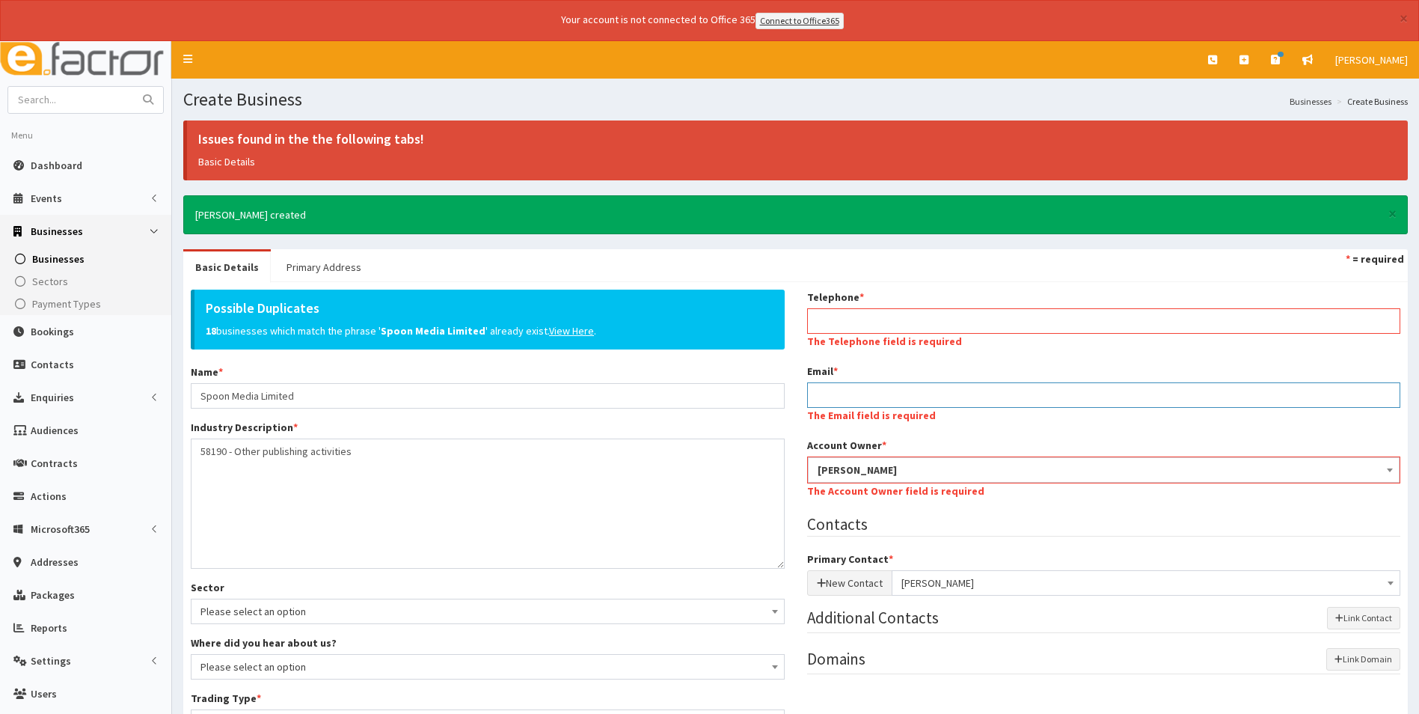
click at [846, 385] on input "Email *" at bounding box center [1104, 394] width 594 height 25
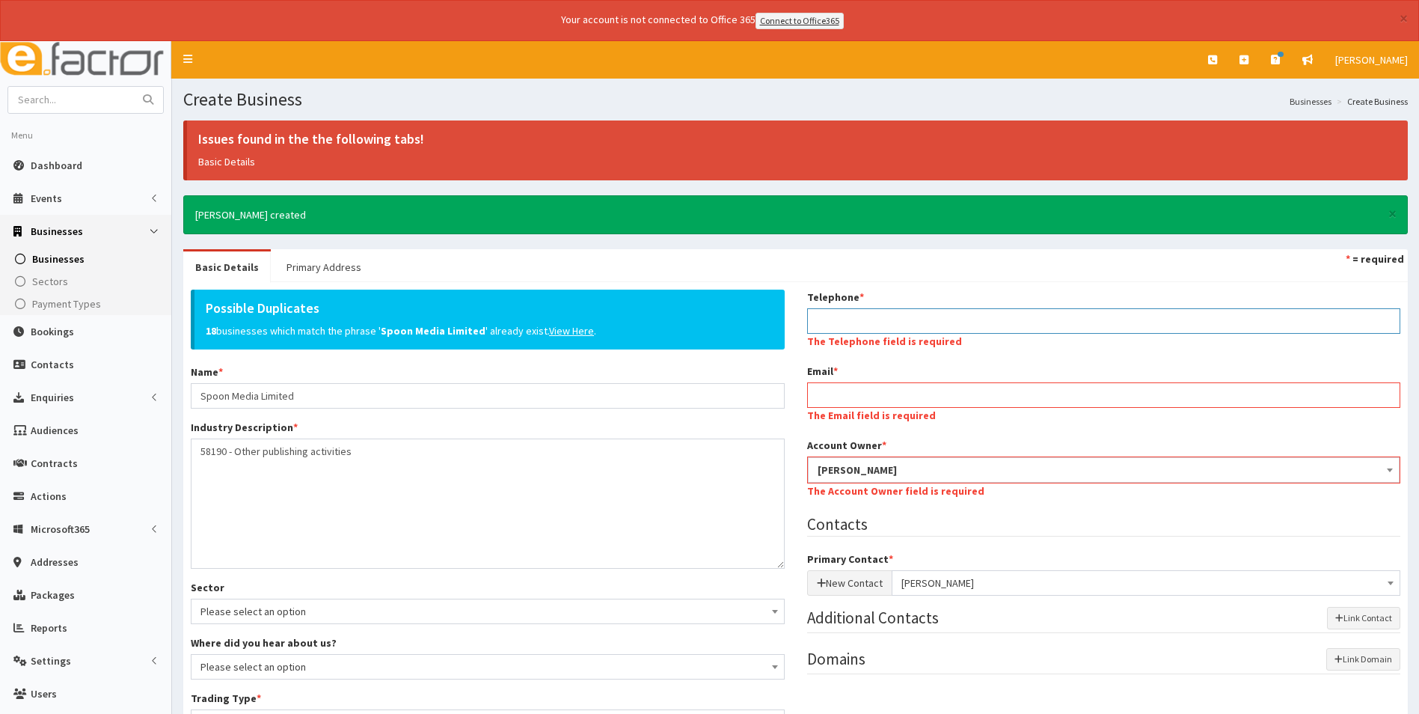
click at [875, 318] on input "Telephone *" at bounding box center [1104, 320] width 594 height 25
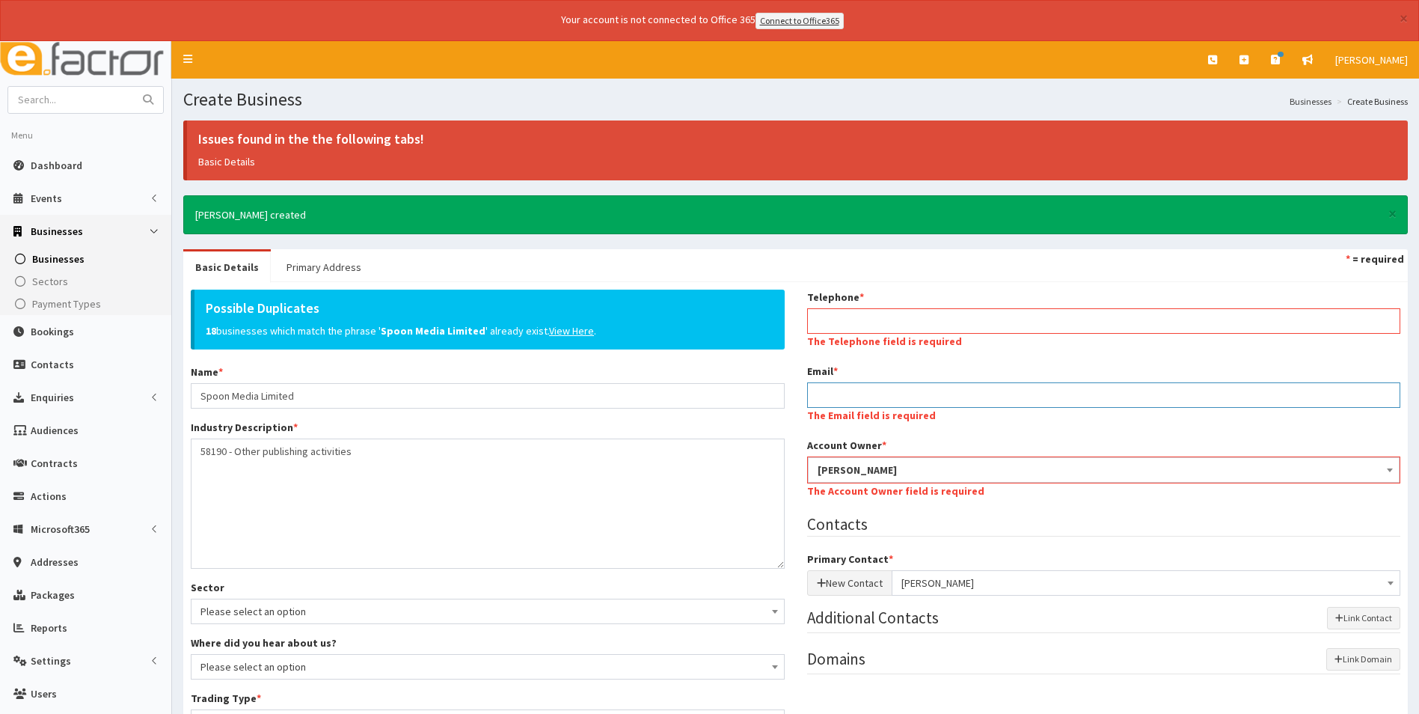
click at [815, 393] on input "Email *" at bounding box center [1104, 394] width 594 height 25
click at [876, 396] on input "Email *" at bounding box center [1104, 394] width 594 height 25
paste input "[PERSON_NAME][EMAIL_ADDRESS][DOMAIN_NAME]"
type input "[PERSON_NAME][EMAIL_ADDRESS][DOMAIN_NAME]"
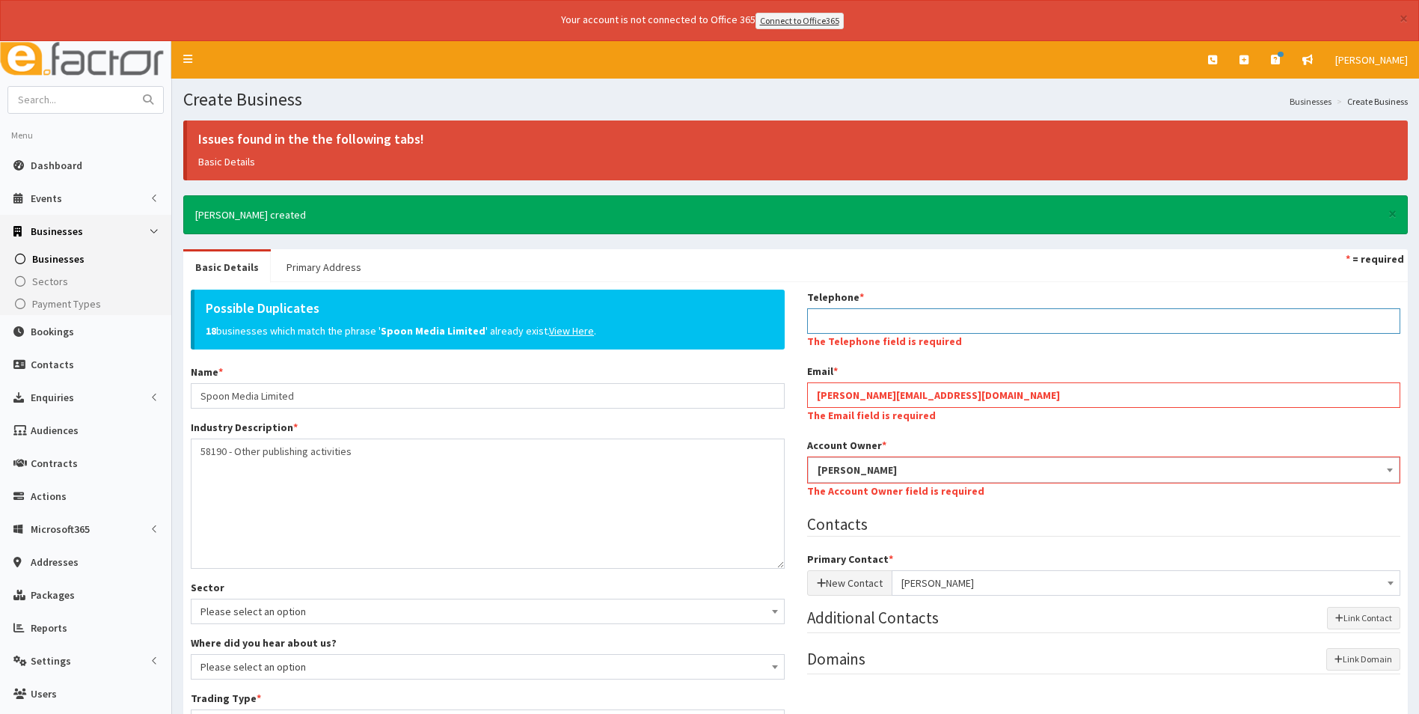
click at [854, 323] on div "Telephone * The Telephone field is required Email * sarah@spoonmedia.co.uk The …" at bounding box center [1104, 488] width 616 height 399
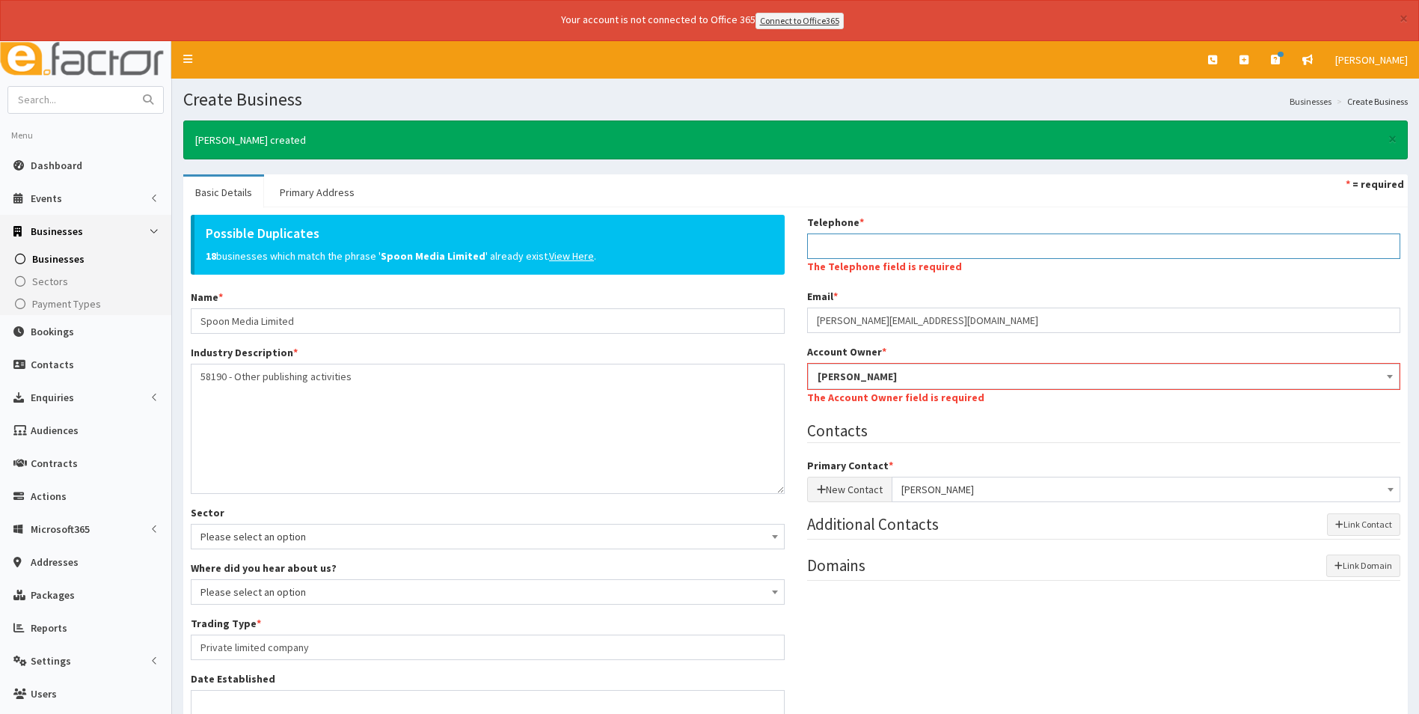
click at [844, 248] on input "Telephone *" at bounding box center [1104, 245] width 594 height 25
paste input "07715118380"
type input "07715118380"
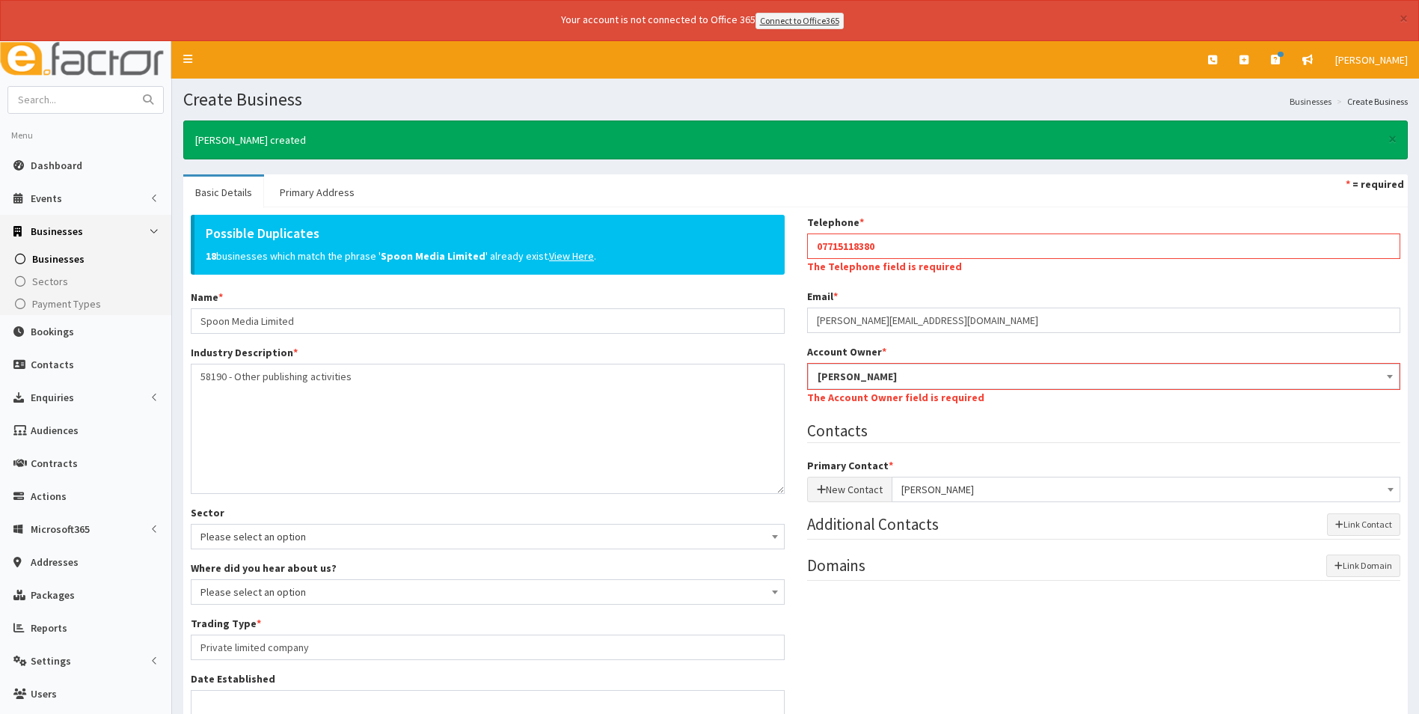
click at [1076, 417] on div "Telephone * 07715118380 The Telephone field is required Email * sarah@spoonmedi…" at bounding box center [1104, 405] width 616 height 381
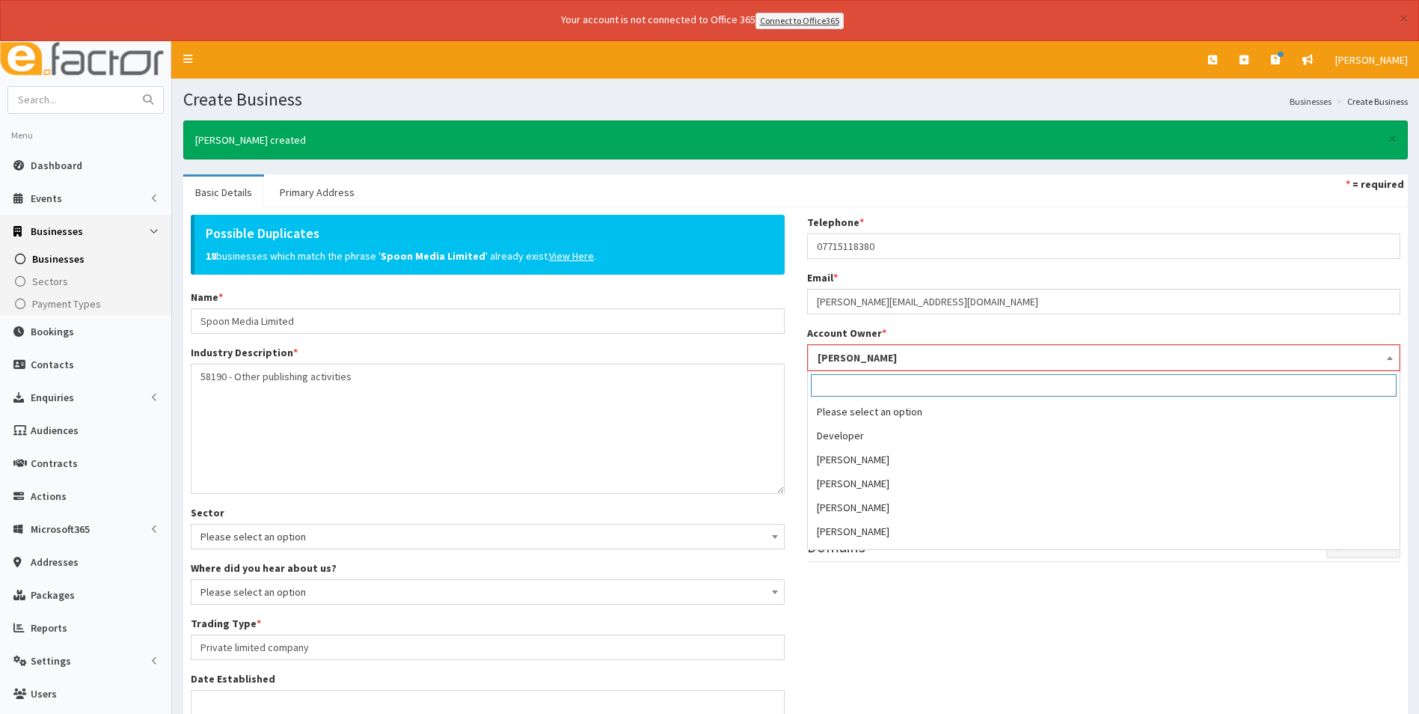
click at [999, 357] on span "[PERSON_NAME]" at bounding box center [1104, 357] width 573 height 21
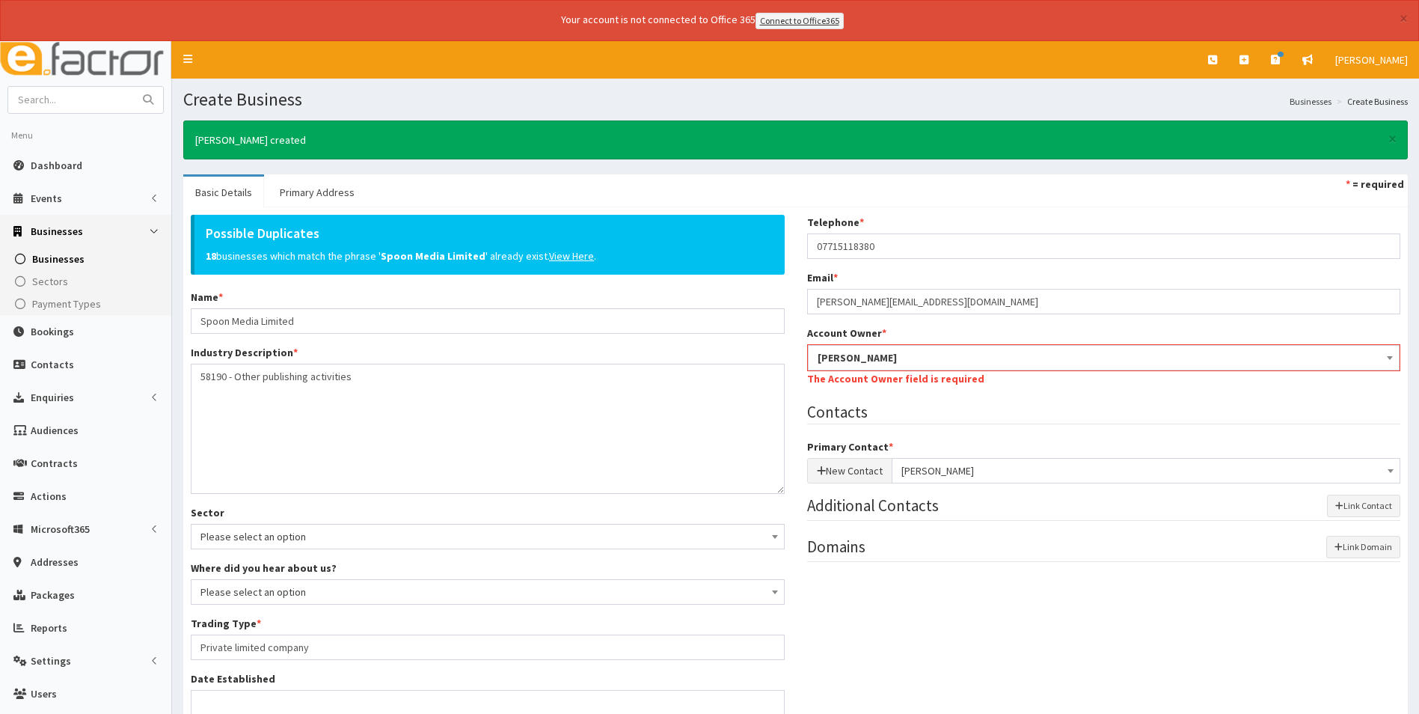
click at [990, 625] on div "Possible Duplicates 18 businesses which match the phrase ' Spoon Media Limited …" at bounding box center [796, 554] width 1232 height 678
click at [939, 633] on div "Possible Duplicates 18 businesses which match the phrase ' Spoon Media Limited …" at bounding box center [796, 554] width 1232 height 678
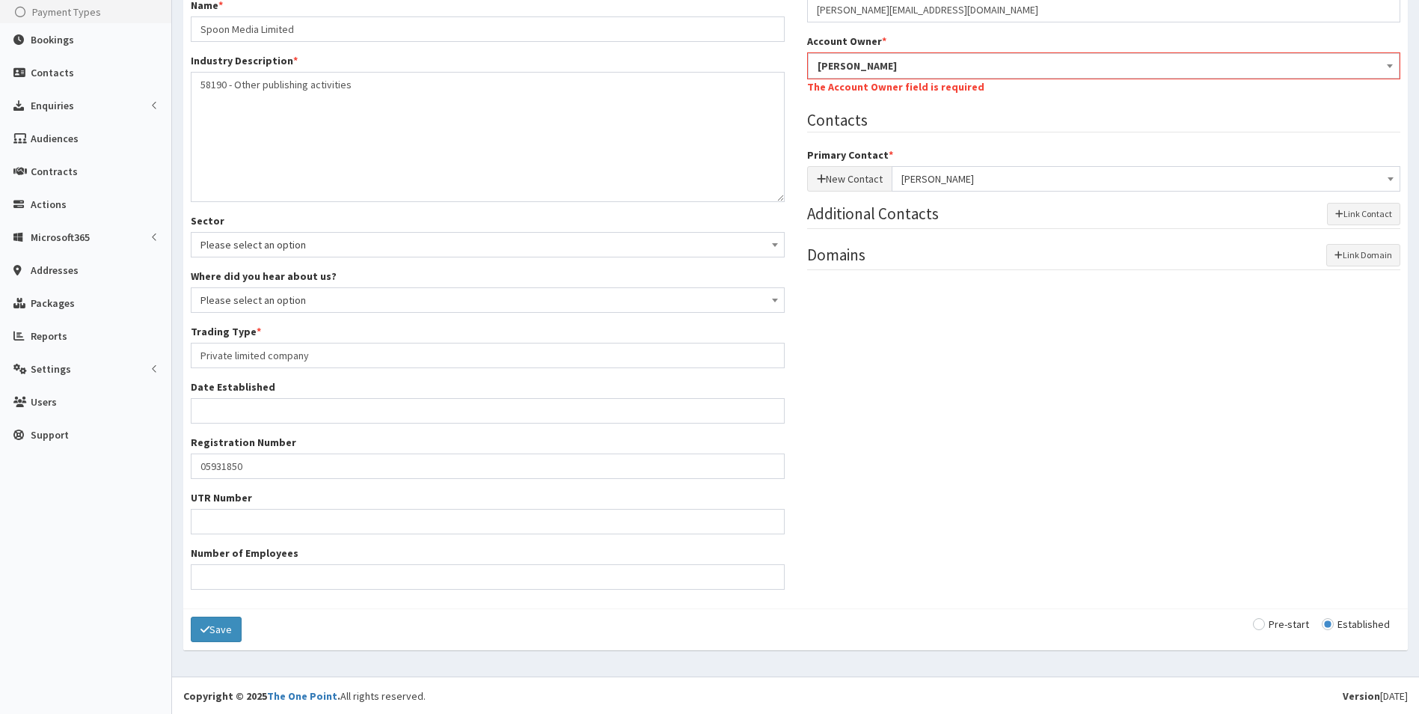
scroll to position [292, 0]
click at [222, 626] on button "Save" at bounding box center [216, 628] width 51 height 25
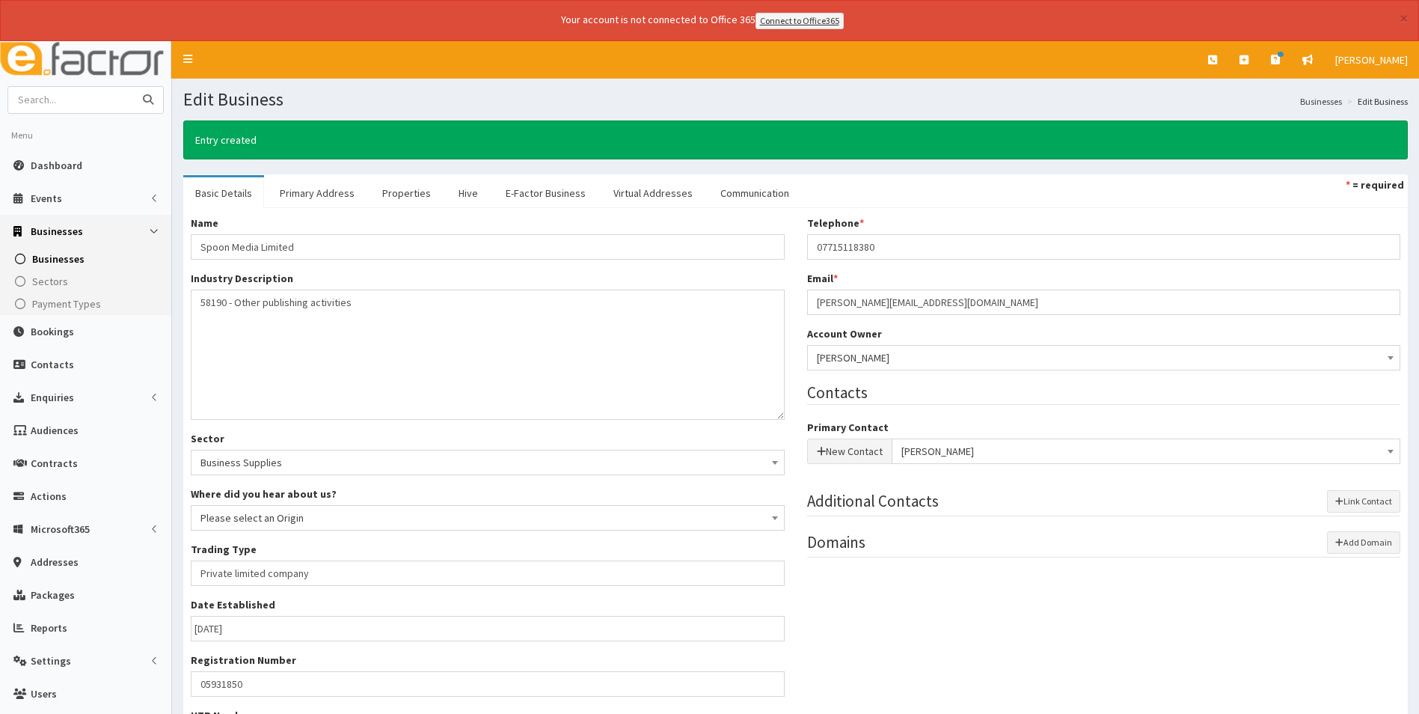
click at [33, 105] on input "text" at bounding box center [71, 100] width 126 height 26
type input "spoon"
click at [133, 87] on button "submit" at bounding box center [148, 100] width 30 height 26
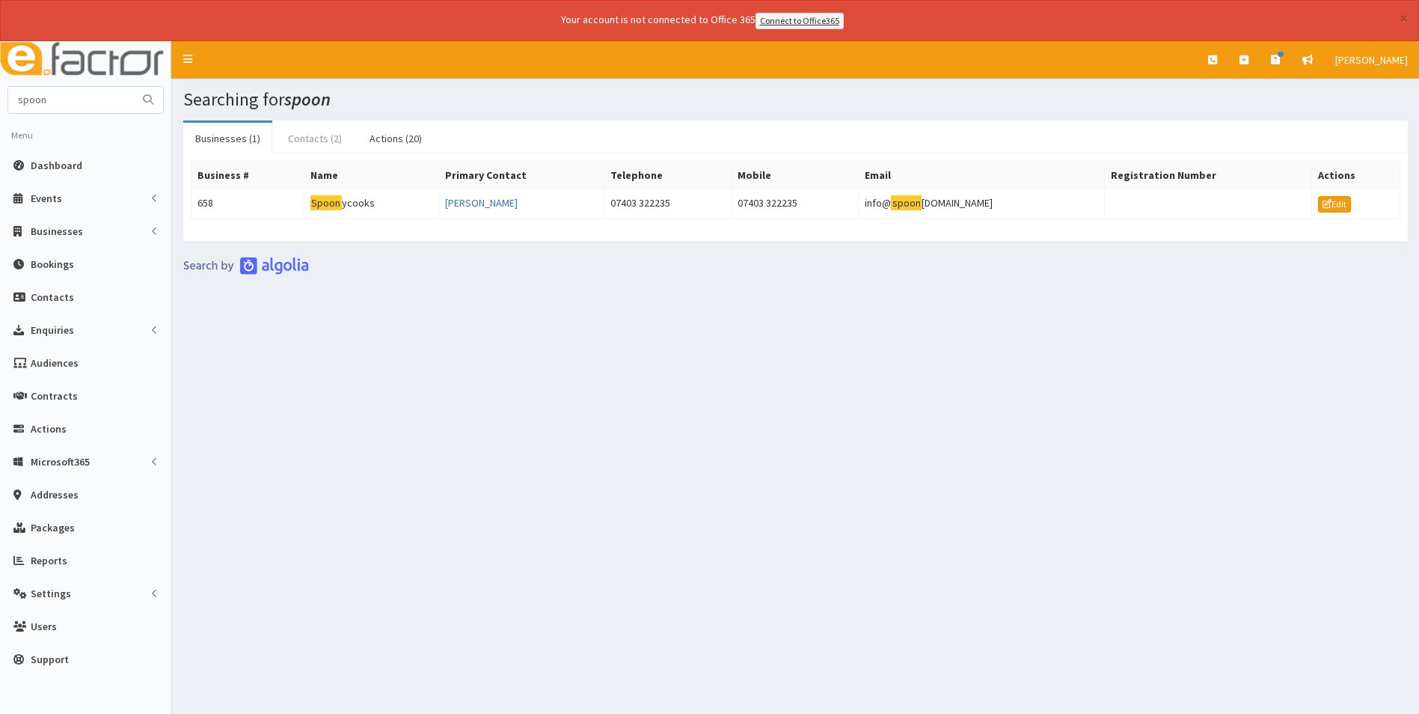
click at [301, 139] on link "Contacts (2)" at bounding box center [315, 138] width 78 height 31
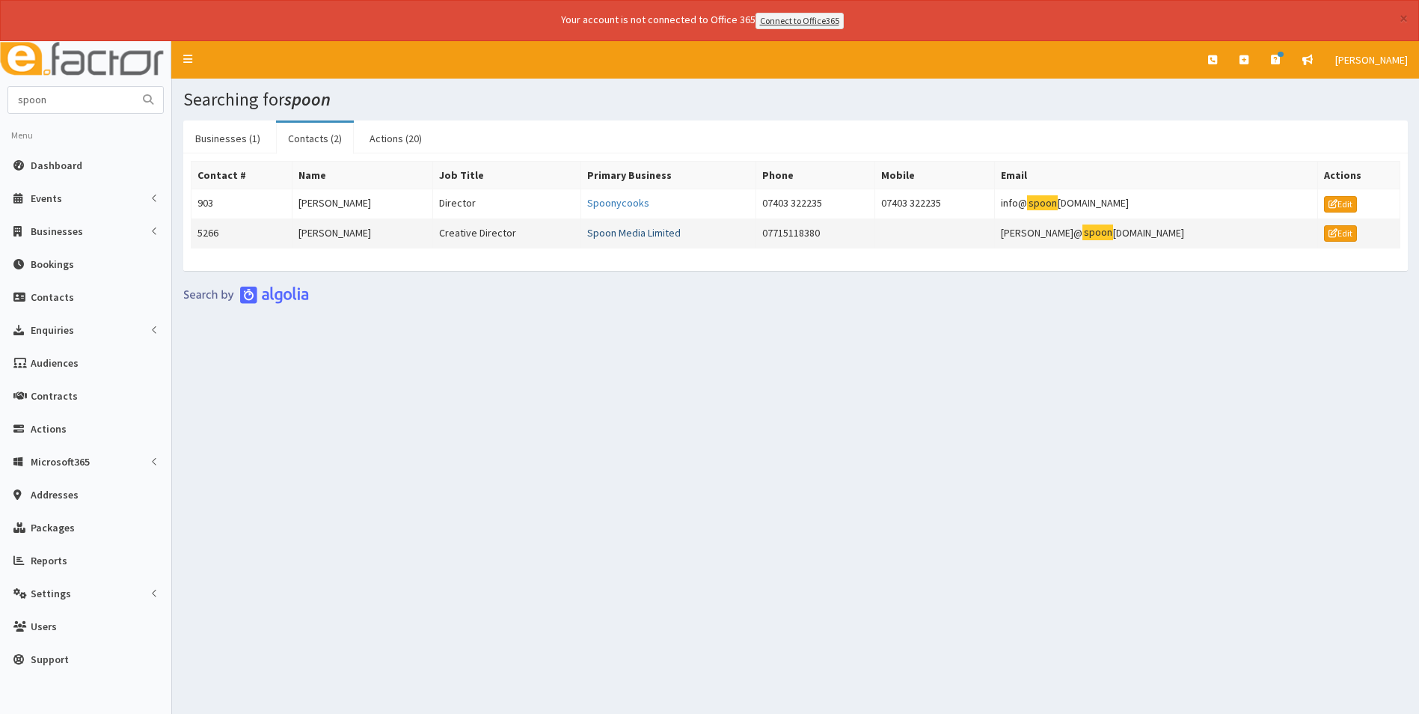
click at [658, 233] on link "Spoon Media Limited" at bounding box center [633, 232] width 93 height 13
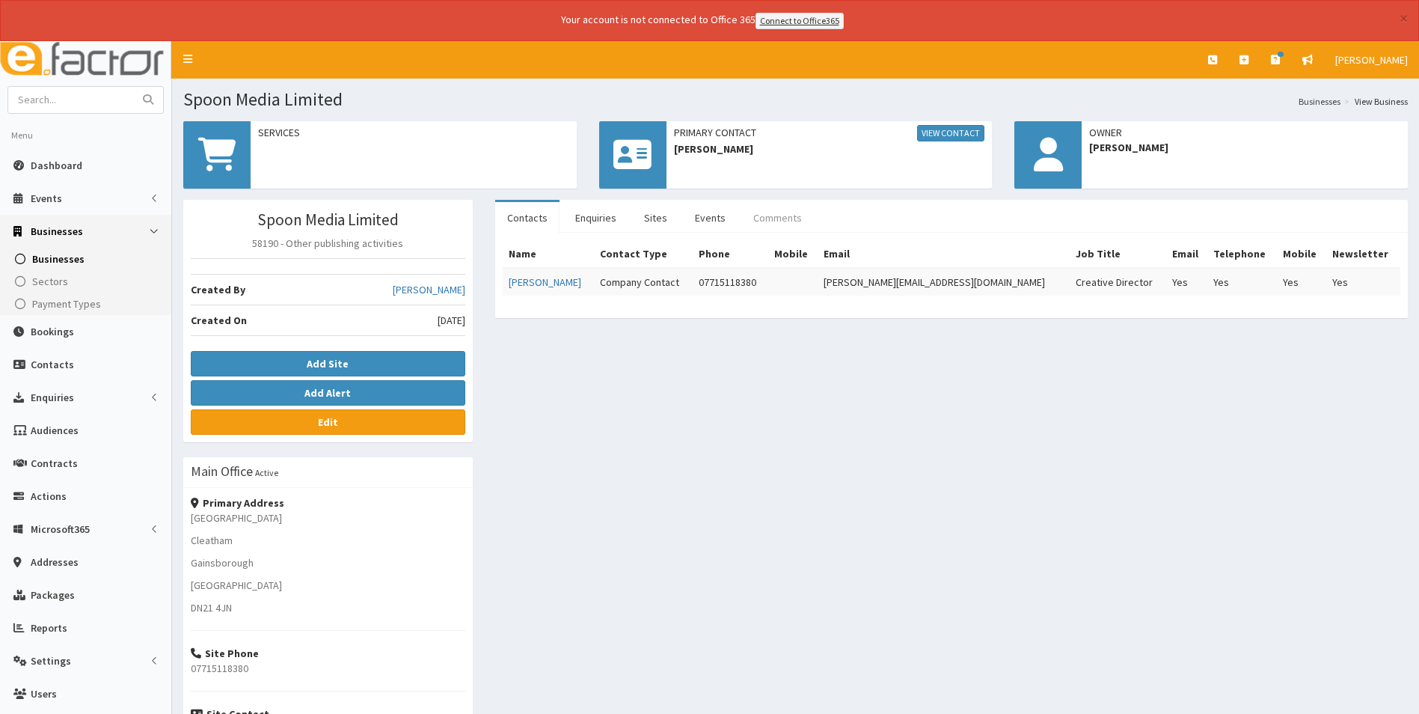
click at [779, 212] on link "Comments" at bounding box center [777, 217] width 73 height 31
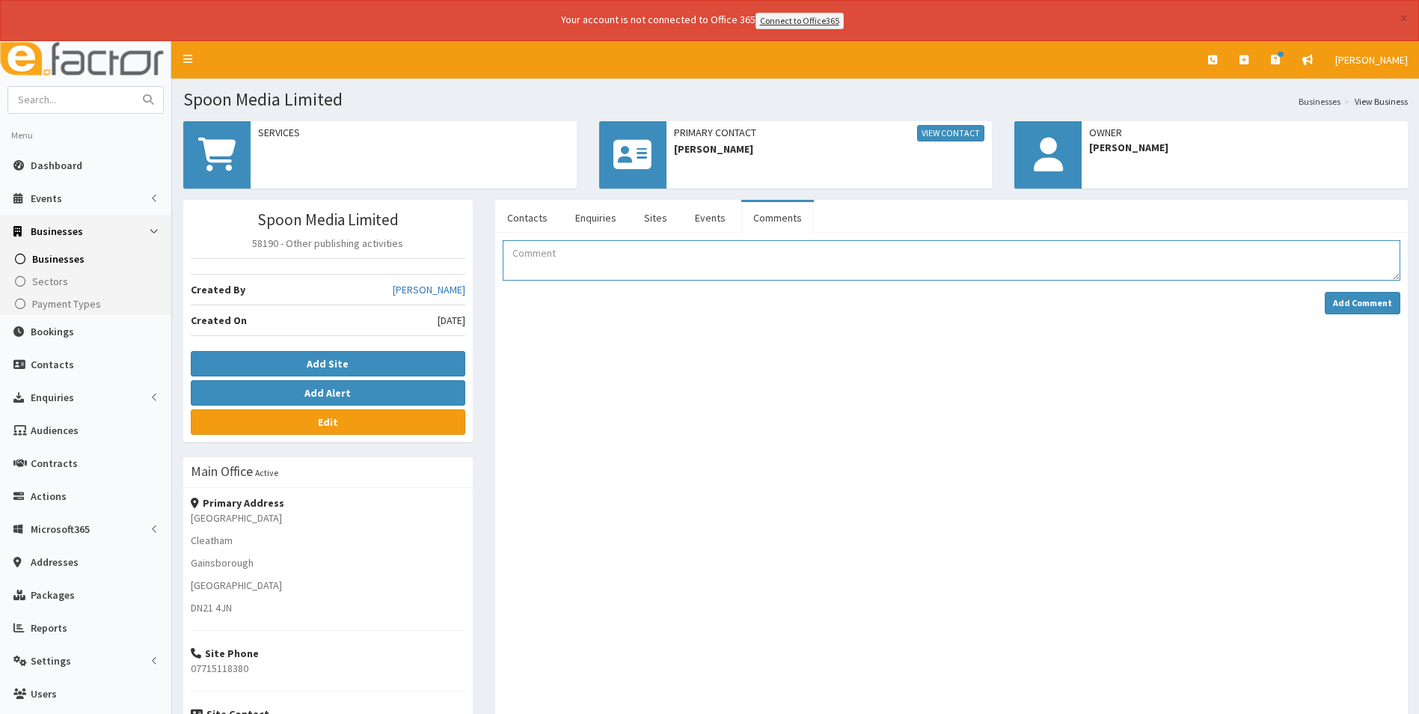
click at [590, 255] on textarea "Comment" at bounding box center [952, 260] width 898 height 40
click at [583, 256] on textarea "[PERSON_NAME] has booke donto netwokring at Henrys sports bAr. Left a voicemail…" at bounding box center [952, 260] width 898 height 40
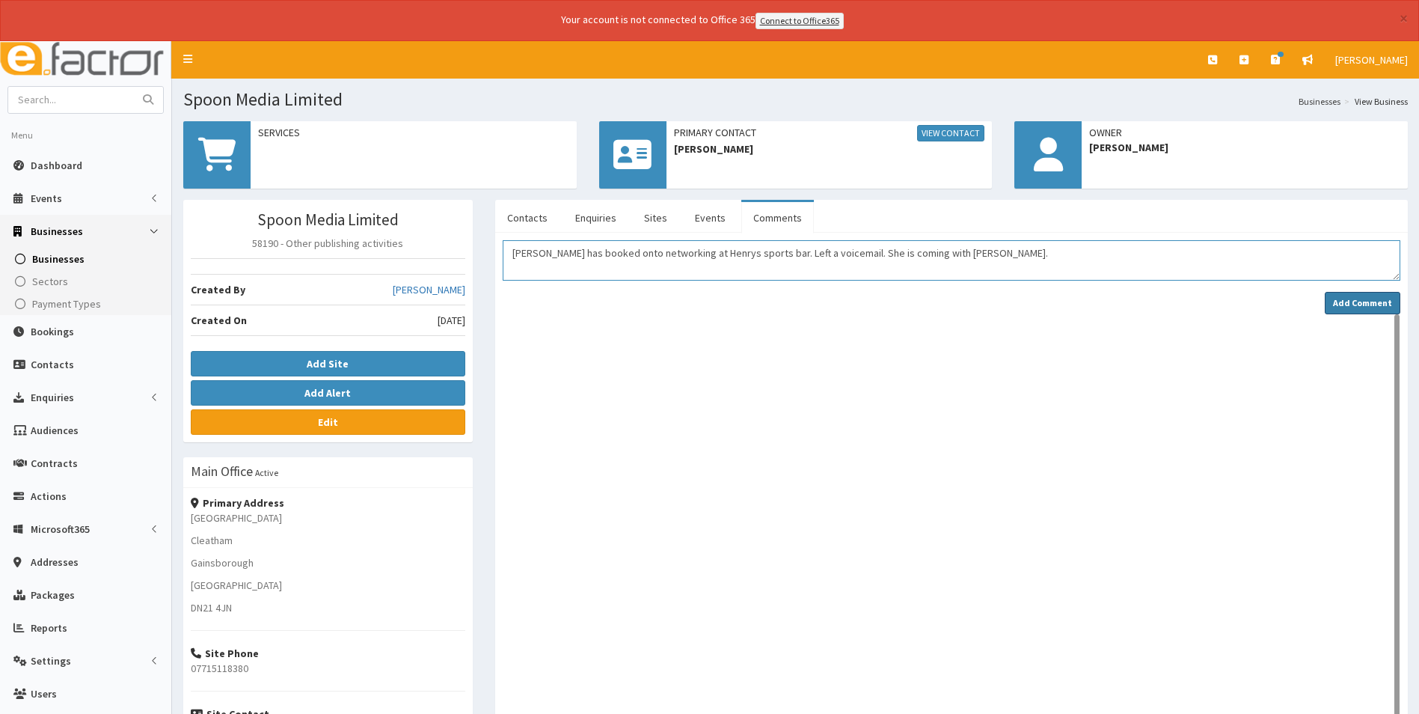
type textarea "[PERSON_NAME] has booked onto networking at Henrys sports bar. Left a voicemail…"
click at [1339, 301] on strong "Add Comment" at bounding box center [1362, 302] width 59 height 11
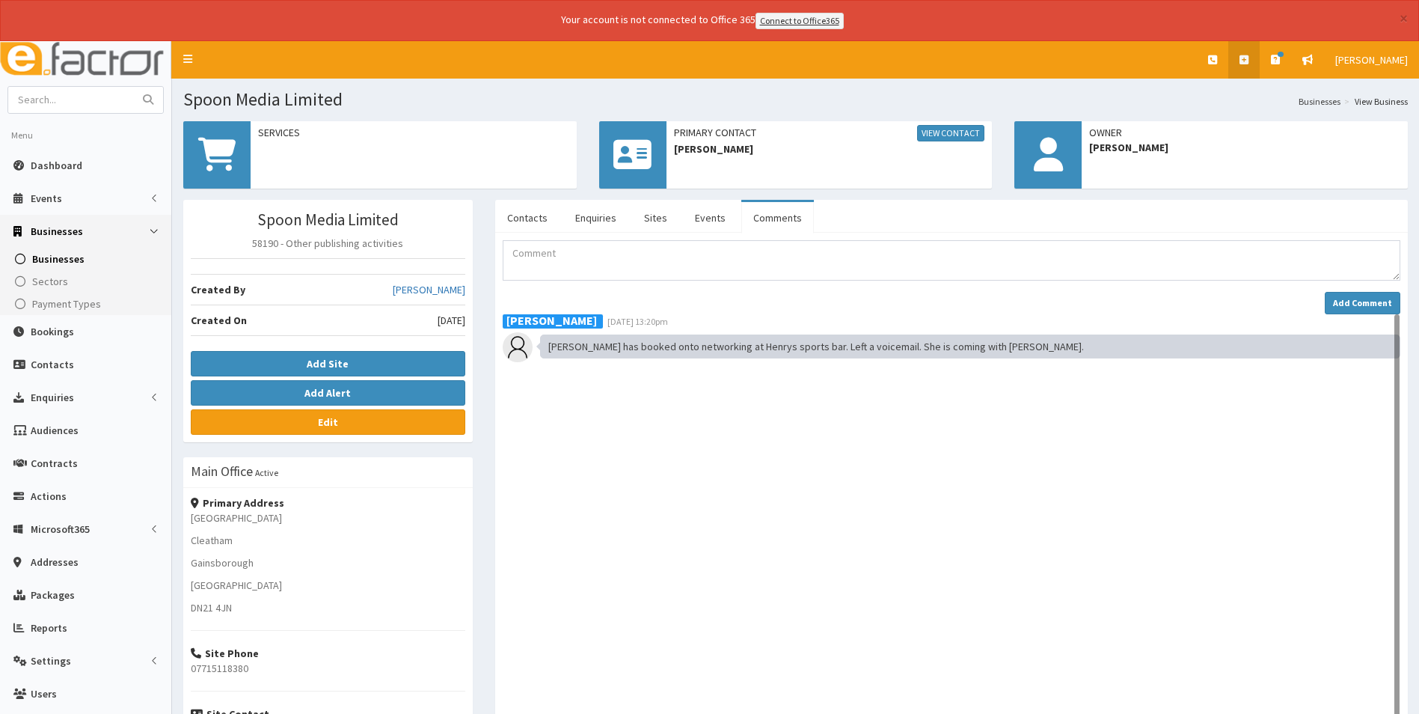
click at [1246, 67] on link at bounding box center [1243, 59] width 31 height 37
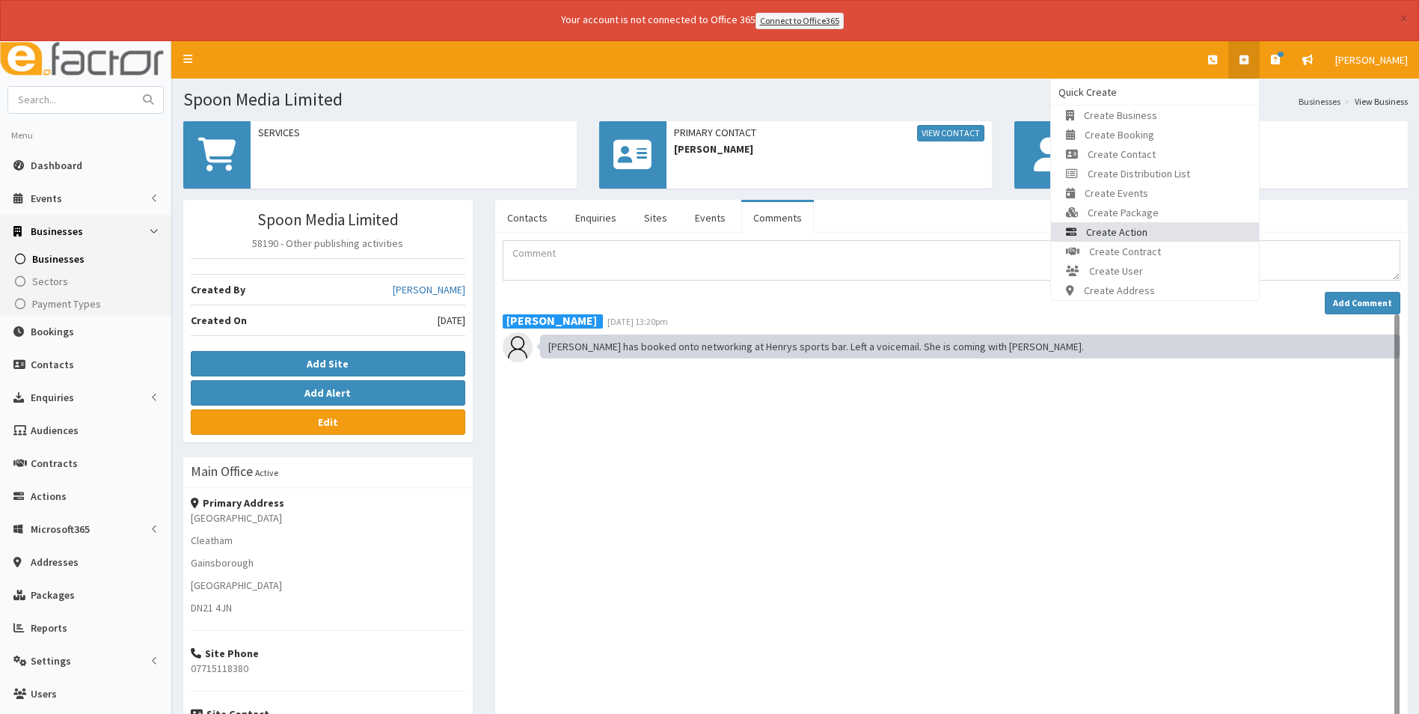
click at [1188, 232] on link "Create Action" at bounding box center [1155, 231] width 208 height 19
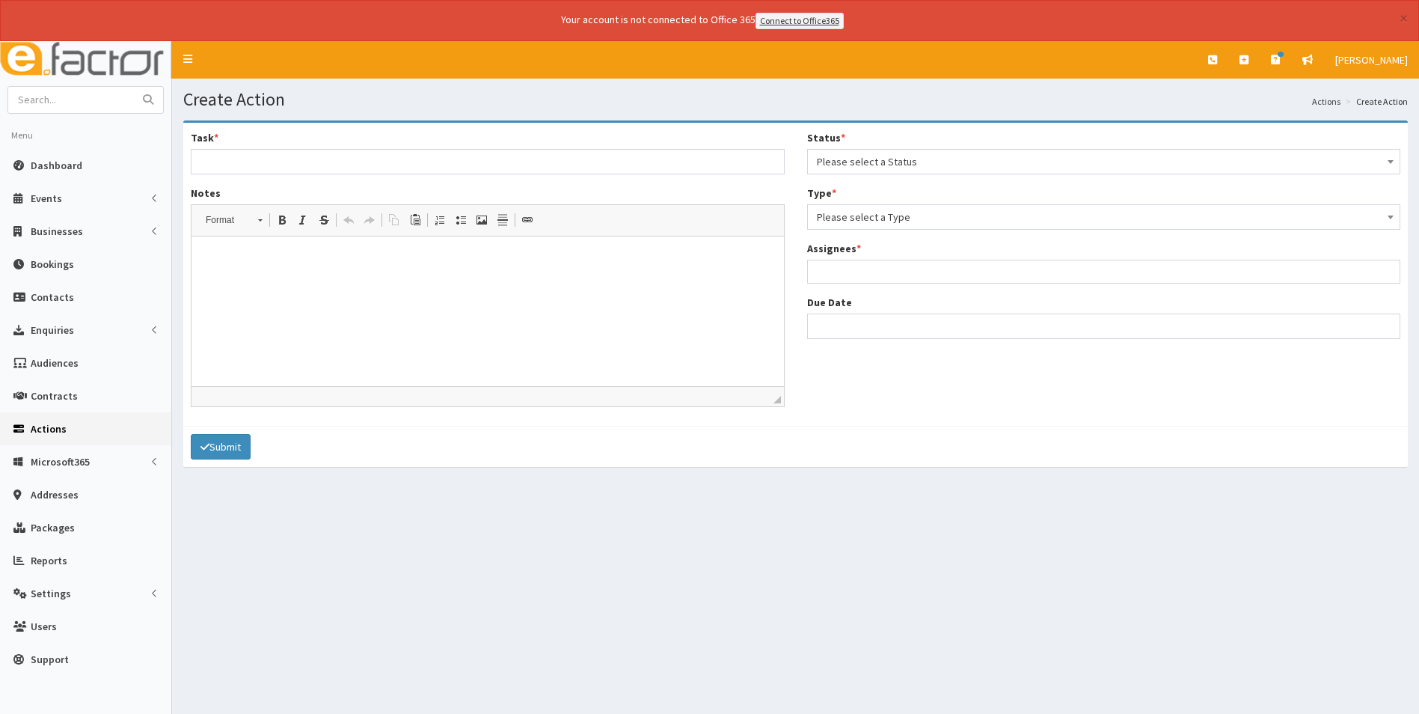
select select
click at [870, 263] on ul at bounding box center [1104, 269] width 592 height 19
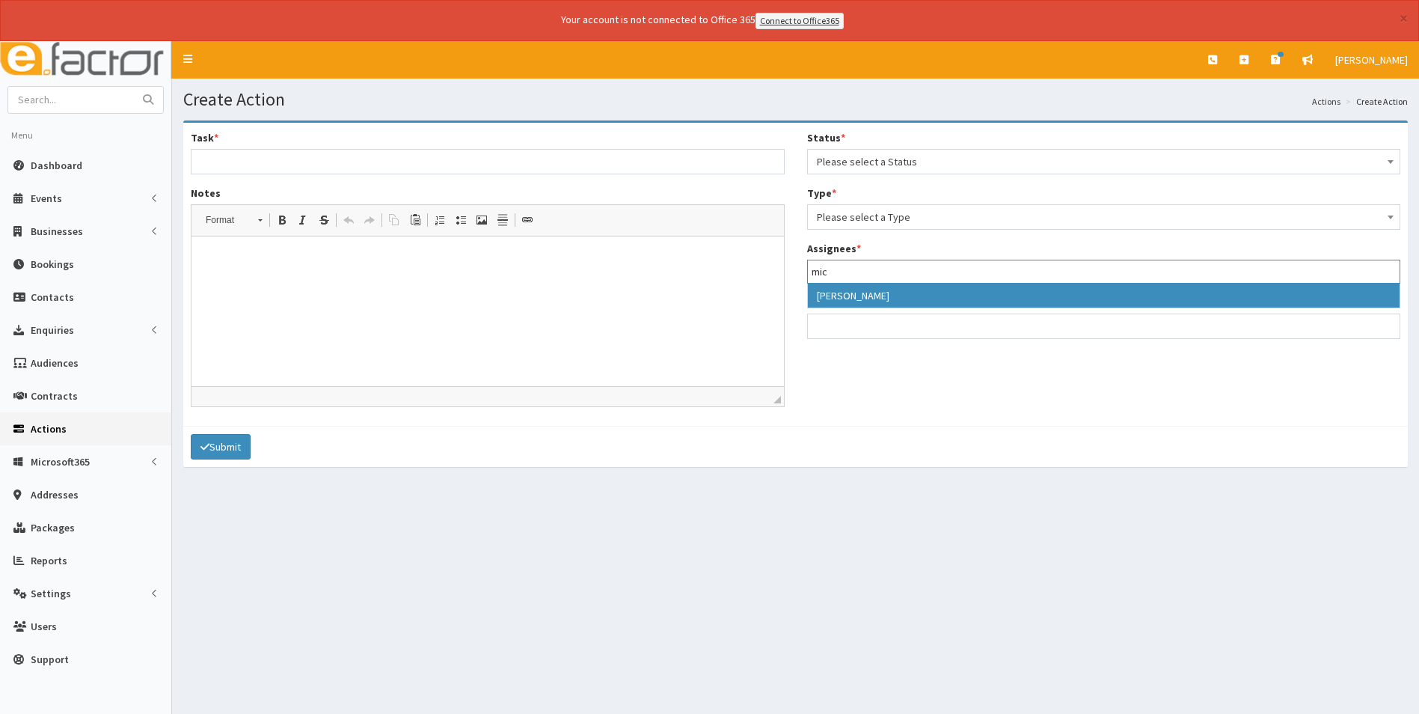
type input "mic"
select select "22"
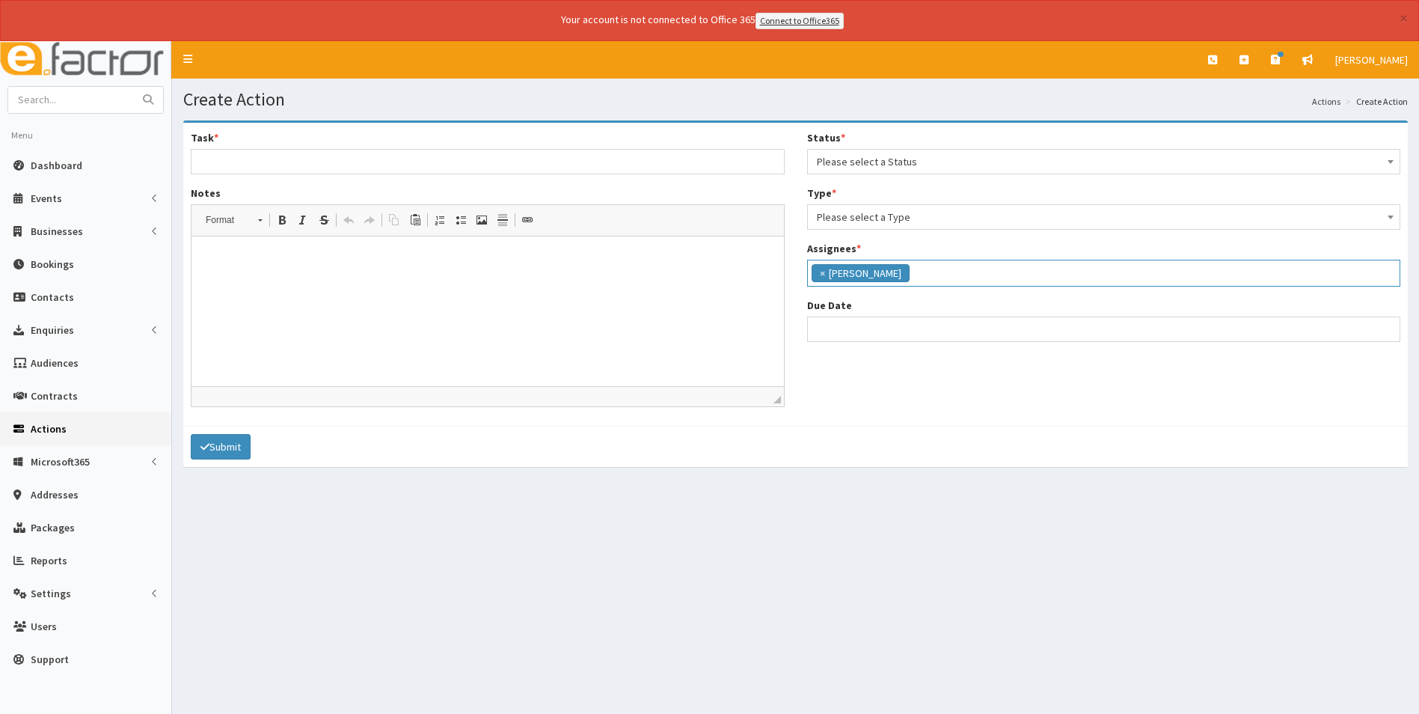
click at [894, 215] on span "Please select a Type" at bounding box center [1104, 216] width 574 height 21
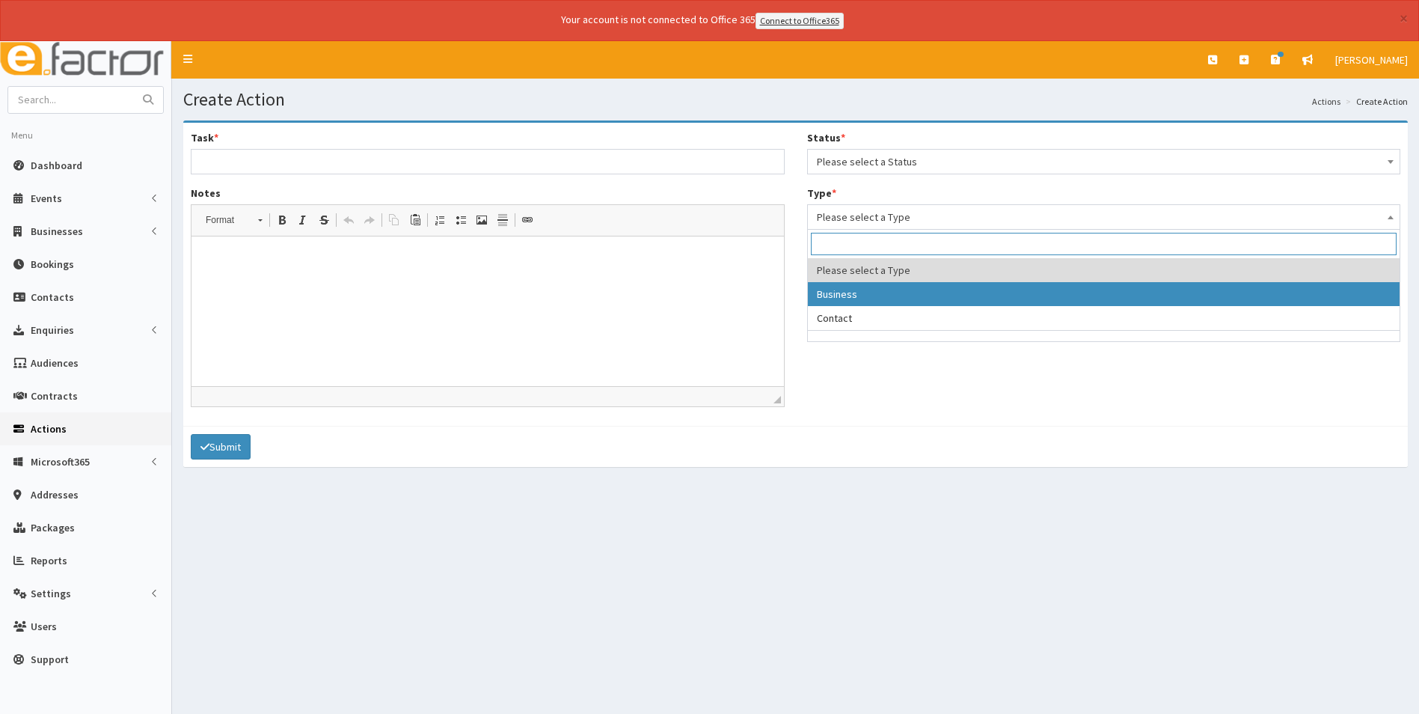
select select "business"
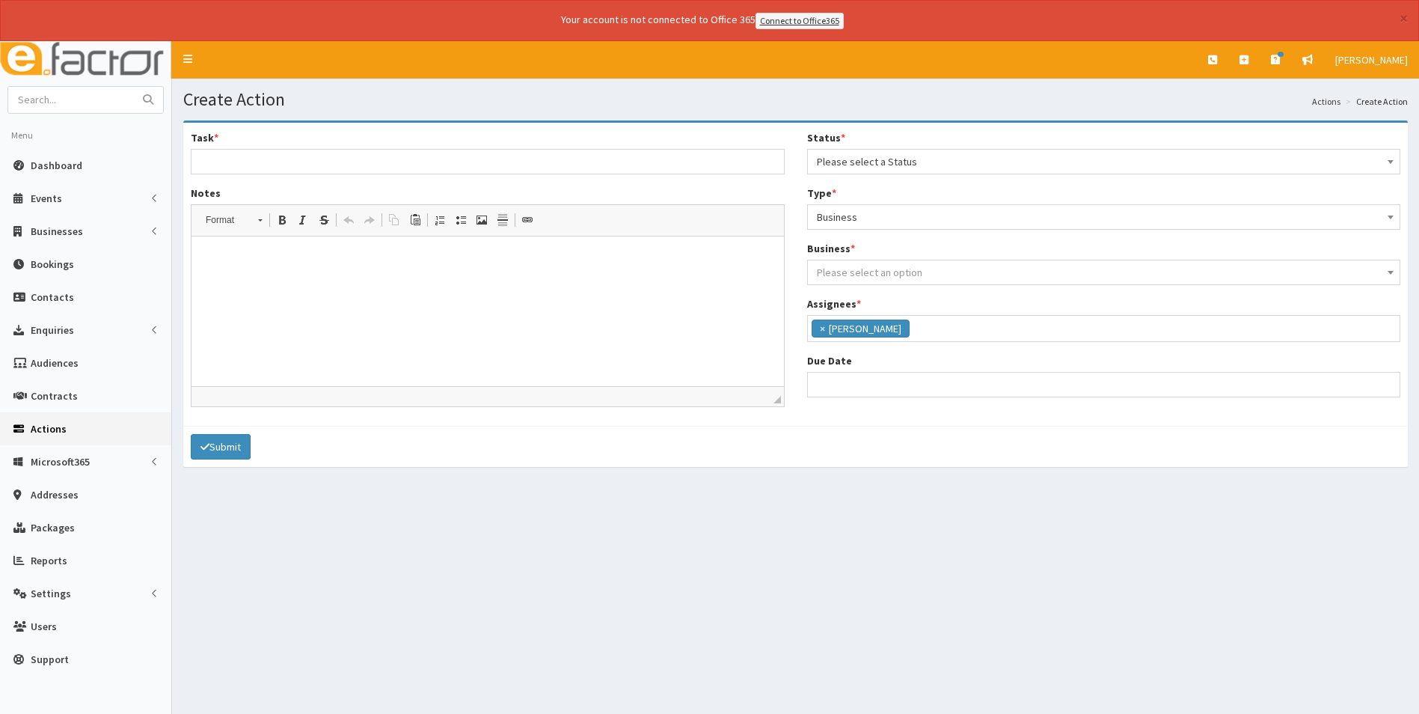
click at [896, 276] on span "Please select an option" at bounding box center [869, 272] width 105 height 13
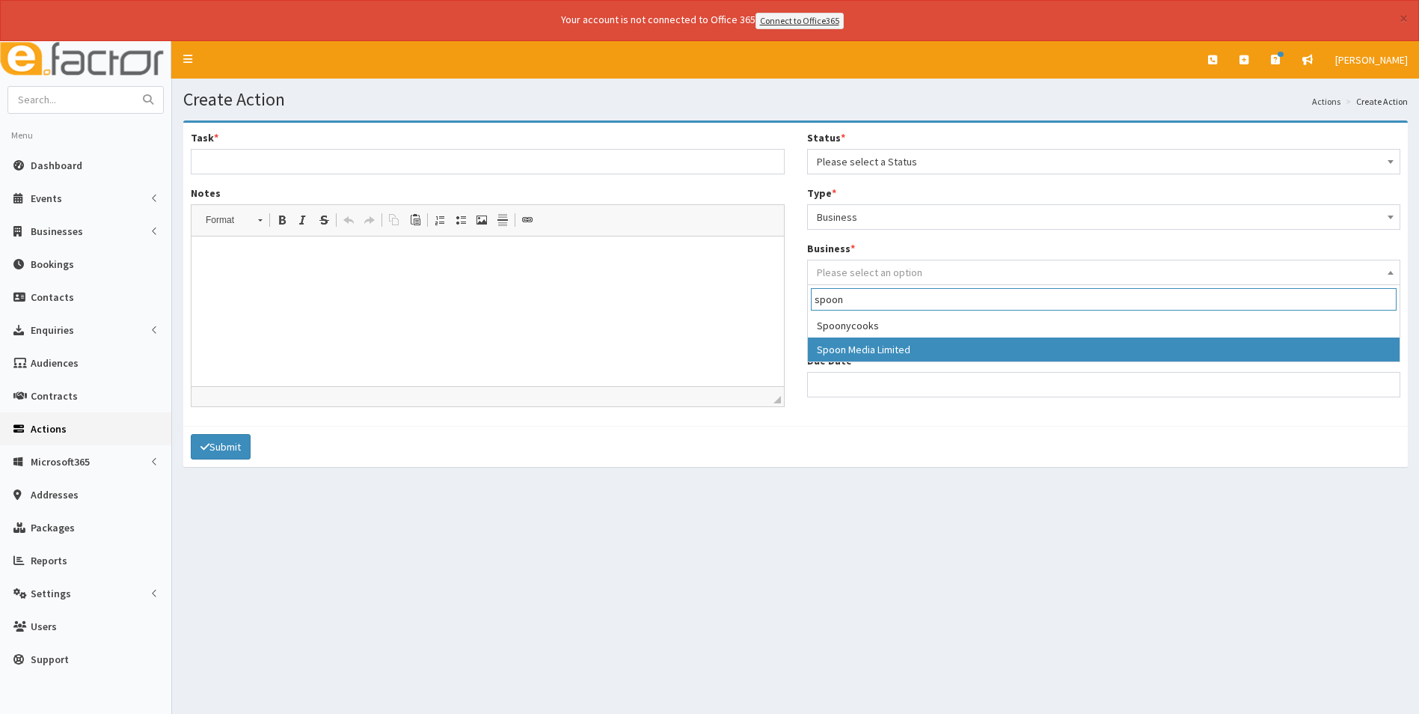
type input "spoon"
select select "4202"
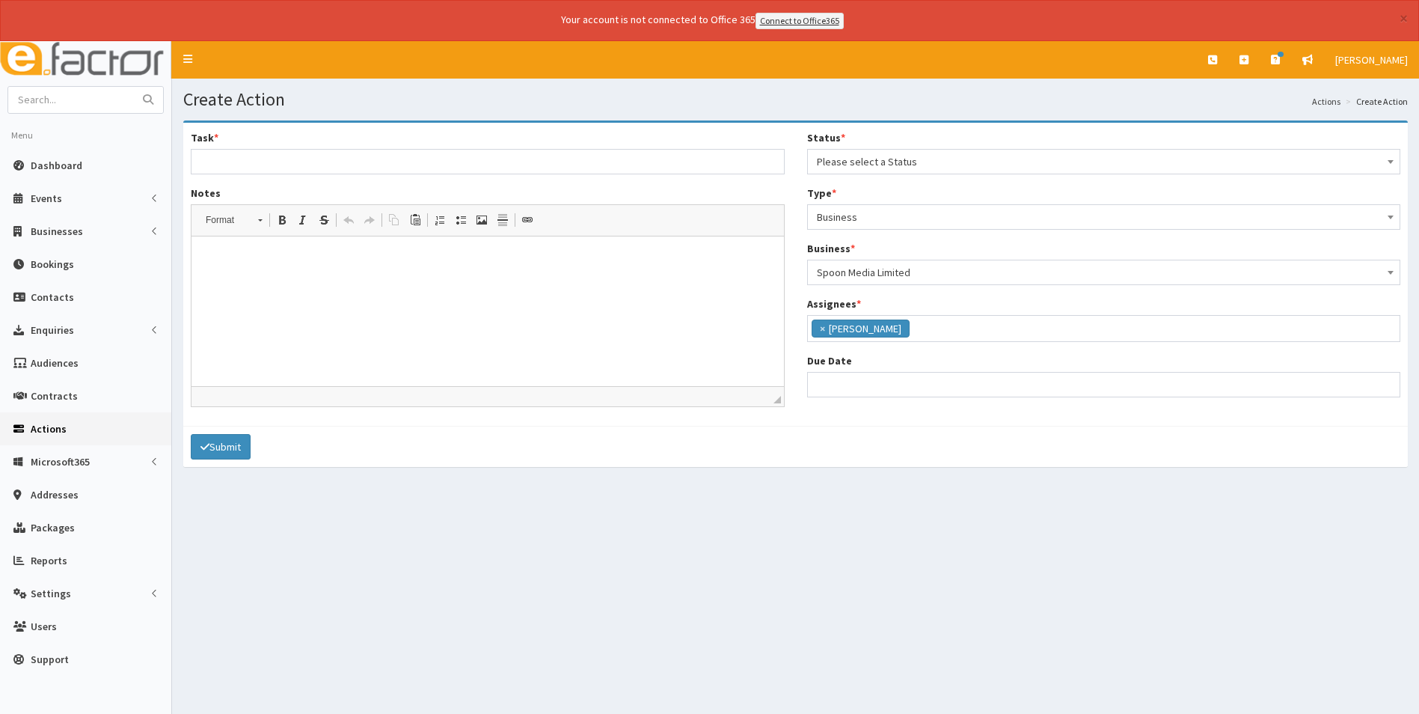
click at [856, 158] on span "Please select a Status" at bounding box center [1104, 161] width 574 height 21
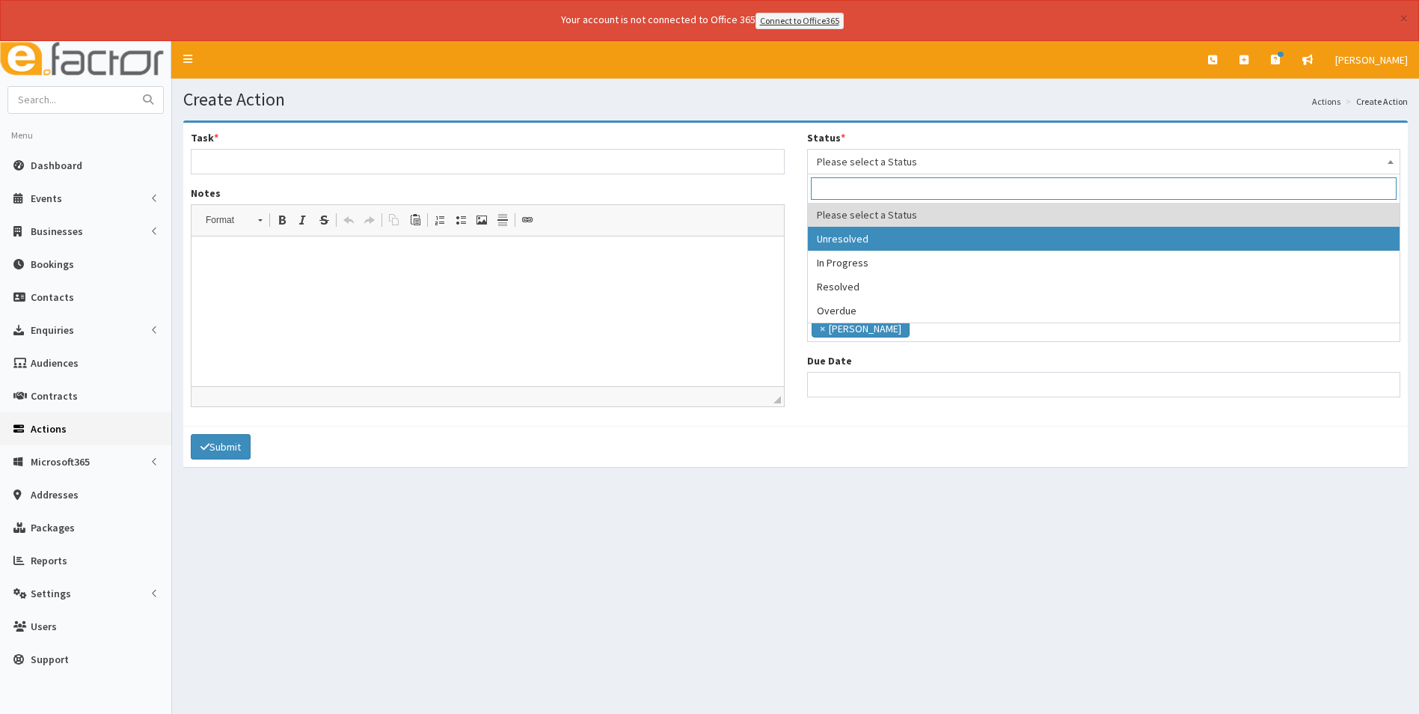
select select "1"
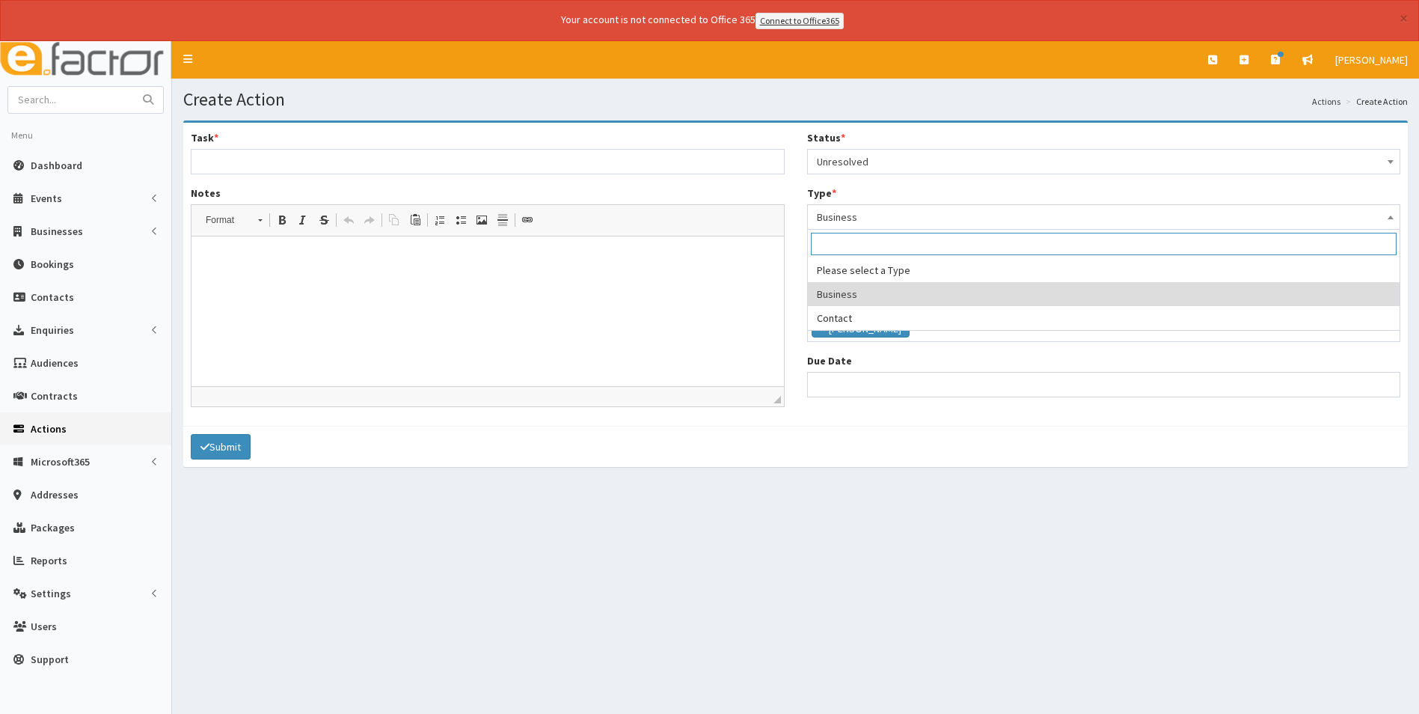
click at [871, 215] on span "Business" at bounding box center [1104, 216] width 574 height 21
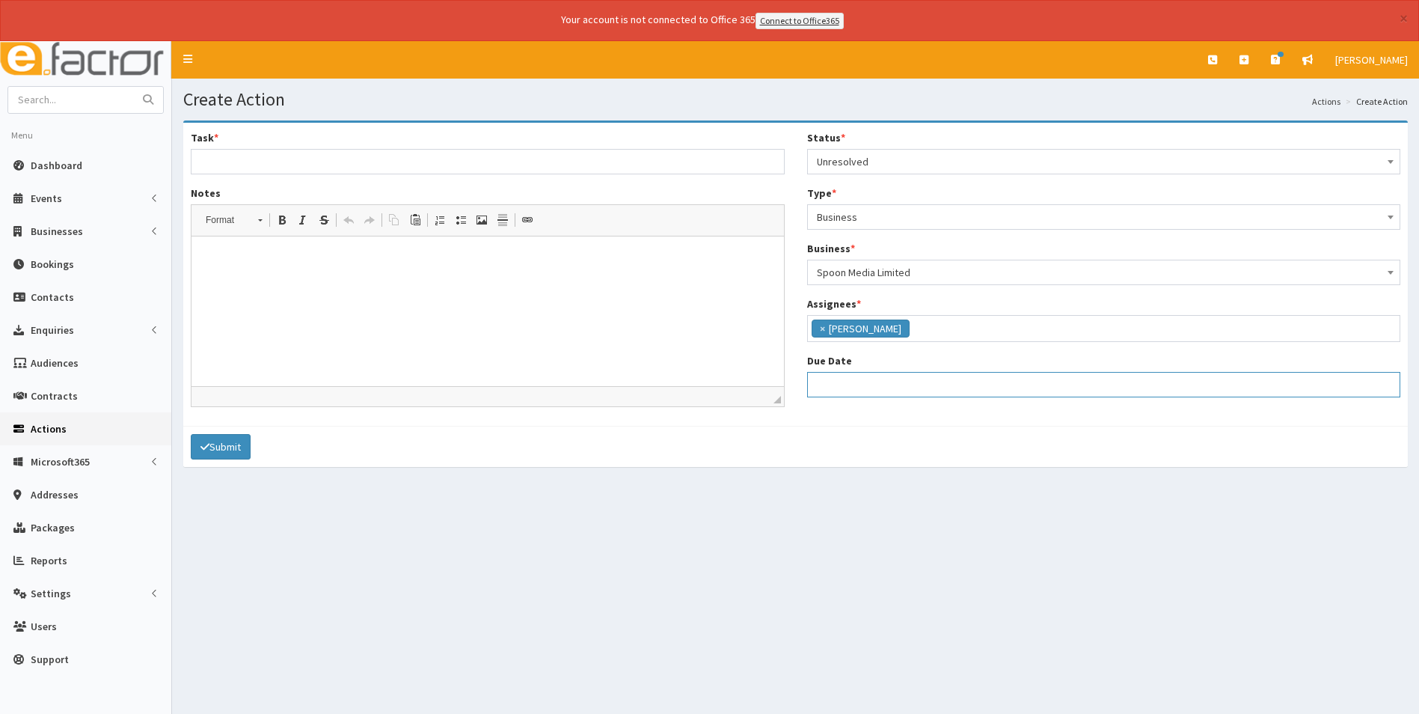
click at [879, 379] on input "Due Date" at bounding box center [1104, 384] width 594 height 25
select select "12"
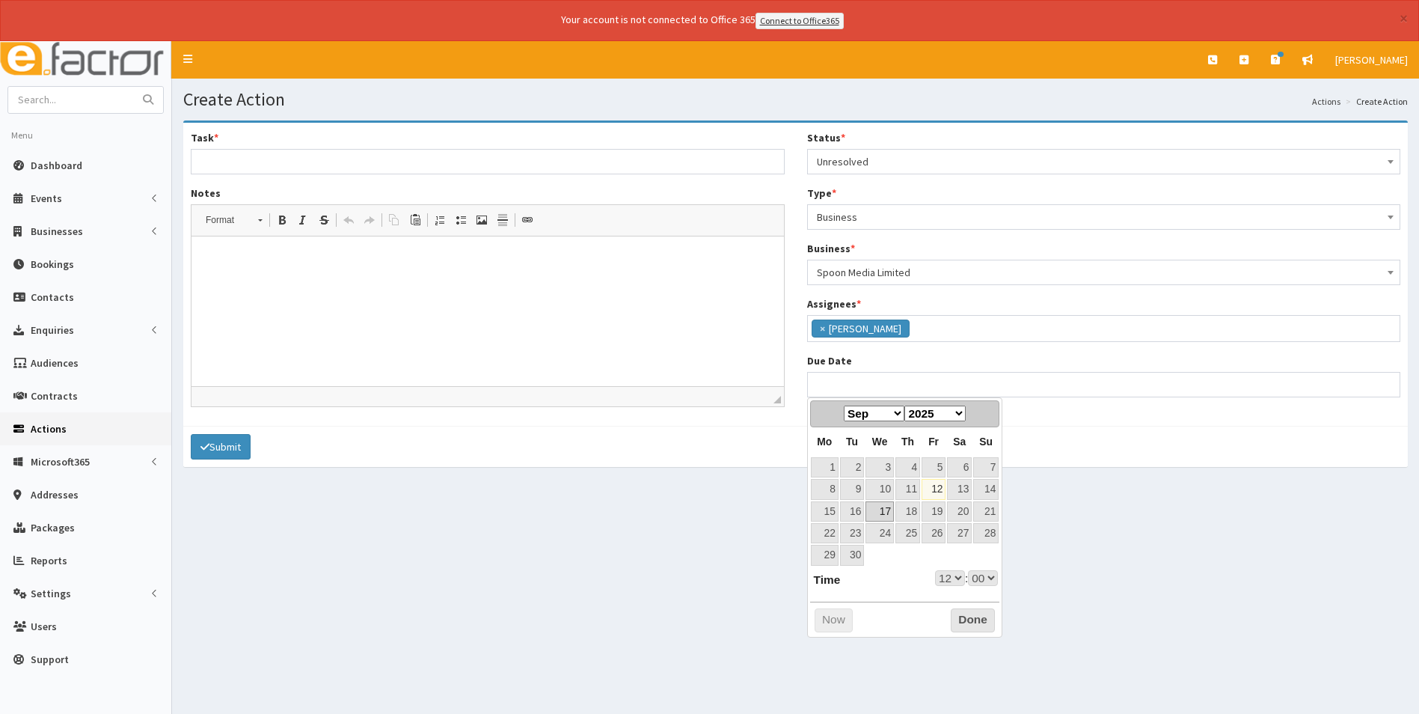
click at [889, 512] on link "17" at bounding box center [879, 511] width 28 height 20
type input "17-09-2025 12:00"
select select "12"
click at [955, 579] on select "00 01 02 03 04 05 06 07 08 09 10 11 12 13 14 15 16 17 18 19 20 21 22 23" at bounding box center [950, 578] width 30 height 16
select select "17"
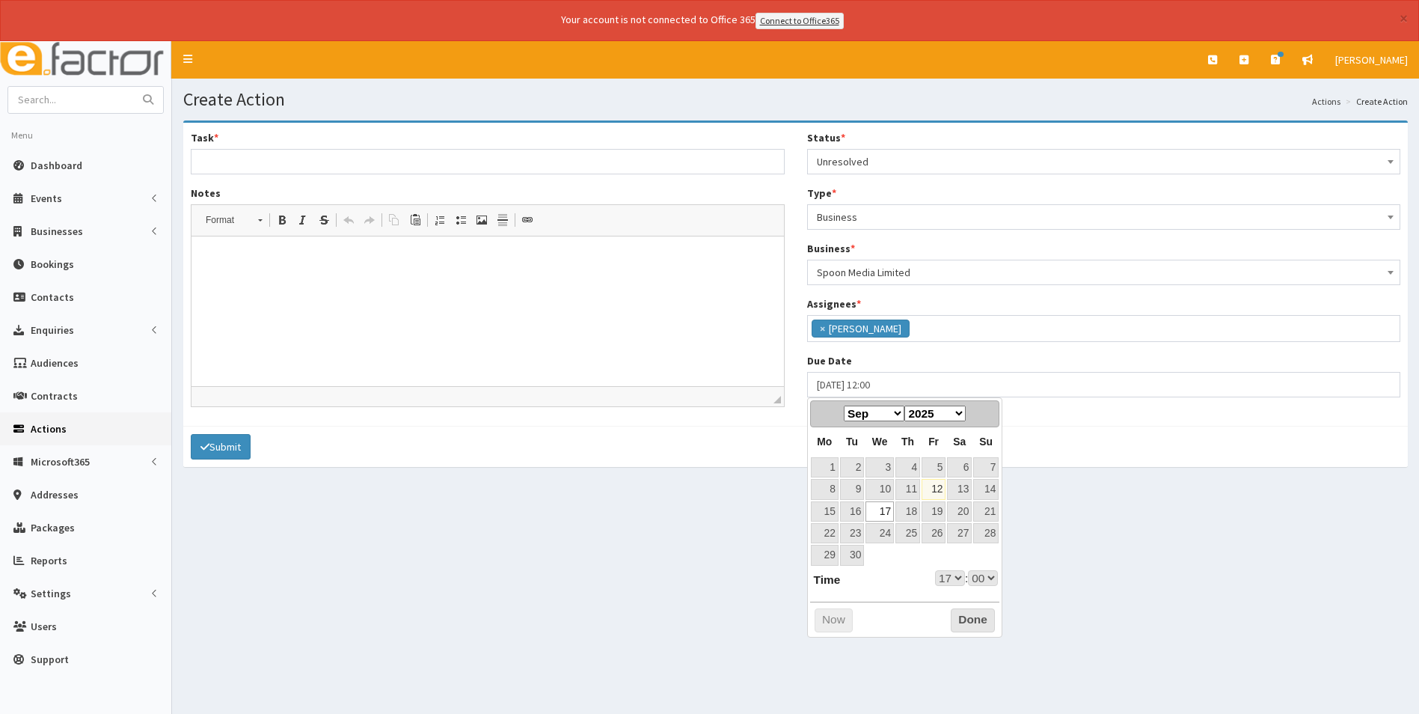
type input "[DATE] 17:00"
click at [963, 616] on button "Done" at bounding box center [973, 620] width 44 height 24
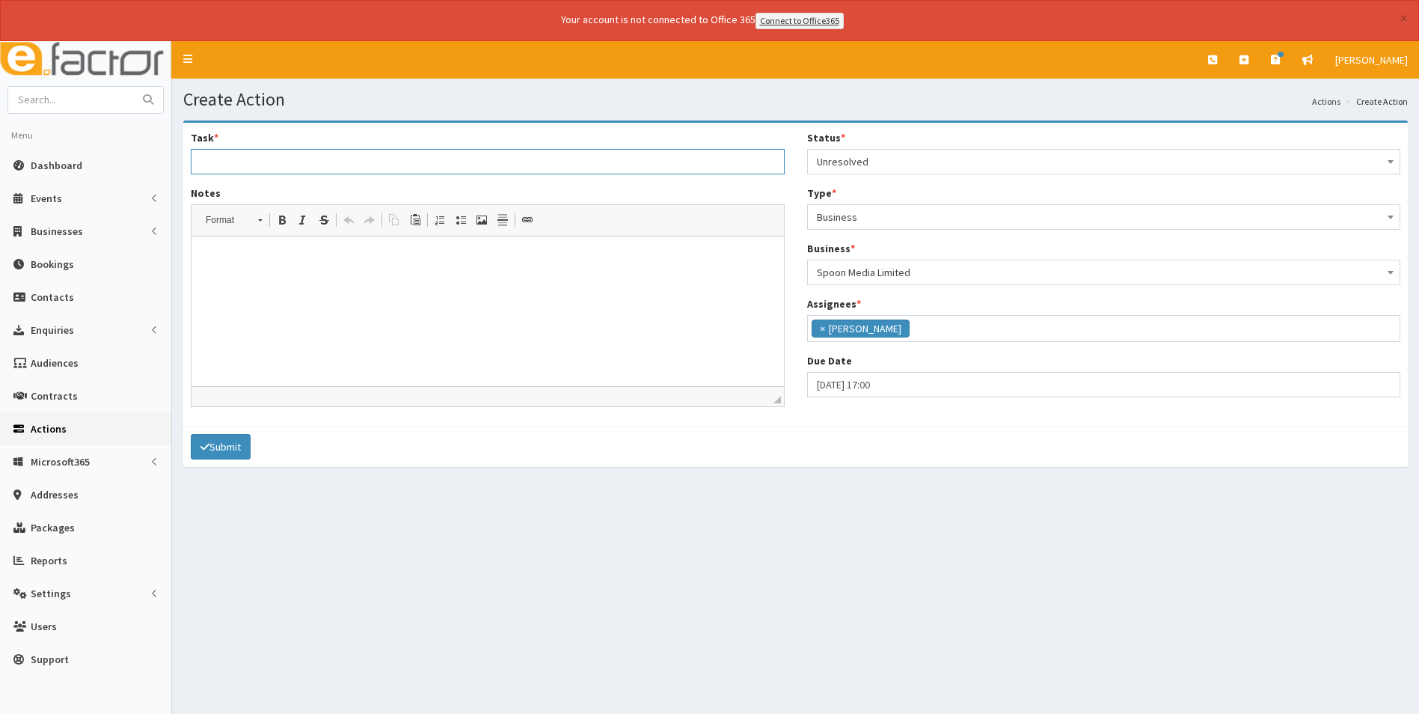
click at [286, 163] on input "Task *" at bounding box center [488, 161] width 594 height 25
type input "Networking guest"
drag, startPoint x: 234, startPoint y: 259, endPoint x: 228, endPoint y: 280, distance: 21.8
click at [235, 259] on p at bounding box center [487, 259] width 562 height 16
click at [216, 256] on p "PLease can you speak to Sarah the day before and the day after networking. Than…" at bounding box center [487, 259] width 562 height 16
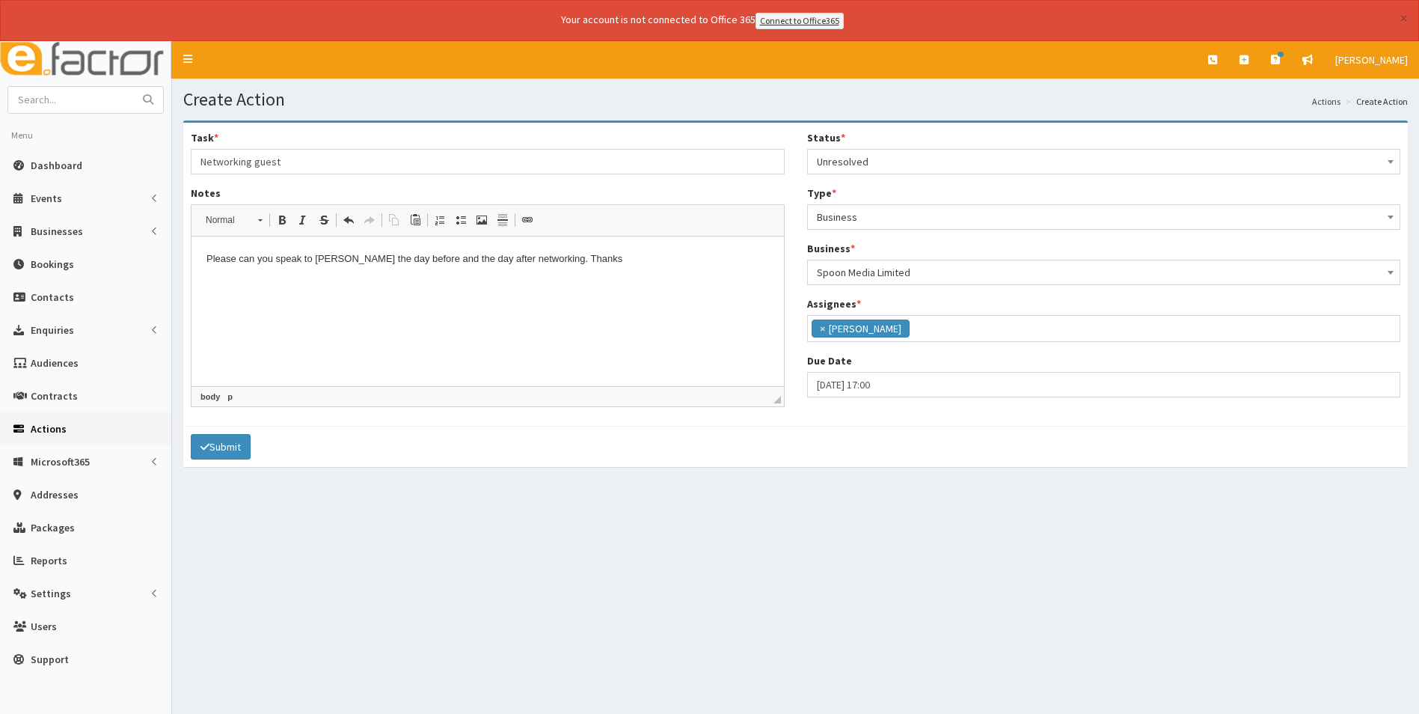
click at [358, 281] on html "Pl ease can you speak to Sarah the day before and the day after networking. Tha…" at bounding box center [487, 259] width 592 height 46
click at [229, 450] on button "Submit" at bounding box center [221, 446] width 60 height 25
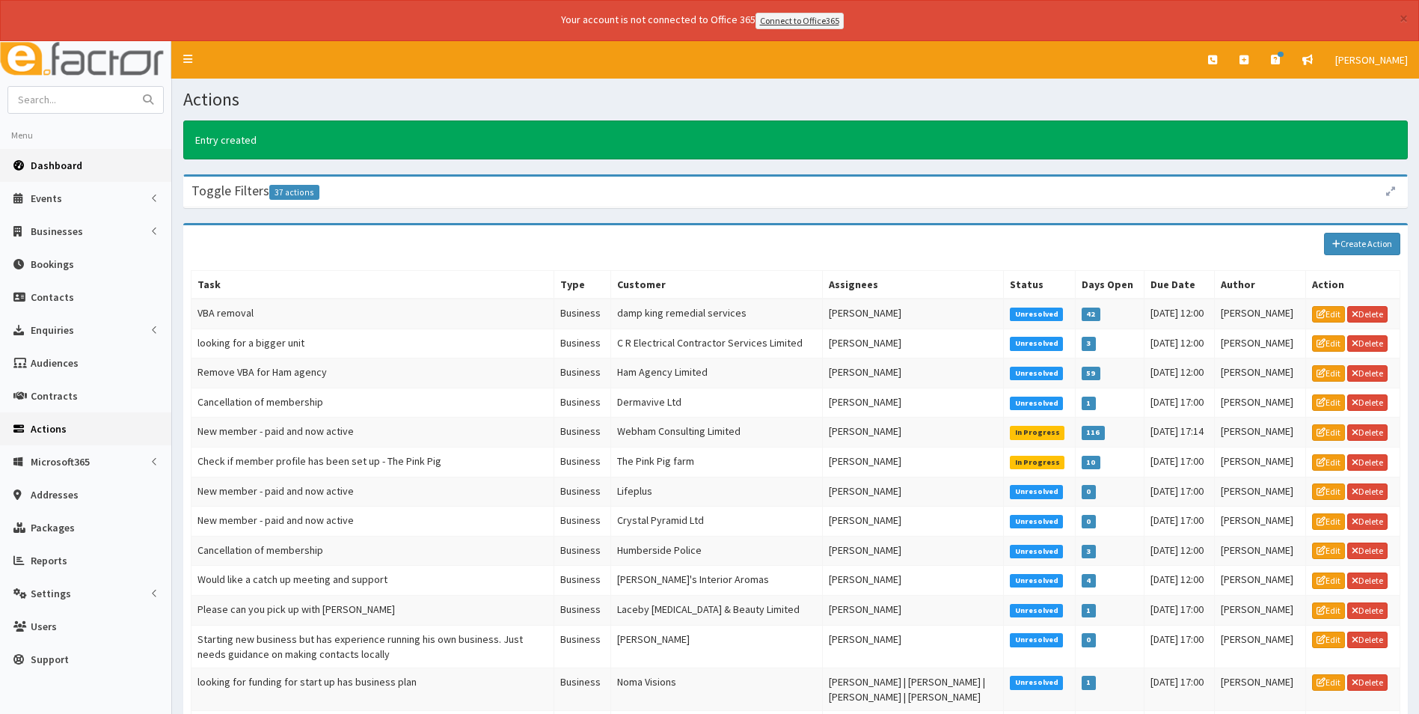
drag, startPoint x: 93, startPoint y: 169, endPoint x: 105, endPoint y: 169, distance: 12.7
click at [93, 169] on link "Dashboard" at bounding box center [85, 165] width 171 height 33
